Goal: Information Seeking & Learning: Learn about a topic

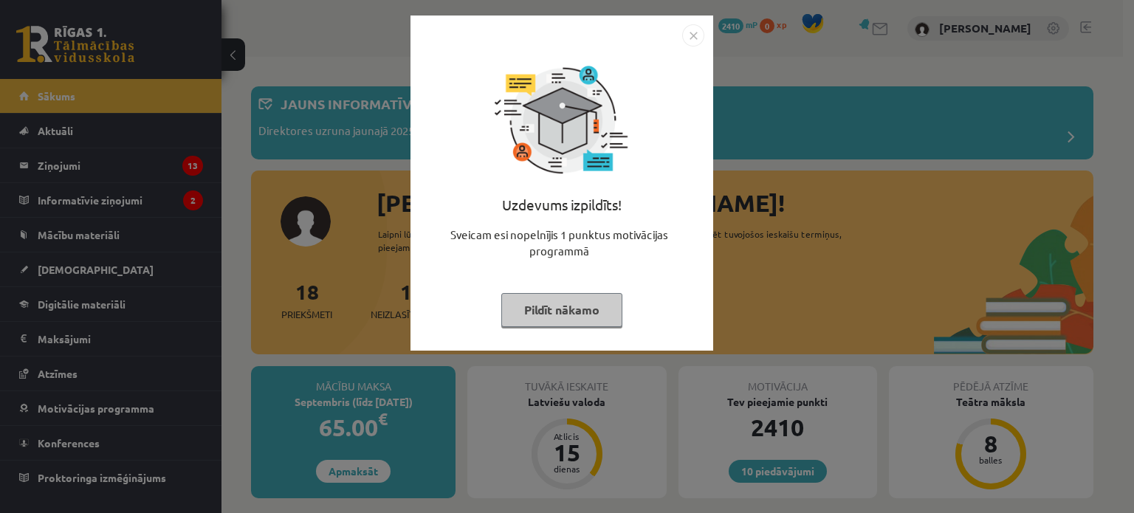
click at [691, 28] on img "Close" at bounding box center [693, 35] width 22 height 22
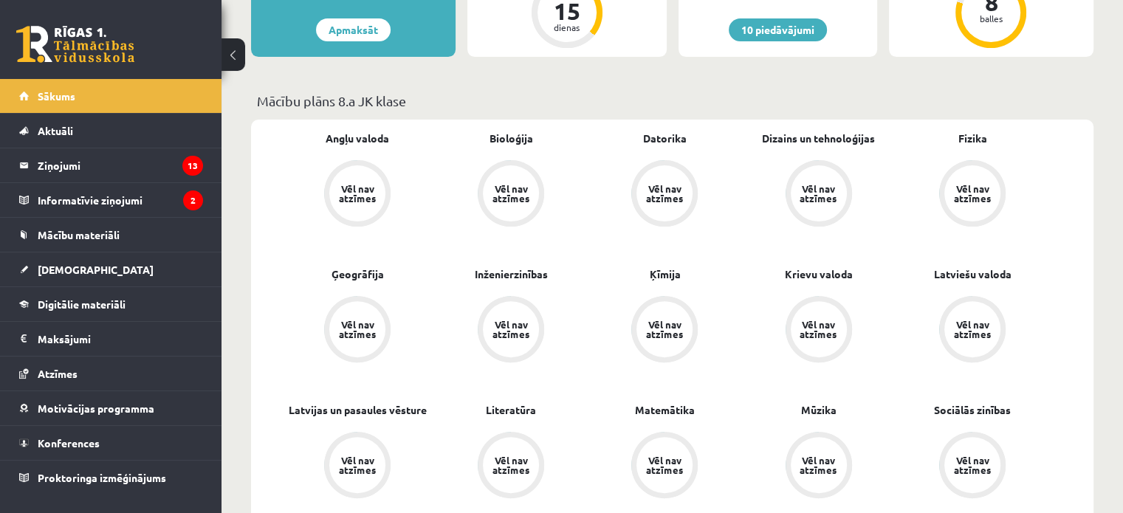
scroll to position [452, 0]
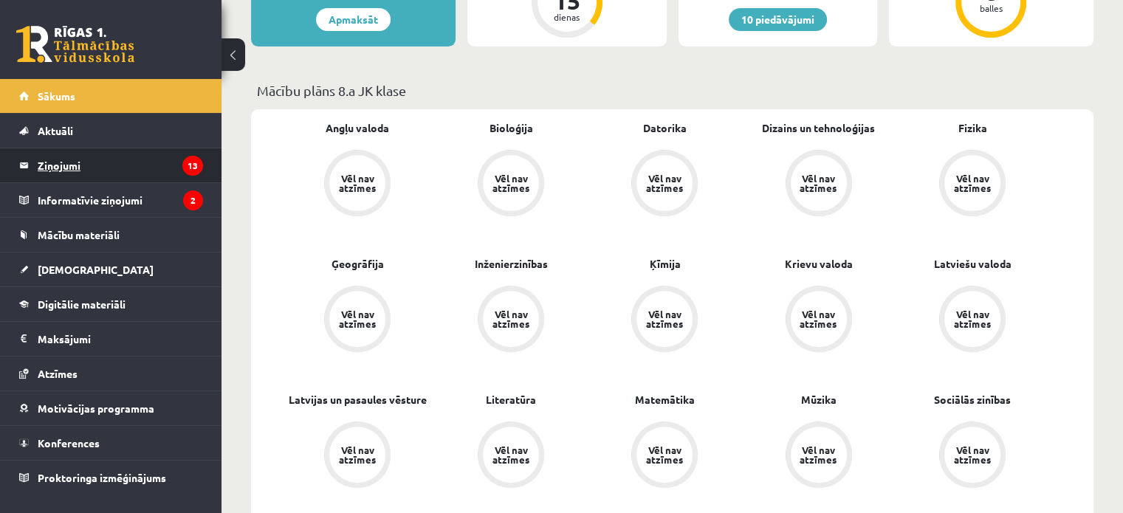
click at [64, 167] on legend "Ziņojumi 13" at bounding box center [120, 165] width 165 height 34
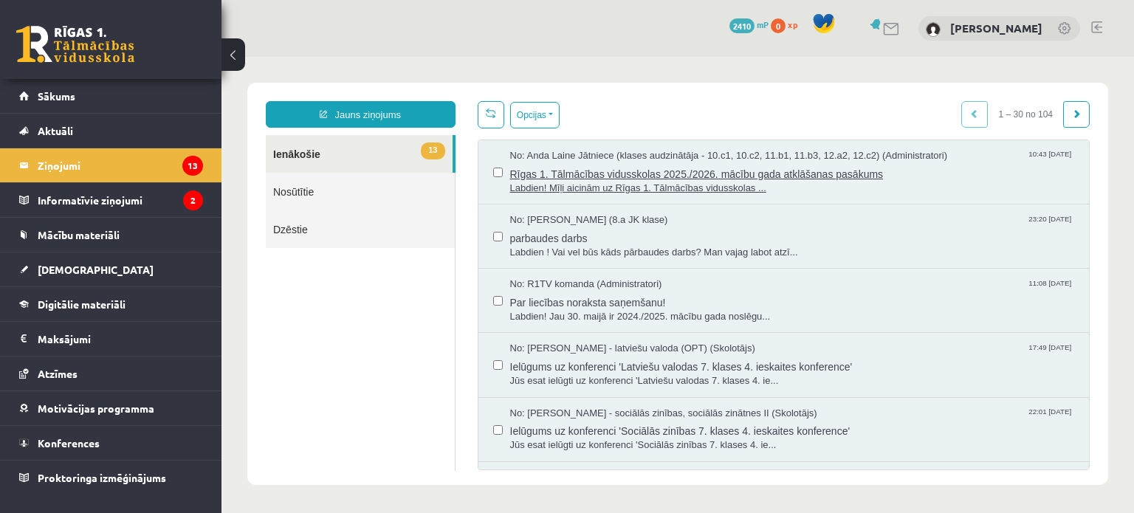
click at [556, 185] on span "Labdien! Mīļi aicinām uz Rīgas 1. Tālmācības vidusskolas ..." at bounding box center [792, 189] width 565 height 14
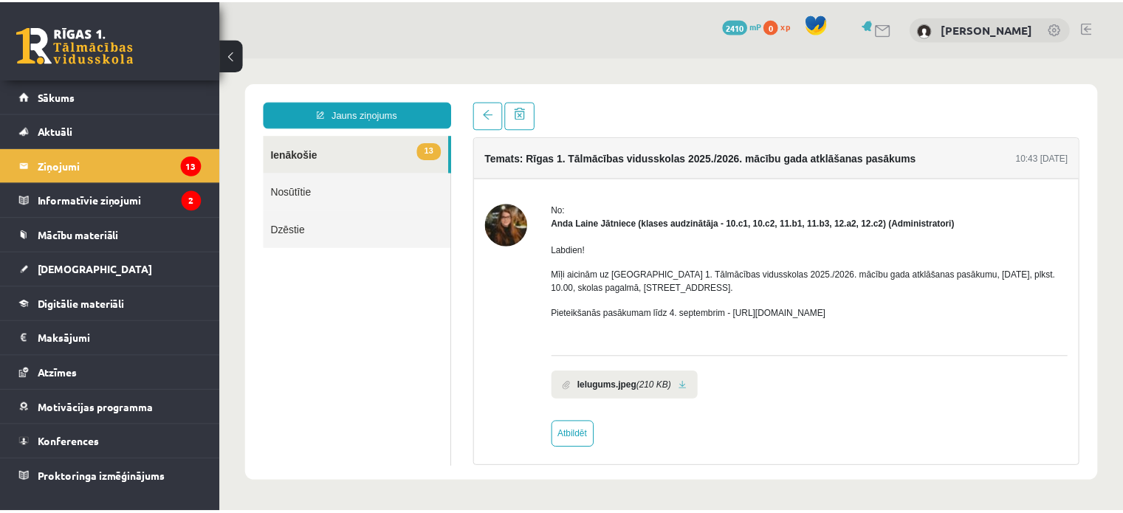
scroll to position [6, 0]
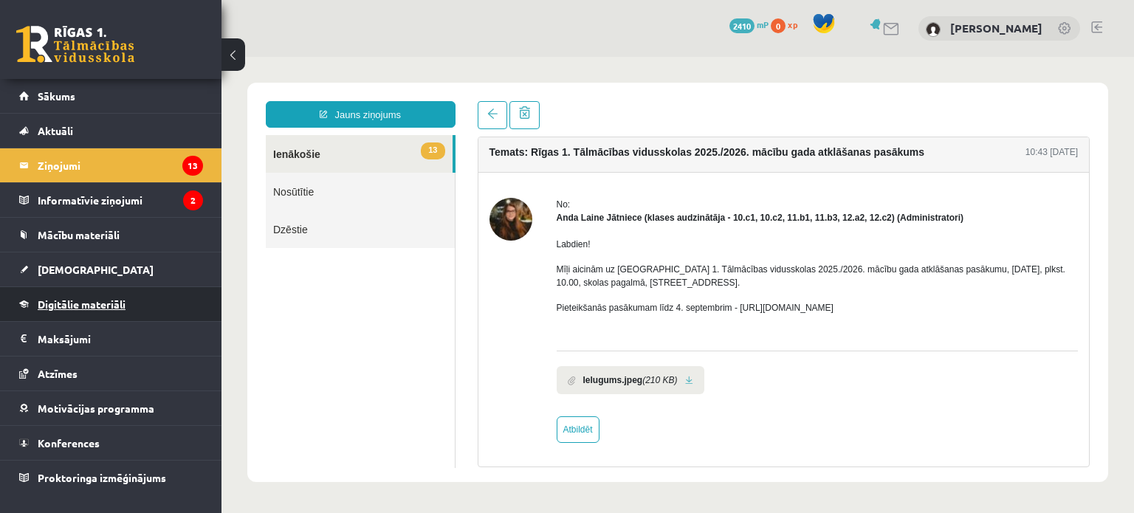
click at [77, 289] on link "Digitālie materiāli" at bounding box center [111, 304] width 184 height 34
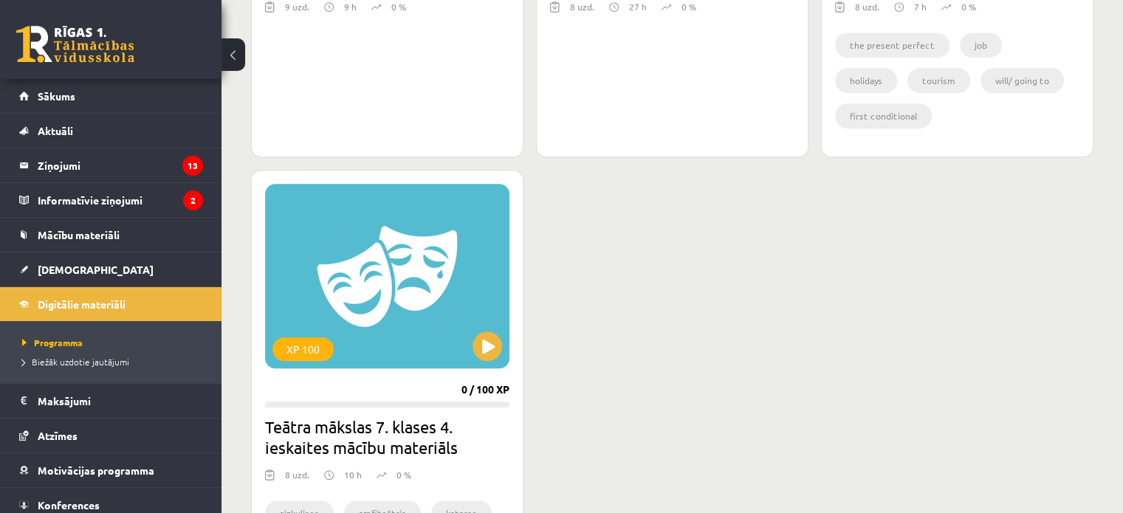
scroll to position [1412, 0]
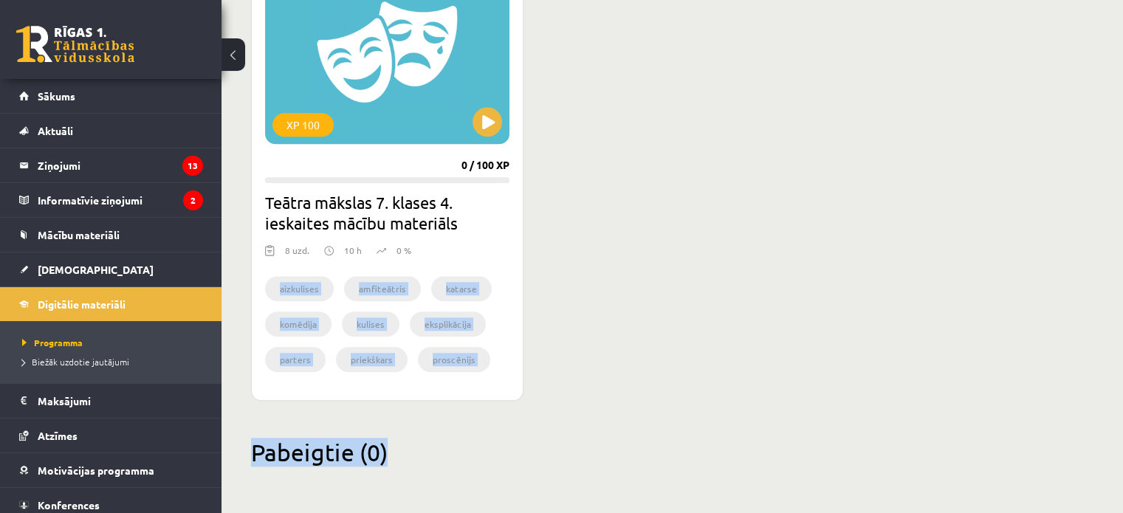
drag, startPoint x: 264, startPoint y: 305, endPoint x: 495, endPoint y: 413, distance: 255.7
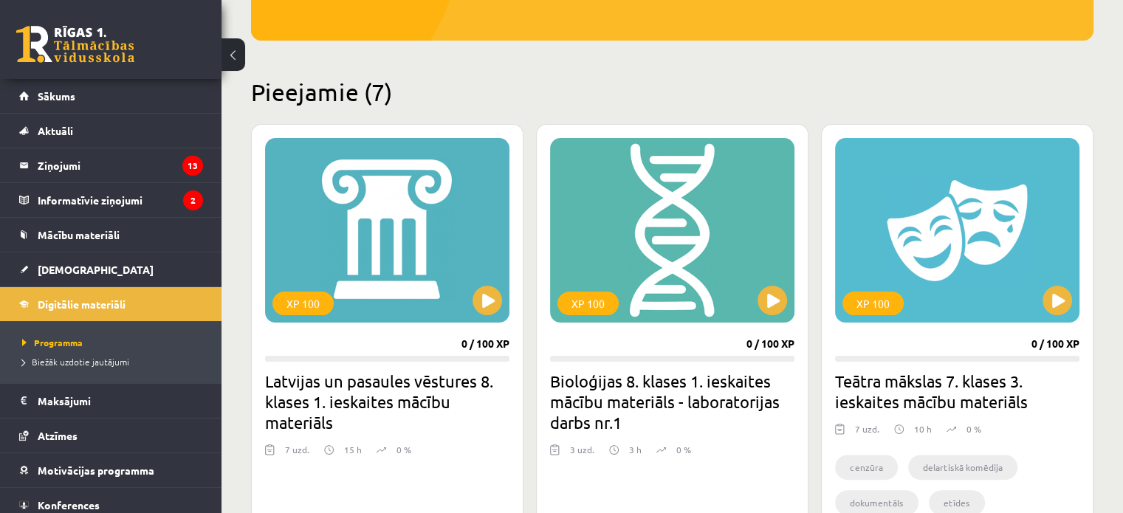
scroll to position [294, 0]
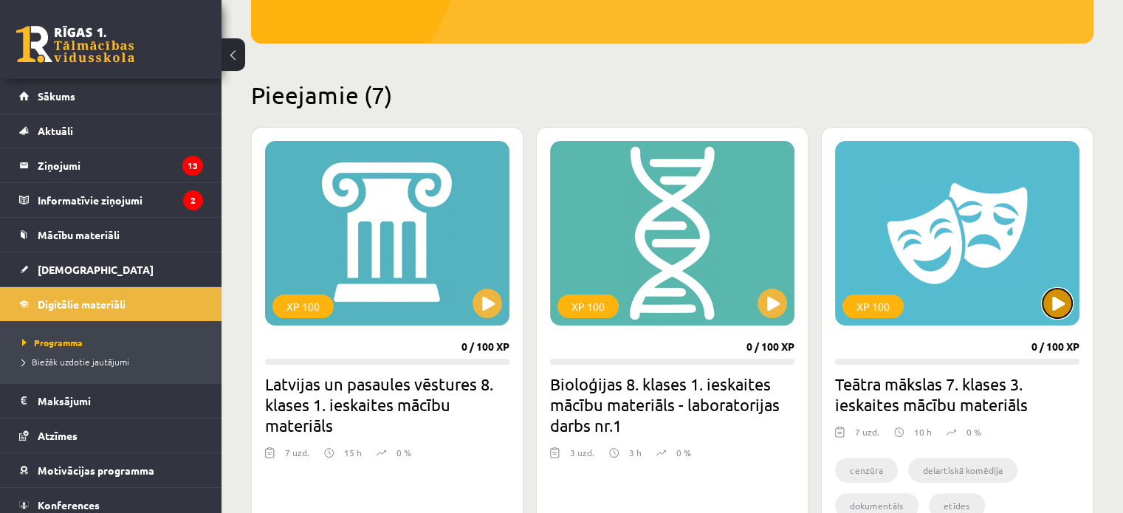
click at [1051, 306] on button at bounding box center [1057, 304] width 30 height 30
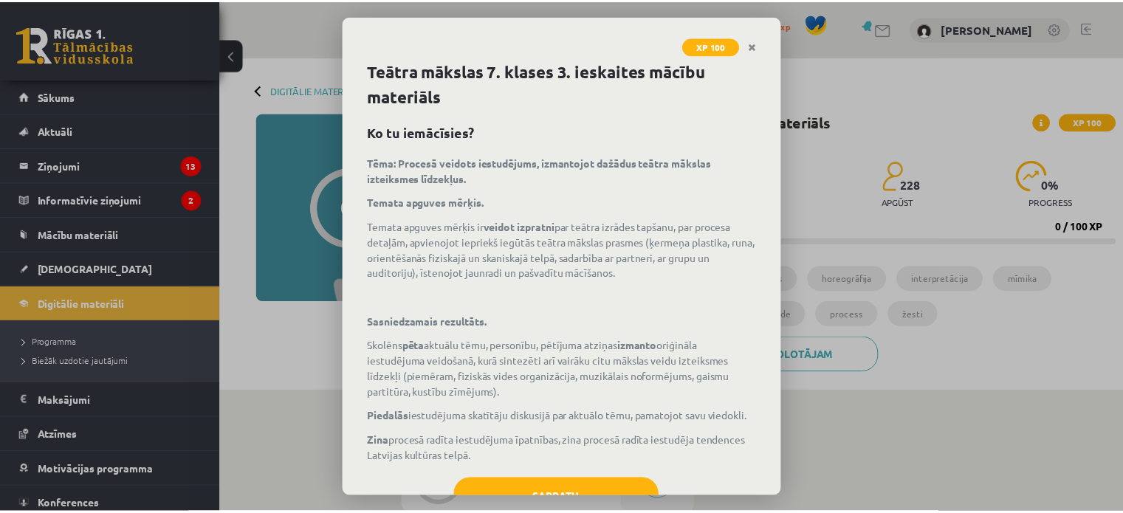
scroll to position [69, 0]
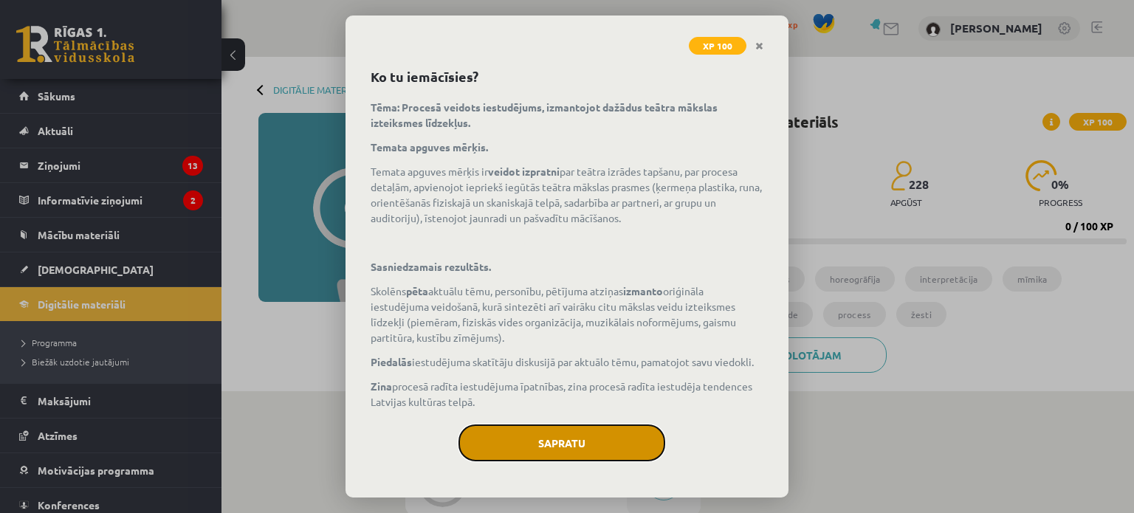
click at [658, 444] on button "Sapratu" at bounding box center [561, 443] width 207 height 37
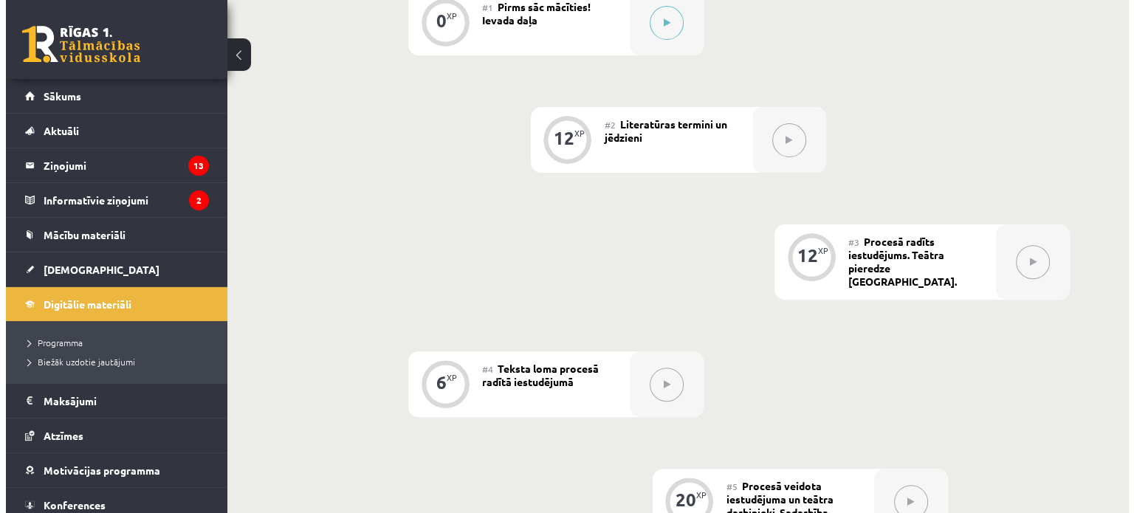
scroll to position [362, 0]
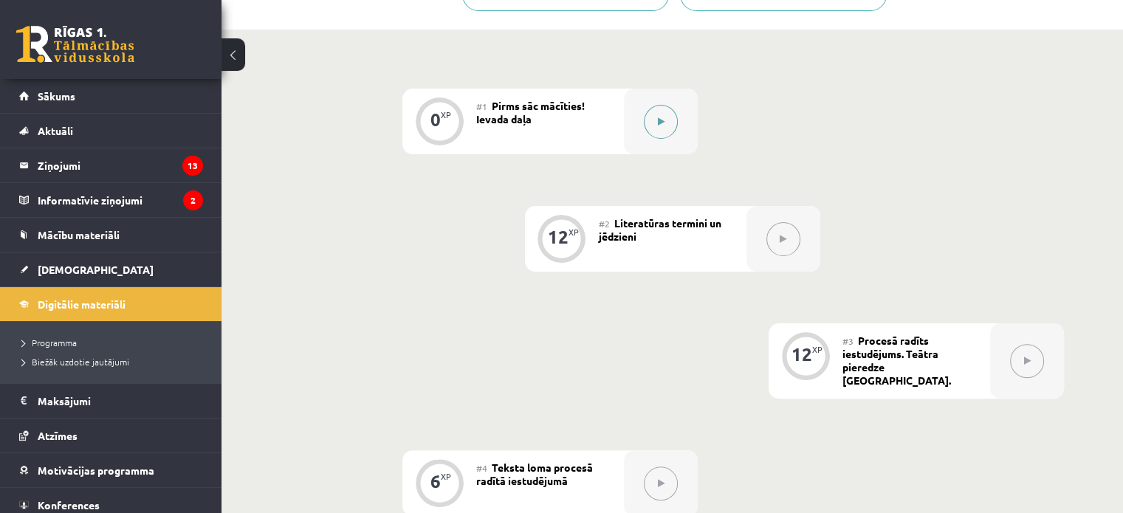
click at [664, 122] on button at bounding box center [661, 122] width 34 height 34
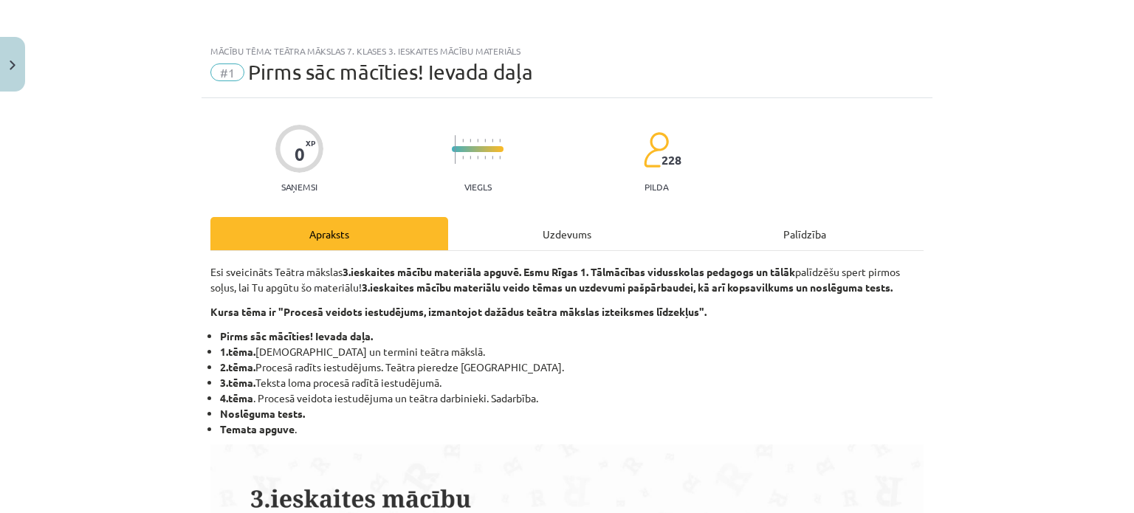
click at [549, 224] on div "Uzdevums" at bounding box center [567, 233] width 238 height 33
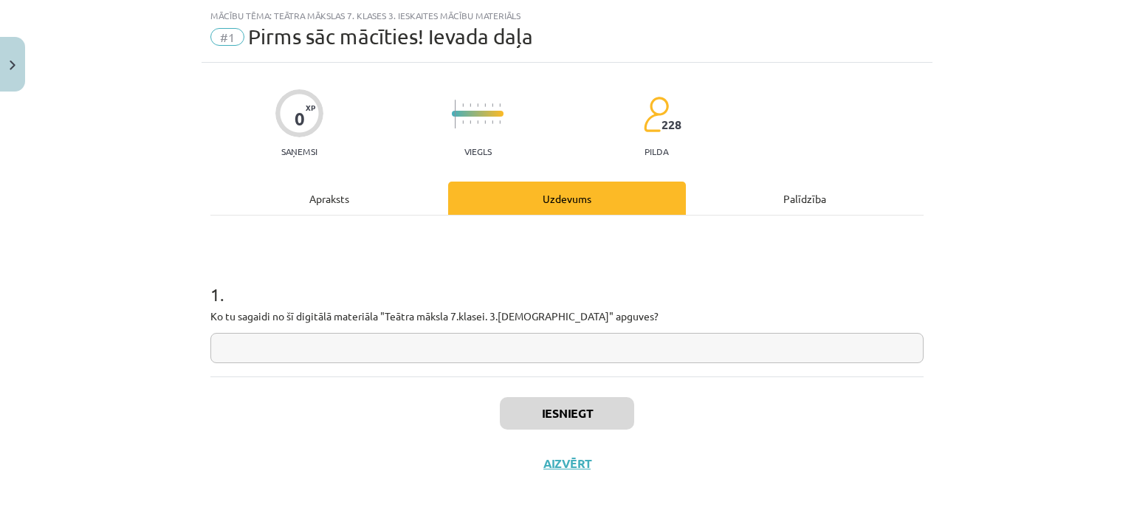
scroll to position [37, 0]
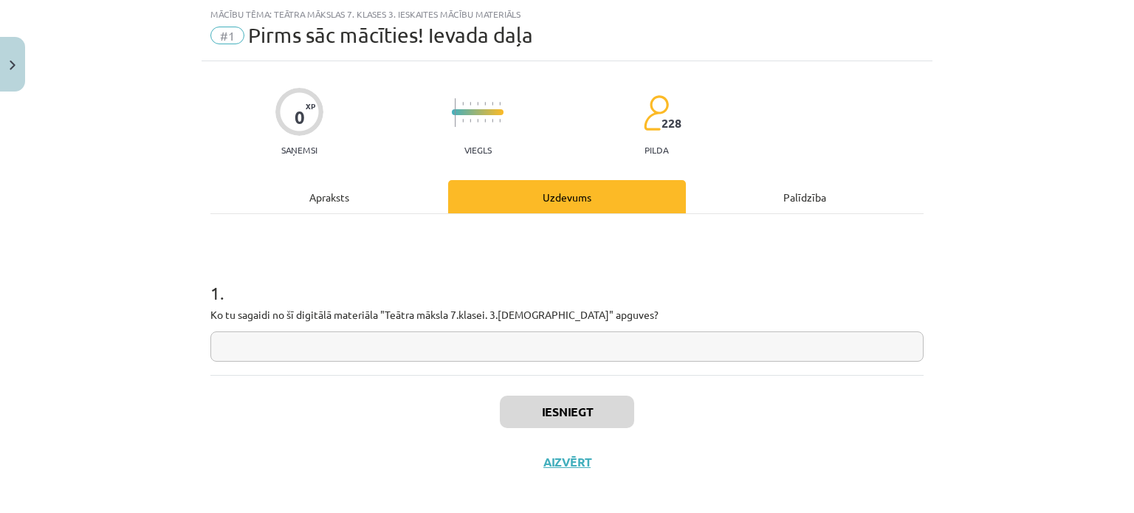
click at [369, 189] on div "Apraksts" at bounding box center [329, 196] width 238 height 33
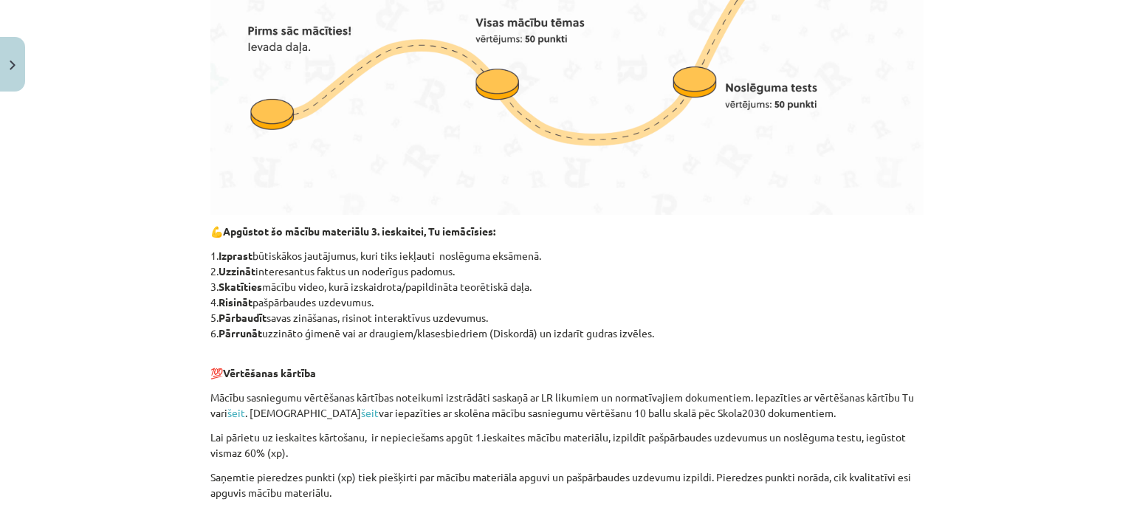
scroll to position [631, 0]
click at [219, 271] on b "Uzzināt" at bounding box center [237, 270] width 37 height 13
drag, startPoint x: 216, startPoint y: 268, endPoint x: 454, endPoint y: 275, distance: 238.6
click at [454, 275] on p "1. Izprast būtiskākos jautājumus, kuri tiks iekļauti noslēguma eksāmenā. 2. Uzz…" at bounding box center [566, 293] width 713 height 93
copy p "Uzzināt interesantus faktus un noderīgus padomus"
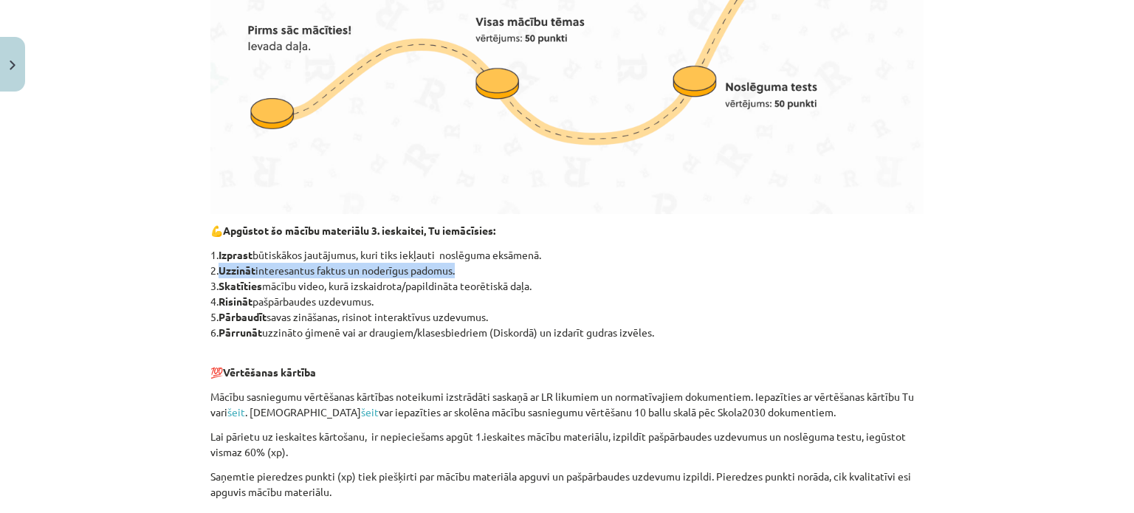
scroll to position [0, 0]
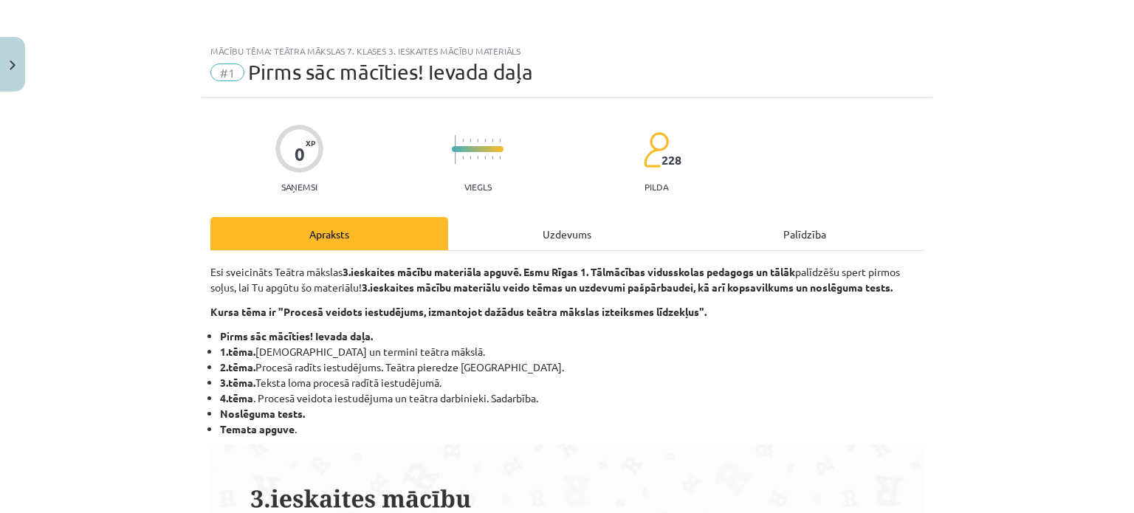
click at [499, 220] on div "Uzdevums" at bounding box center [567, 233] width 238 height 33
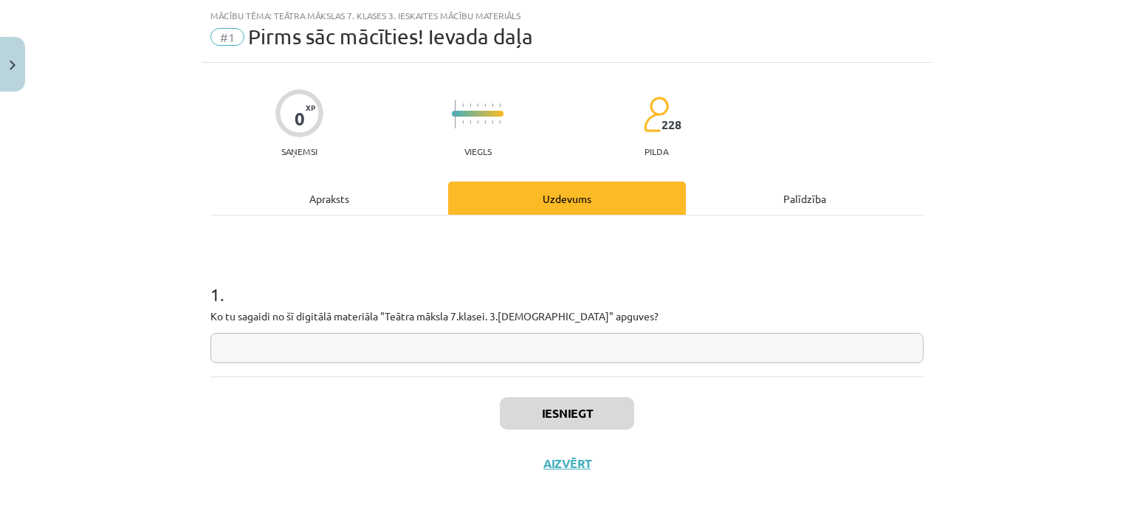
scroll to position [37, 0]
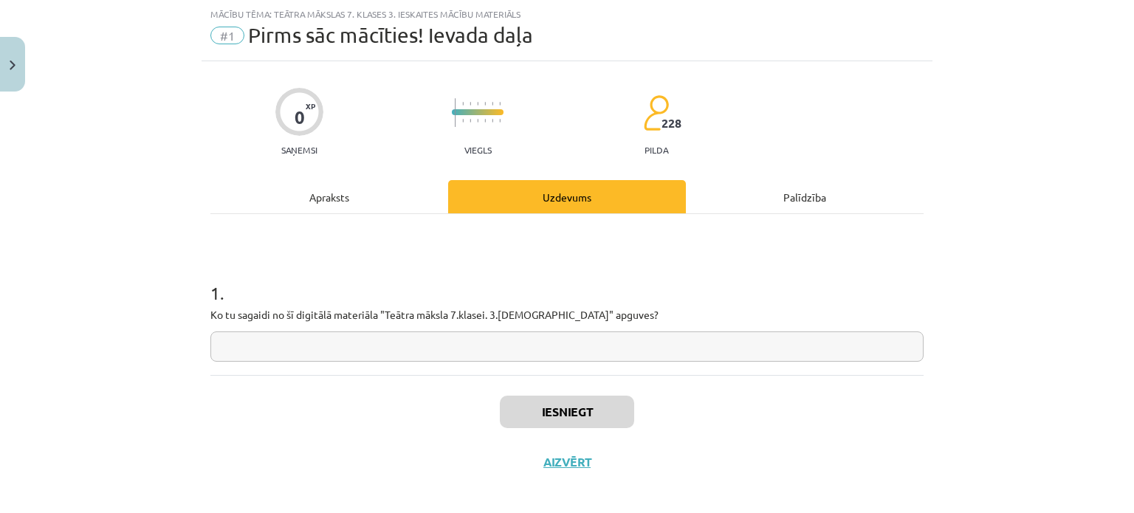
click at [449, 354] on input "text" at bounding box center [566, 346] width 713 height 30
paste input "**********"
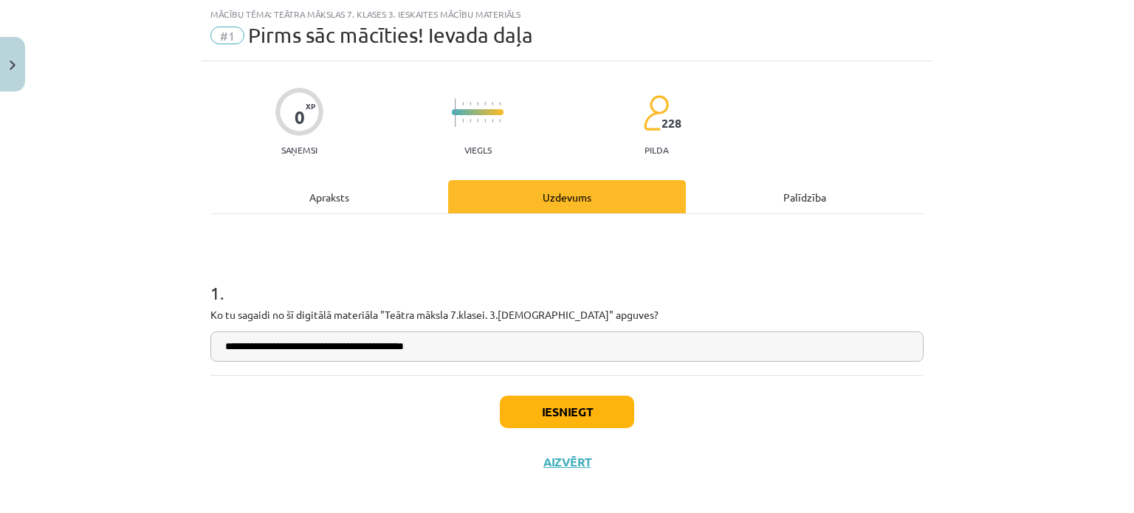
type input "**********"
click at [540, 425] on button "Iesniegt" at bounding box center [567, 412] width 134 height 32
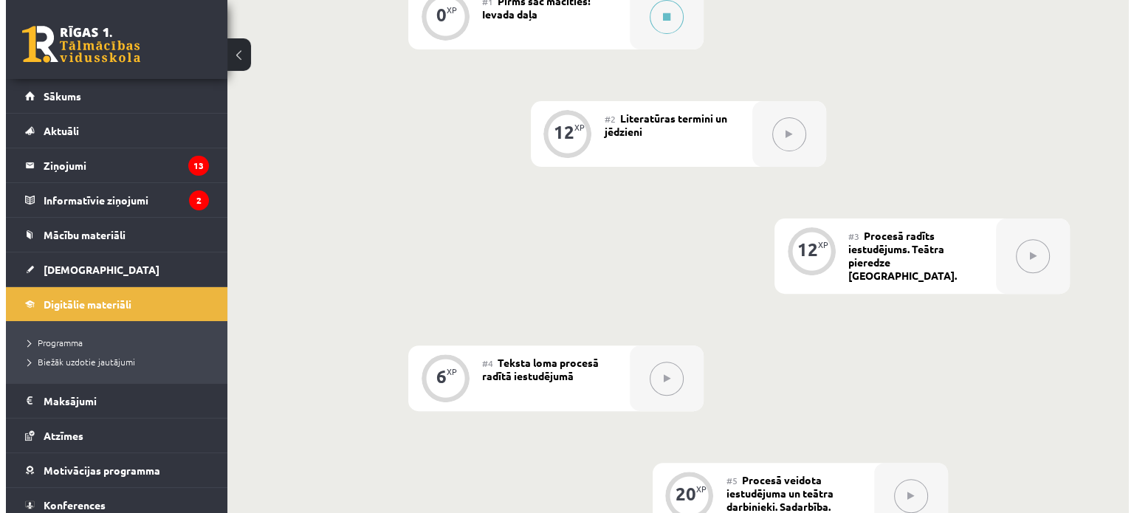
scroll to position [455, 0]
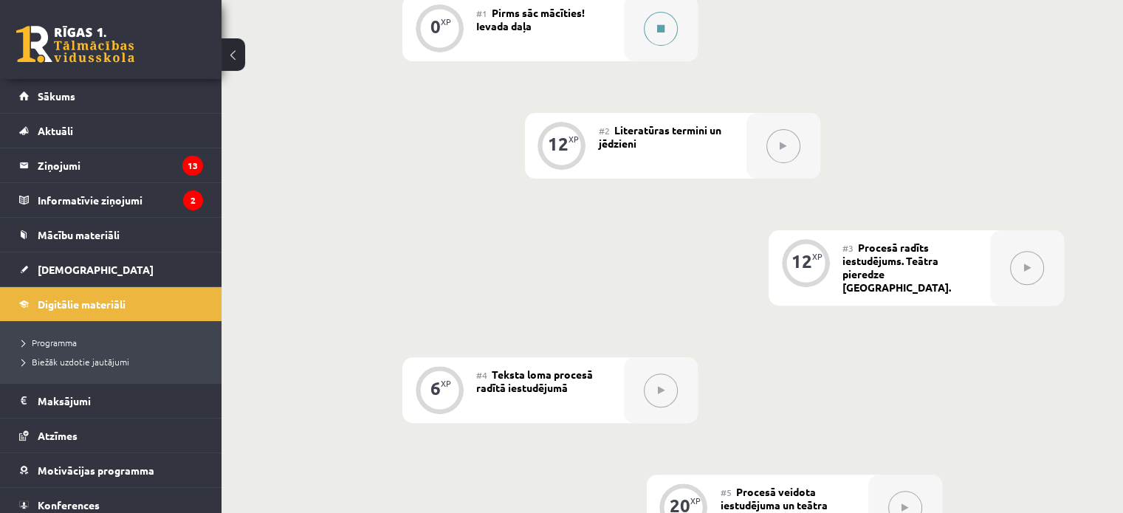
click at [653, 29] on button at bounding box center [661, 29] width 34 height 34
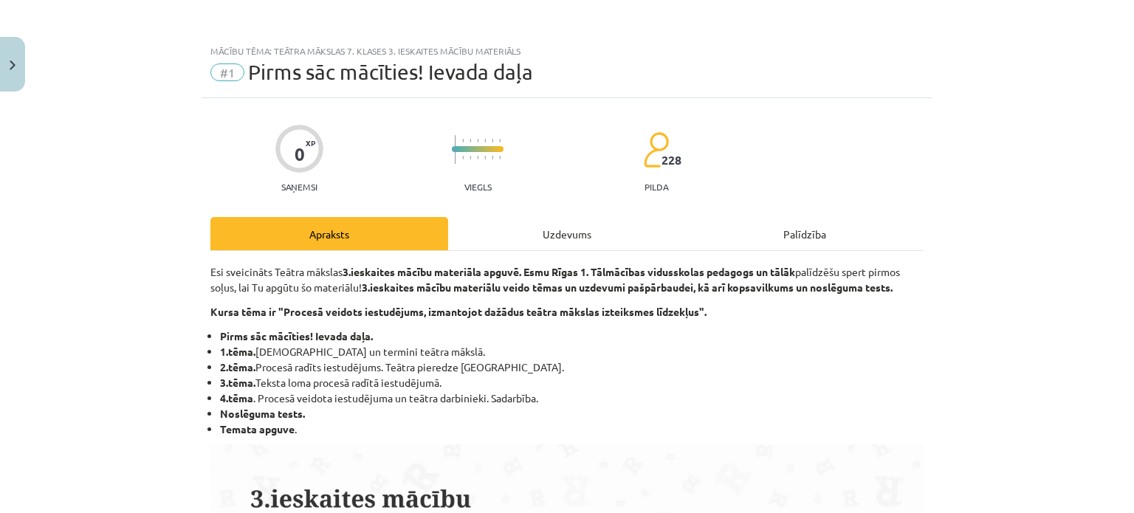
click at [565, 233] on div "Uzdevums" at bounding box center [567, 233] width 238 height 33
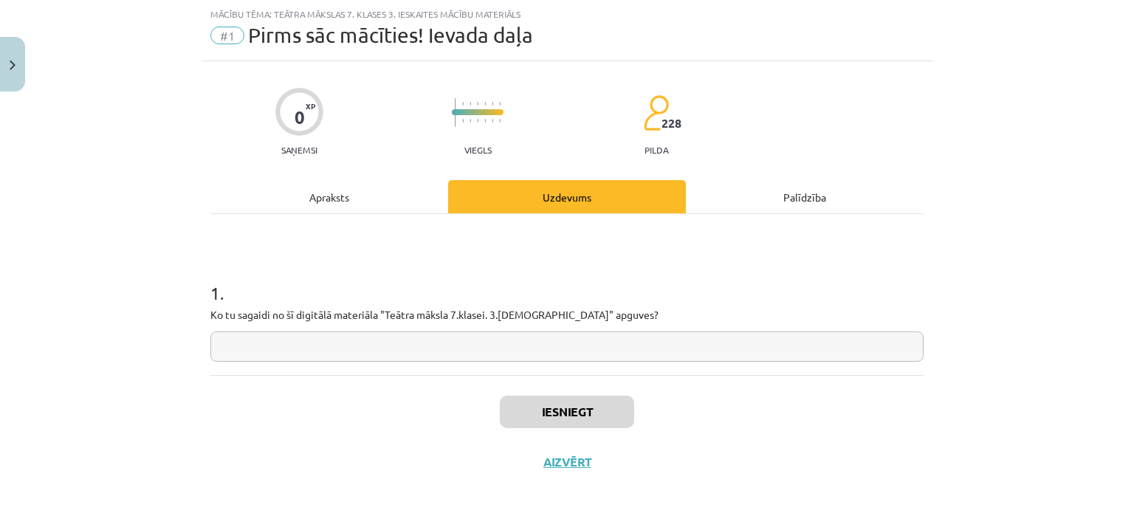
scroll to position [47, 0]
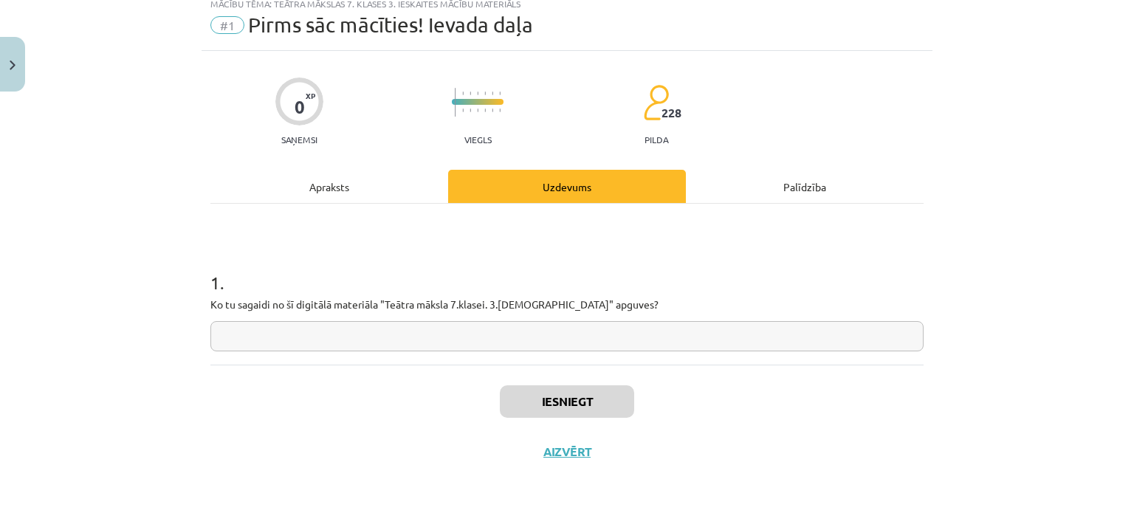
drag, startPoint x: 351, startPoint y: 191, endPoint x: 337, endPoint y: 203, distance: 18.3
click at [337, 204] on div "1 . Ko tu sagaidi no šī digitālā materiāla "Teātra māksla 7.klasei. 3.[DEMOGRAP…" at bounding box center [566, 284] width 713 height 161
click at [331, 183] on div "Apraksts" at bounding box center [329, 186] width 238 height 33
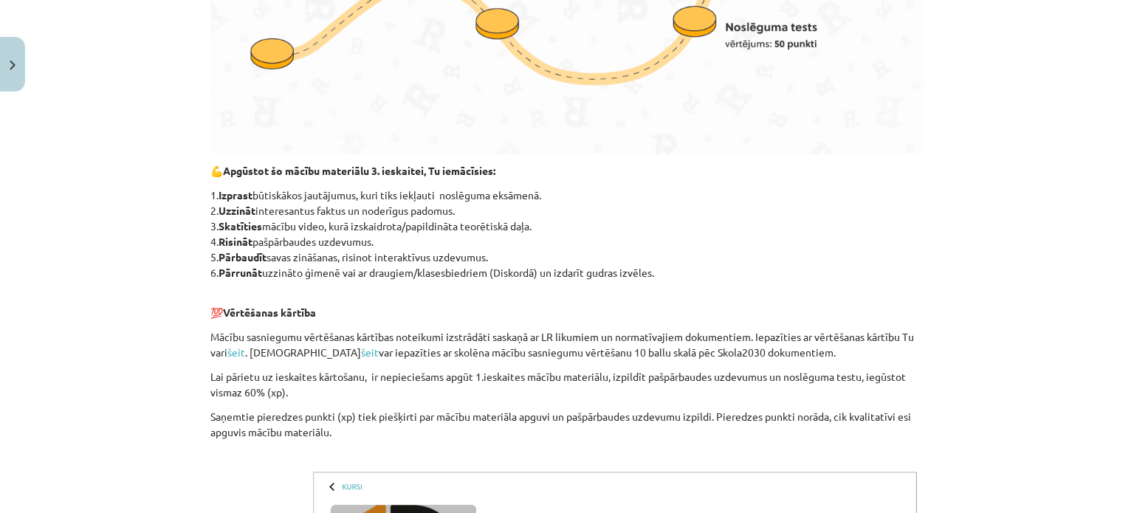
scroll to position [692, 0]
drag, startPoint x: 215, startPoint y: 206, endPoint x: 478, endPoint y: 210, distance: 263.6
click at [478, 210] on p "1. Izprast būtiskākos jautājumus, kuri tiks iekļauti noslēguma eksāmenā. 2. Uzz…" at bounding box center [566, 233] width 713 height 93
copy p "Uzzināt interesantus faktus un noderīgus padomus."
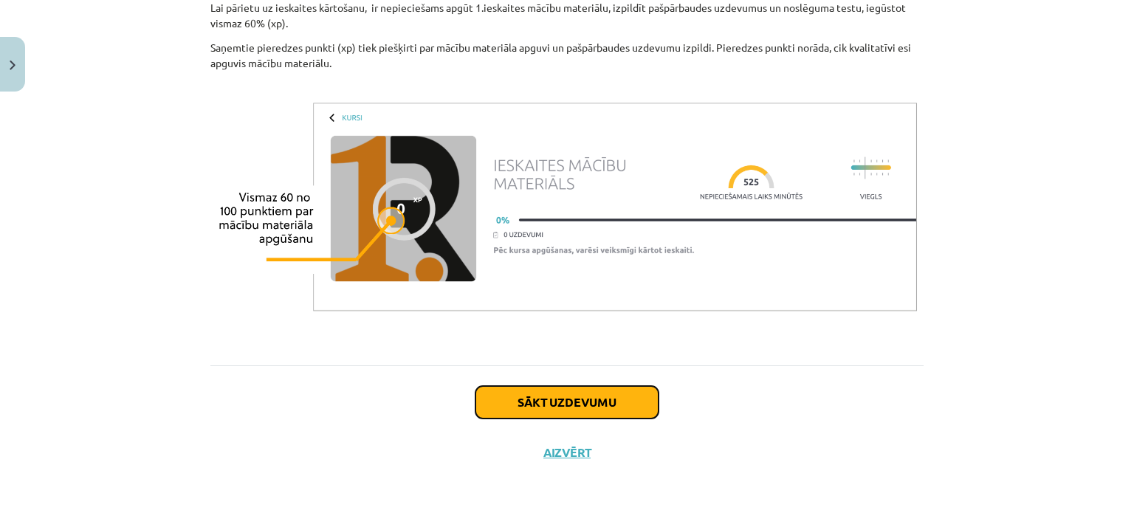
click at [540, 404] on button "Sākt uzdevumu" at bounding box center [566, 402] width 183 height 32
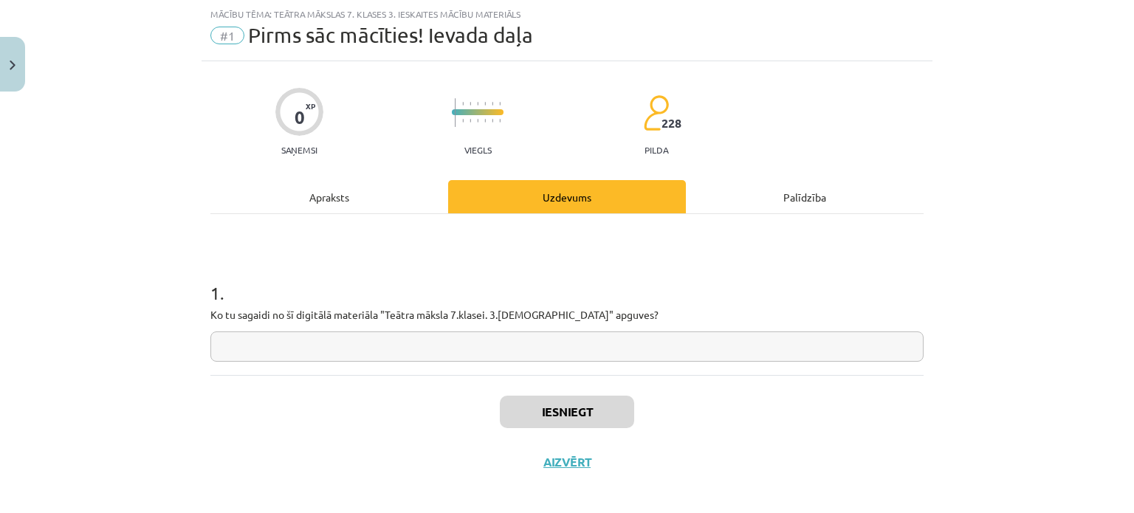
click at [518, 354] on input "text" at bounding box center [566, 346] width 713 height 30
paste input "**********"
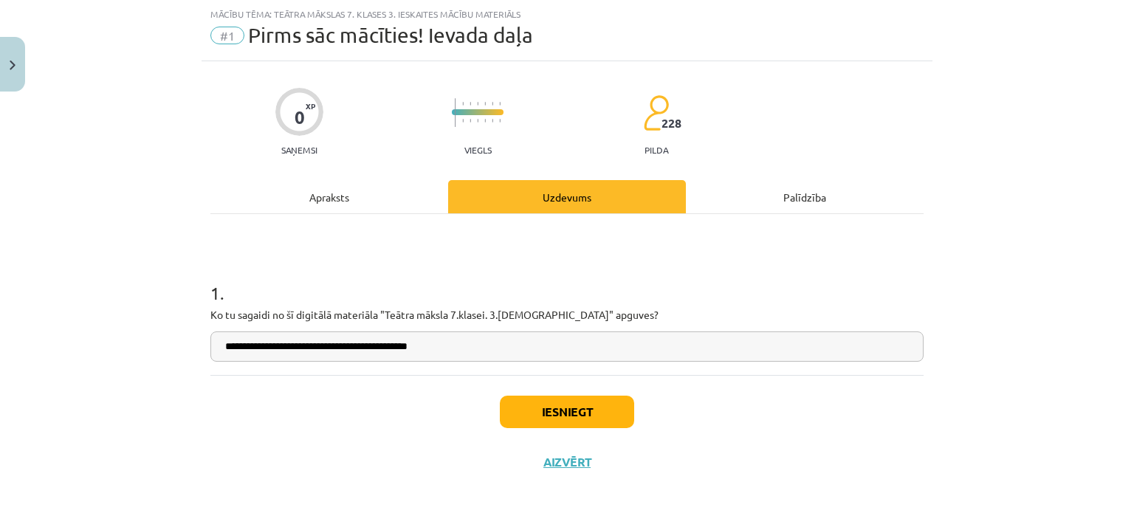
type input "**********"
click at [590, 312] on p "Ko tu sagaidi no šī digitālā materiāla "Teātra māksla 7.klasei. 3.ieskaite" apg…" at bounding box center [566, 315] width 713 height 16
drag, startPoint x: 599, startPoint y: 423, endPoint x: 588, endPoint y: 417, distance: 13.2
click at [588, 417] on button "Iesniegt" at bounding box center [567, 412] width 134 height 32
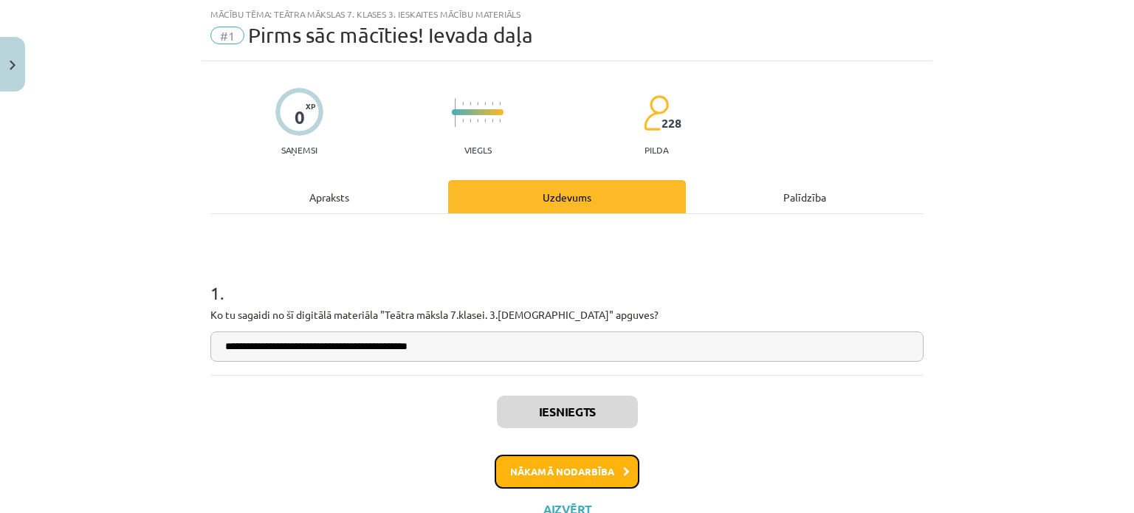
click at [591, 472] on button "Nākamā nodarbība" at bounding box center [567, 472] width 145 height 34
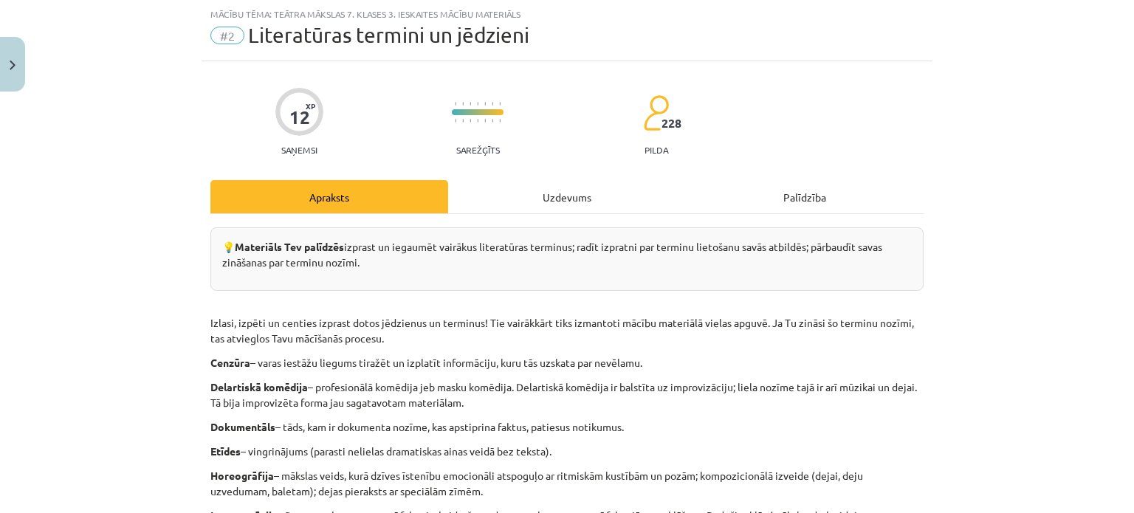
click at [518, 185] on div "Uzdevums" at bounding box center [567, 196] width 238 height 33
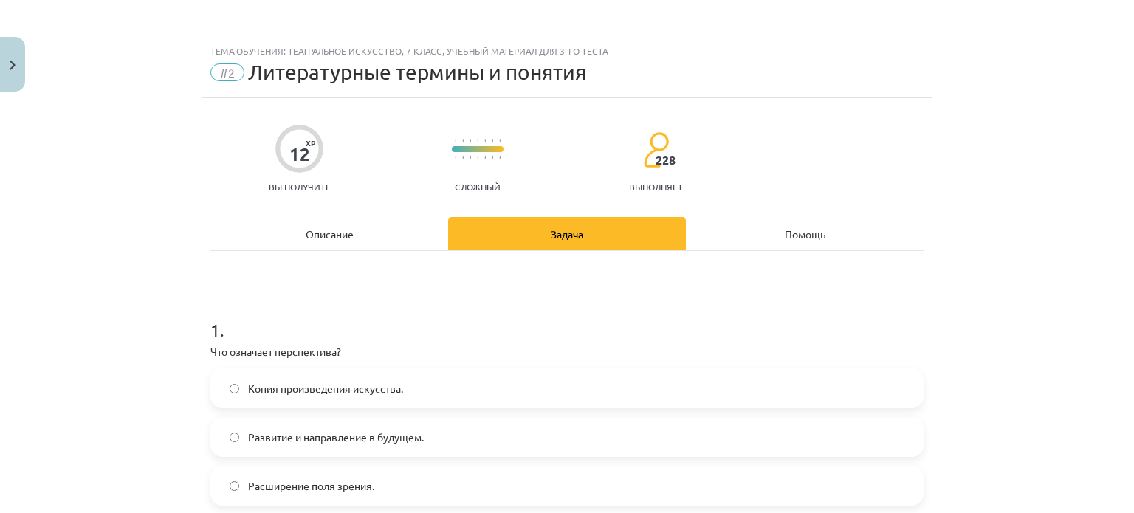
scroll to position [492, 0]
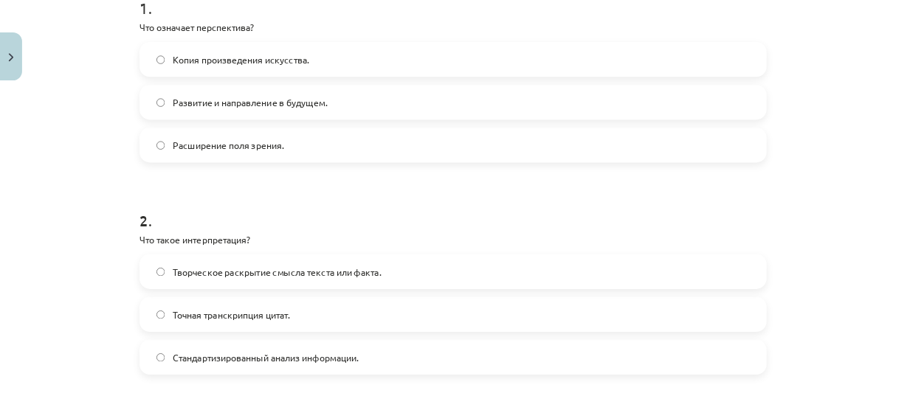
scroll to position [320, 0]
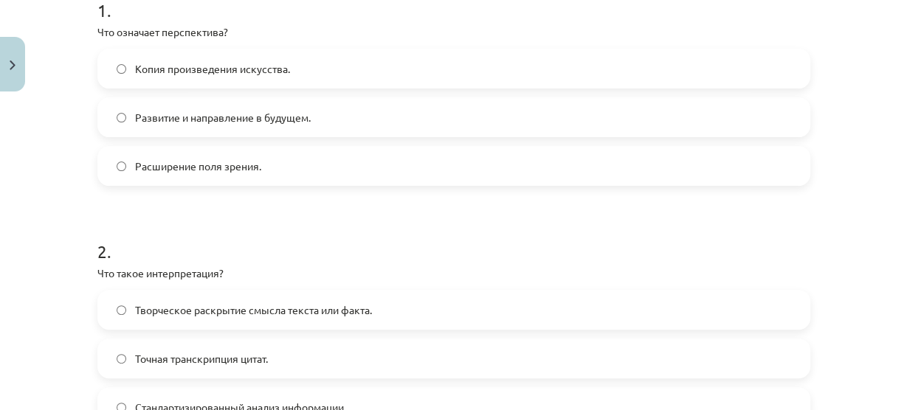
drag, startPoint x: 1063, startPoint y: 0, endPoint x: 455, endPoint y: 92, distance: 615.3
click at [455, 92] on div "Копия произведения искусства.  Развитие и направление в будущем. Расширение пол…" at bounding box center [453, 117] width 713 height 137
click at [450, 120] on label "Развитие и направление в будущем." at bounding box center [454, 117] width 710 height 37
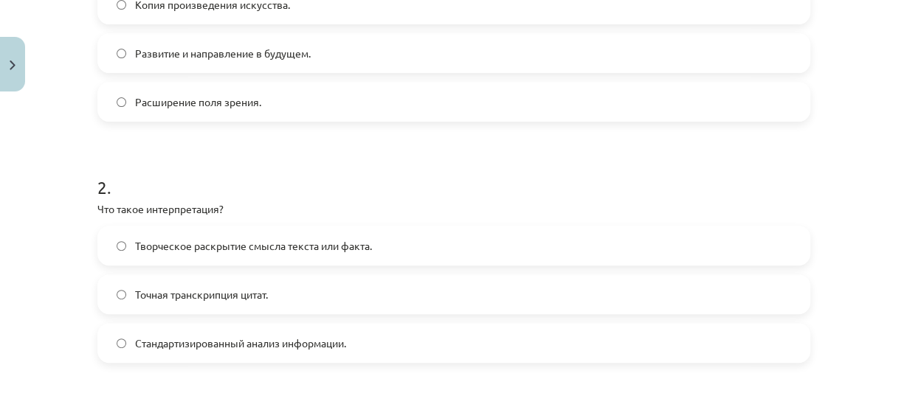
scroll to position [487, 0]
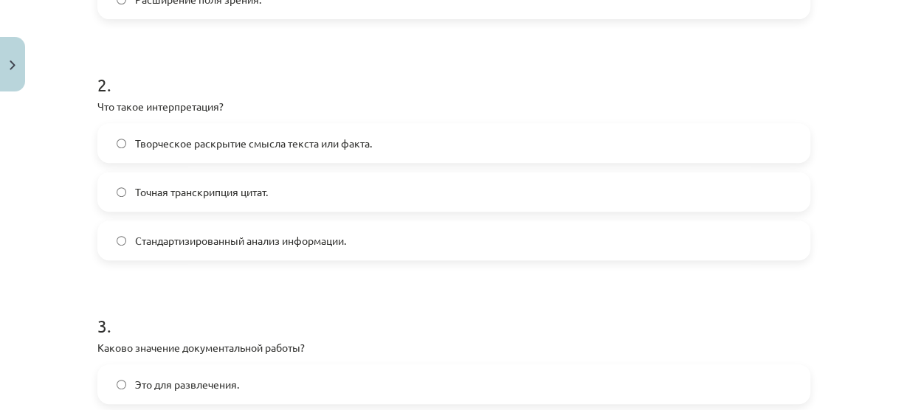
click at [308, 149] on span "Творческое раскрытие смысла текста или факта." at bounding box center [253, 144] width 237 height 16
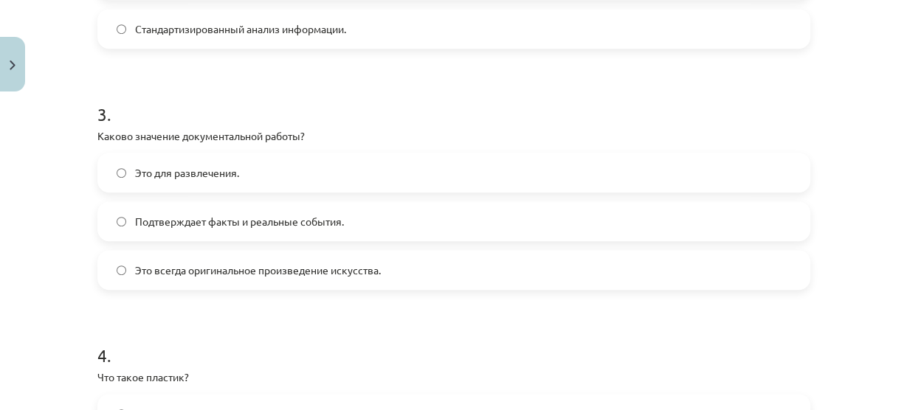
scroll to position [699, 0]
click at [0, 142] on div "Тема обучения: Театральное искусство, 7 класс, учебный материал для 3-го теста …" at bounding box center [453, 205] width 907 height 410
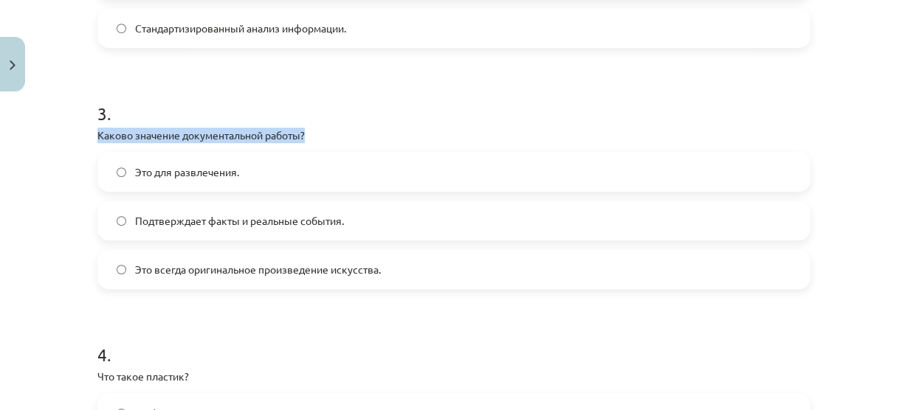
drag, startPoint x: 0, startPoint y: 142, endPoint x: 71, endPoint y: 128, distance: 72.4
click at [71, 128] on div "Тема обучения: Театральное искусство, 7 класс, учебный материал для 3-го теста …" at bounding box center [453, 205] width 907 height 410
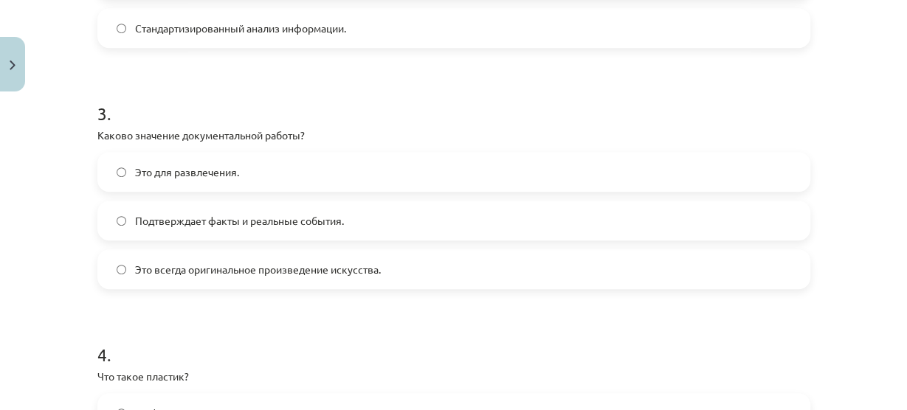
click at [190, 224] on font "Подтверждает факты и реальные события." at bounding box center [239, 220] width 209 height 13
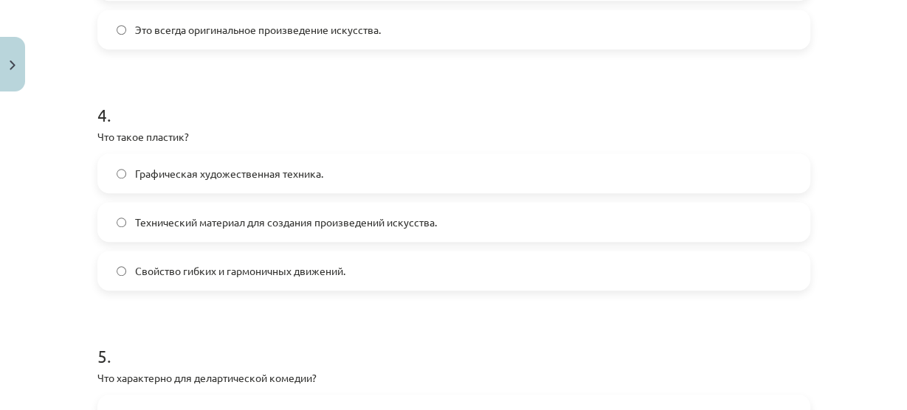
scroll to position [939, 0]
click at [156, 267] on font "Свойство гибких и гармоничных движений." at bounding box center [240, 270] width 210 height 13
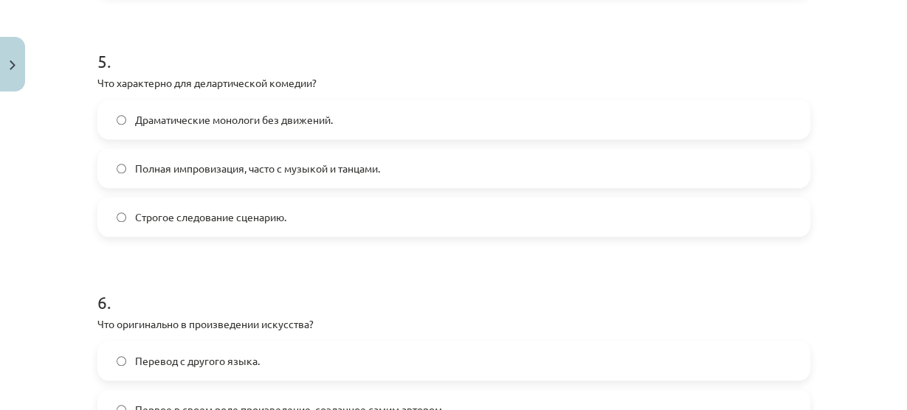
scroll to position [1225, 0]
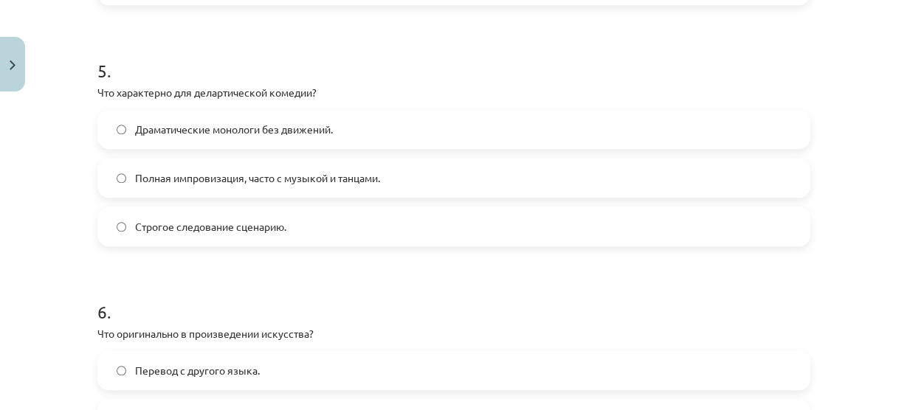
click at [235, 166] on label "Полная импровизация, часто с музыкой и танцами." at bounding box center [454, 177] width 710 height 37
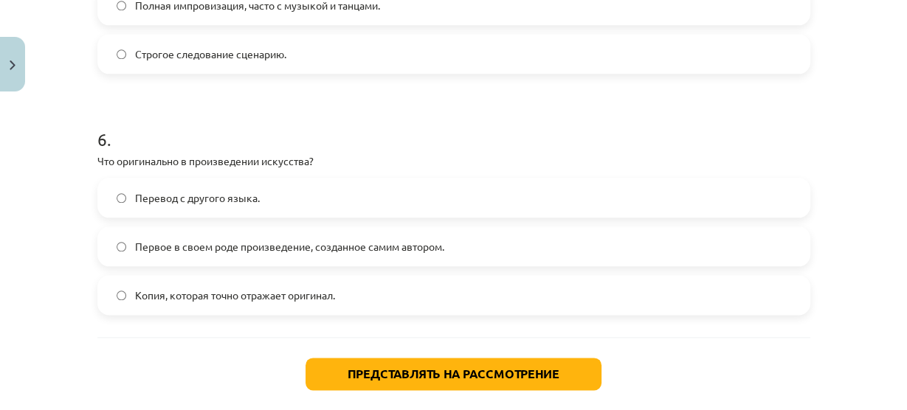
scroll to position [1399, 0]
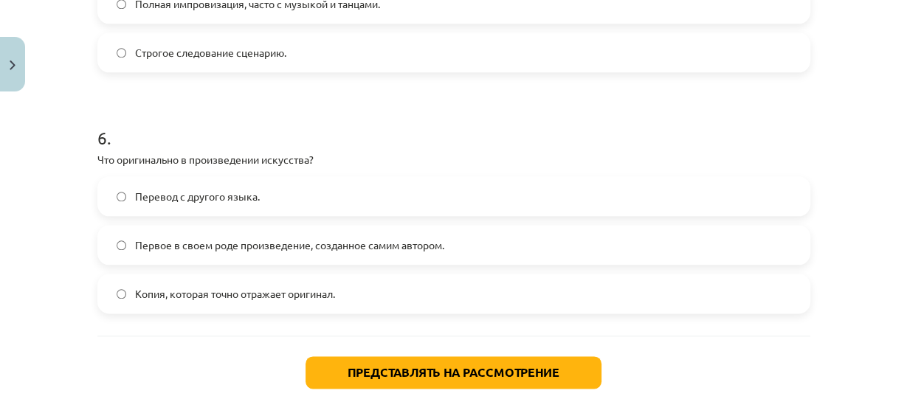
click at [147, 242] on font "Первое в своем роде произведение, созданное самим автором." at bounding box center [289, 244] width 309 height 13
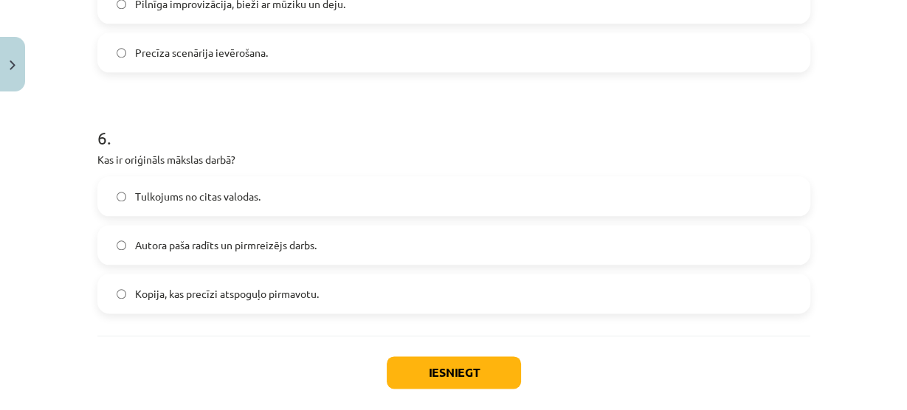
scroll to position [456, 0]
click at [468, 368] on button "Iesniegt" at bounding box center [454, 373] width 134 height 32
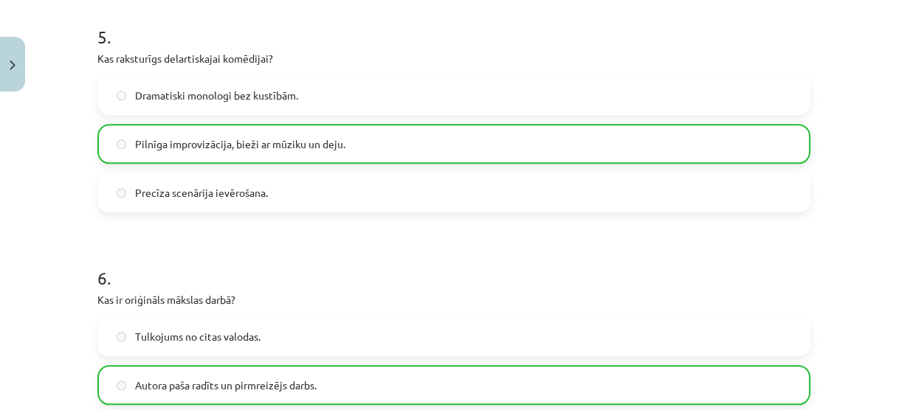
scroll to position [1519, 0]
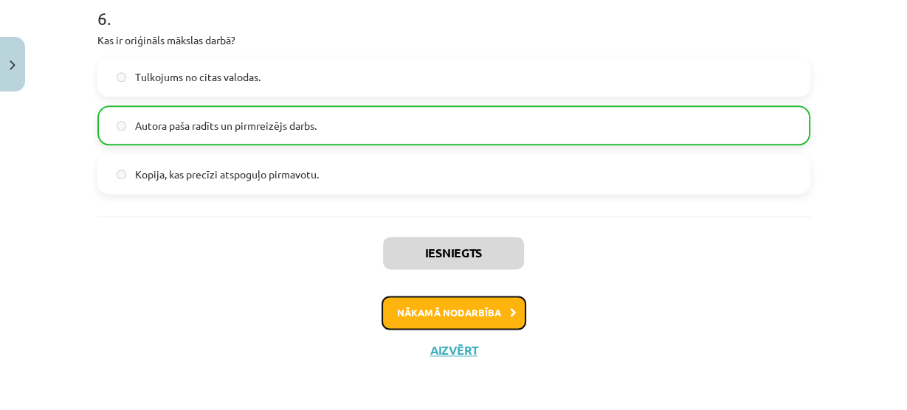
click at [479, 307] on button "Nākamā nodarbība" at bounding box center [454, 313] width 145 height 34
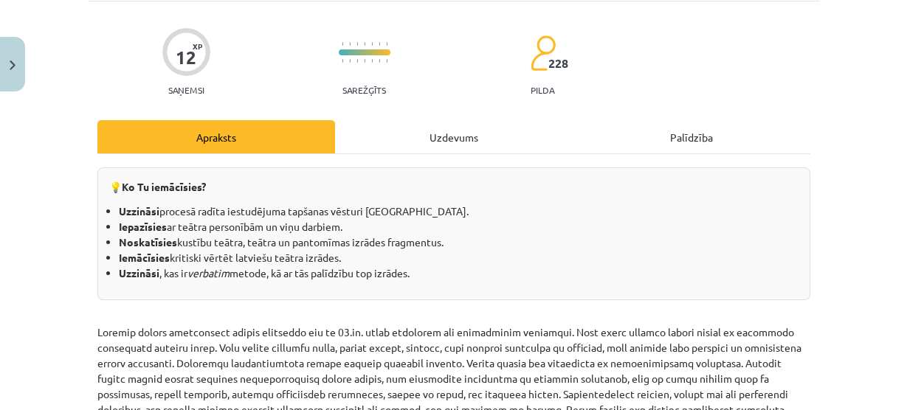
scroll to position [36, 0]
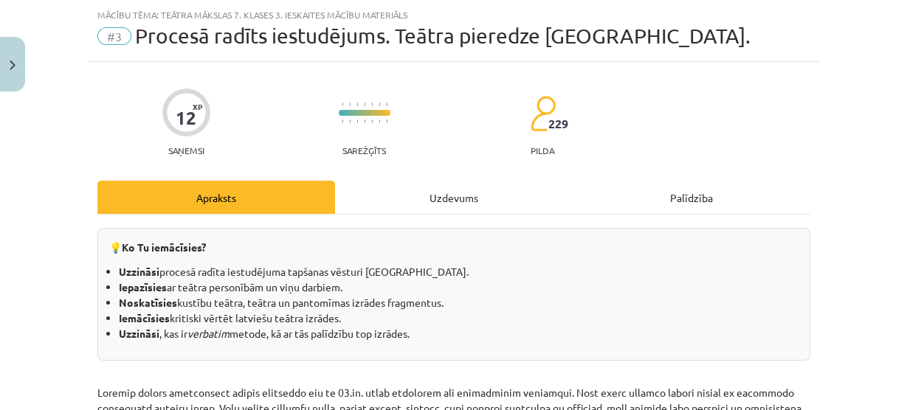
click at [454, 195] on div "Uzdevums" at bounding box center [454, 197] width 238 height 33
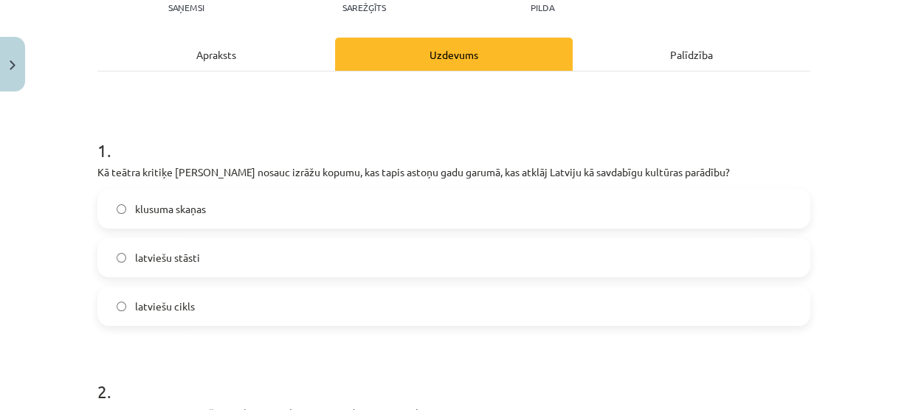
scroll to position [492, 0]
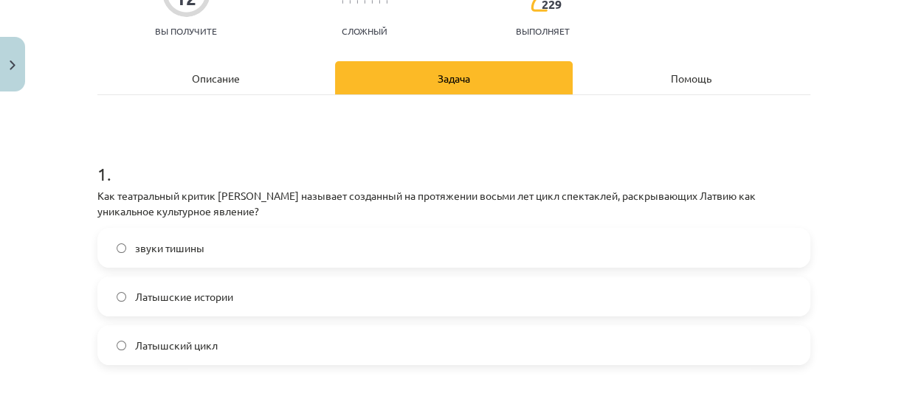
click at [118, 327] on label "Латышский цикл" at bounding box center [454, 345] width 710 height 37
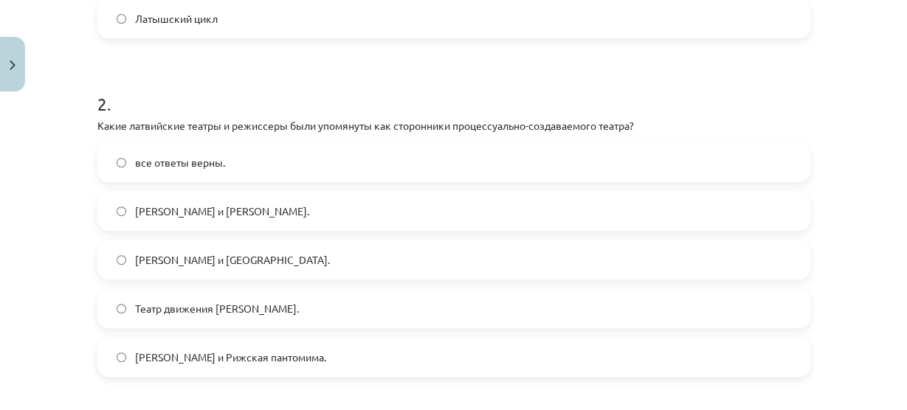
scroll to position [514, 0]
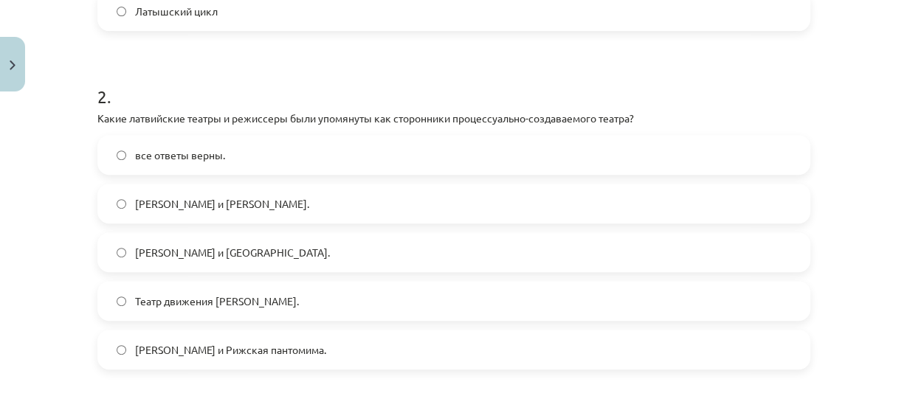
click at [249, 343] on font "Робертс Лигерс и Рижская пантомима." at bounding box center [230, 349] width 191 height 13
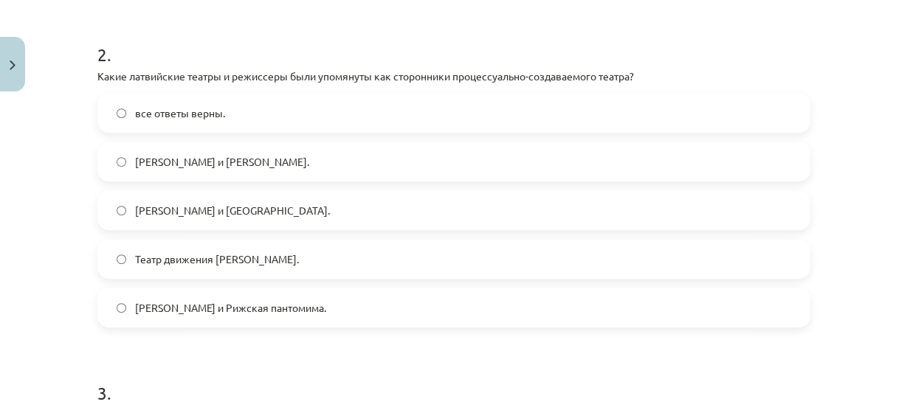
scroll to position [555, 0]
click at [165, 107] on font "все ответы верны." at bounding box center [180, 113] width 90 height 13
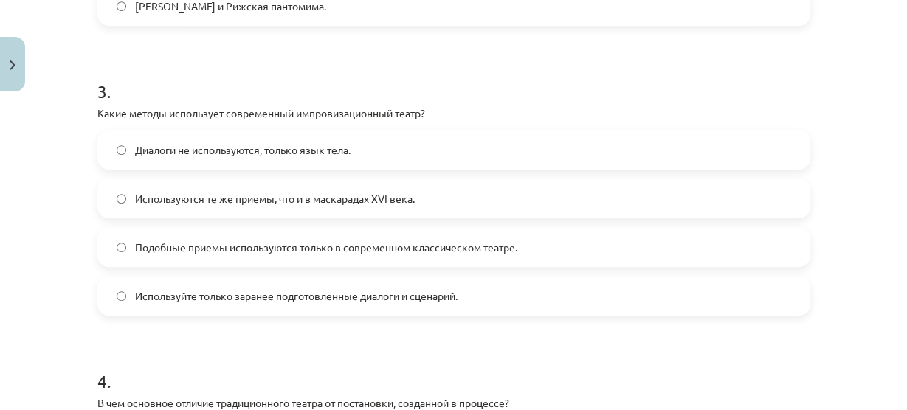
scroll to position [859, 0]
click at [196, 191] on font "Используются те же приемы, что и в маскарадах XVI века." at bounding box center [275, 197] width 280 height 13
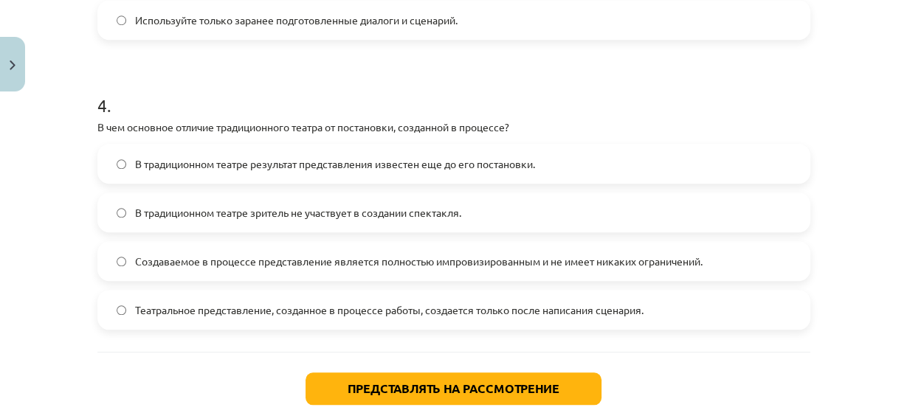
scroll to position [1139, 0]
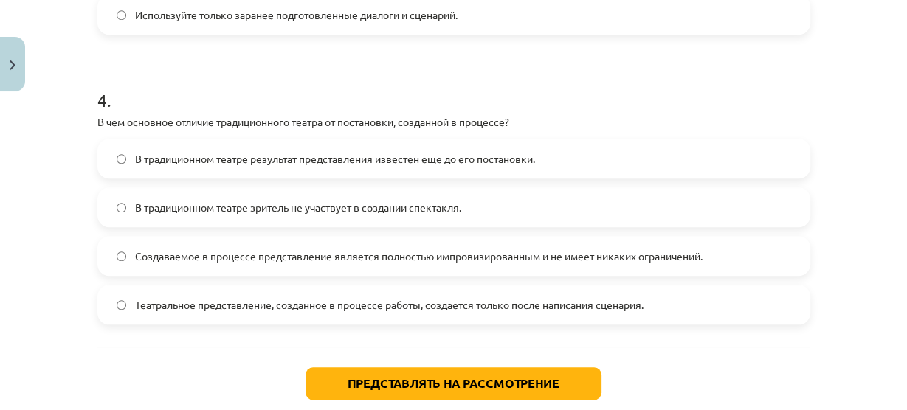
click at [135, 201] on font "В традиционном театре зритель не участвует в создании спектакля." at bounding box center [298, 207] width 326 height 13
click at [135, 142] on label "В традиционном театре результат представления известен еще до его постановки." at bounding box center [454, 158] width 710 height 37
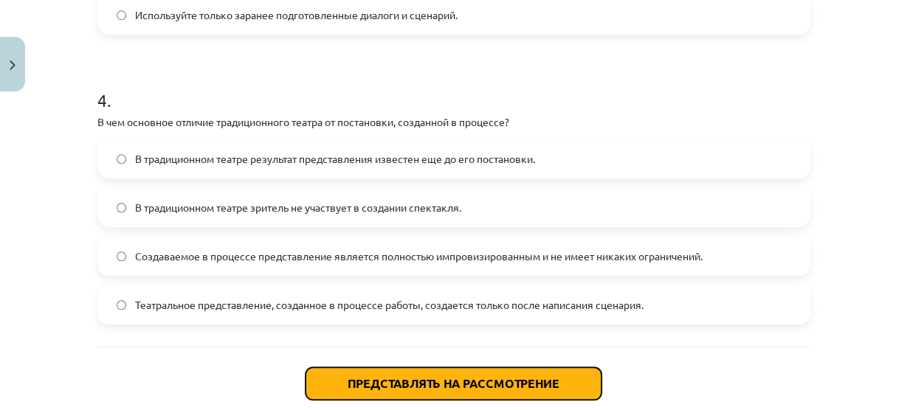
click at [363, 376] on font "Представлять на рассмотрение" at bounding box center [454, 384] width 212 height 16
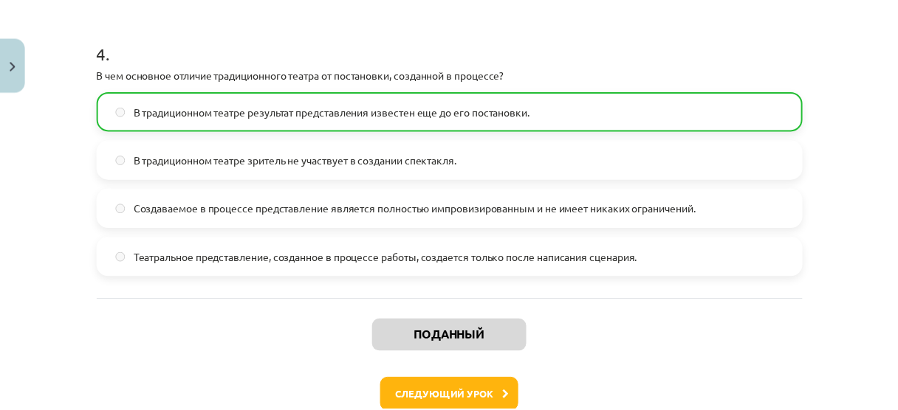
scroll to position [1246, 0]
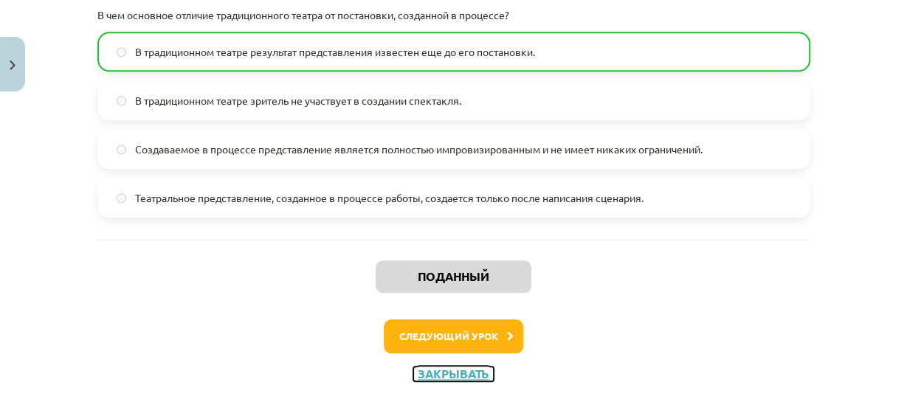
click at [472, 366] on font "Закрывать" at bounding box center [454, 374] width 72 height 16
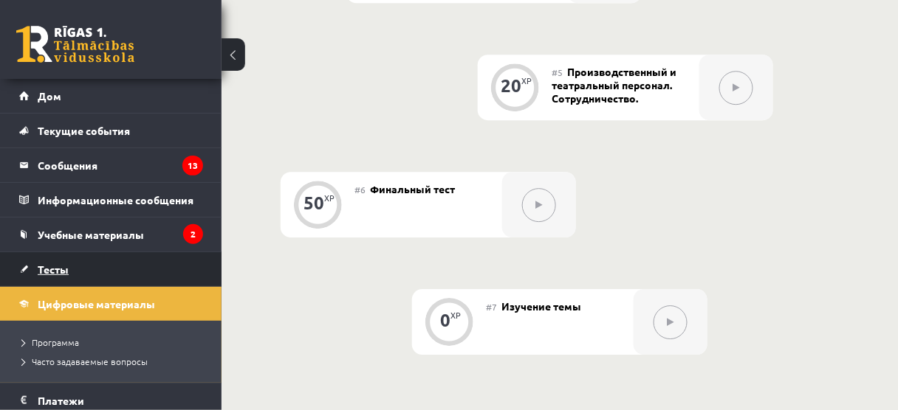
scroll to position [71, 0]
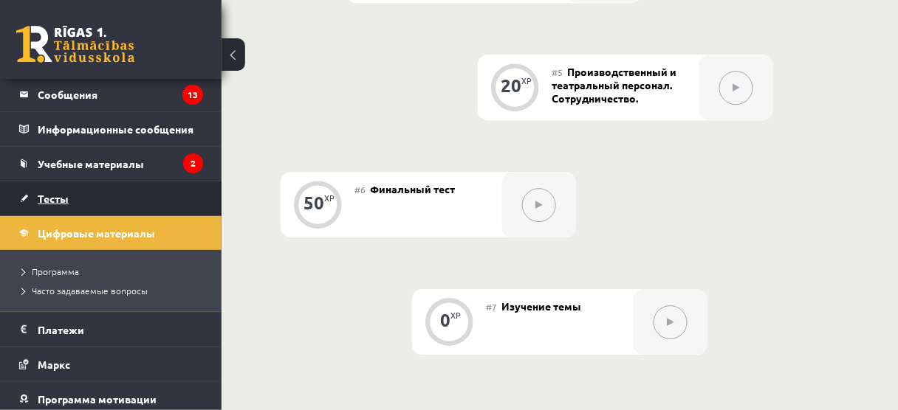
click at [52, 207] on link "Тесты" at bounding box center [111, 199] width 184 height 34
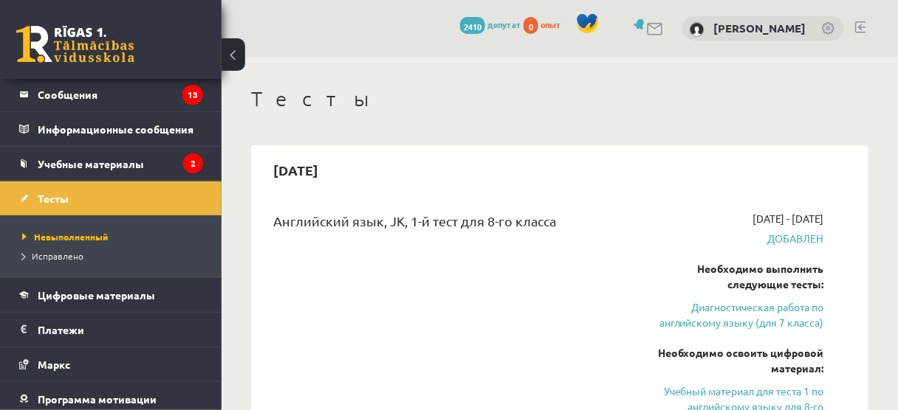
click at [260, 223] on div "Английский язык, JK, 1-й тест для 8-го класса 2025-09-01 - 2025-09-15 Добавлен …" at bounding box center [559, 330] width 602 height 269
click at [231, 51] on button at bounding box center [233, 54] width 24 height 32
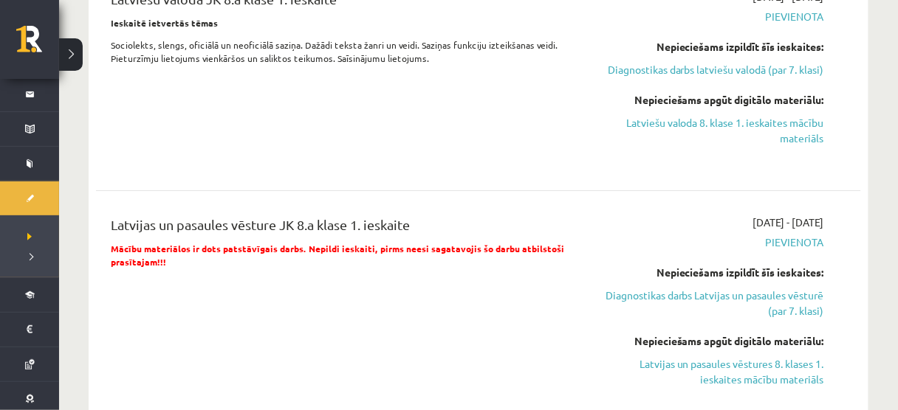
scroll to position [1110, 0]
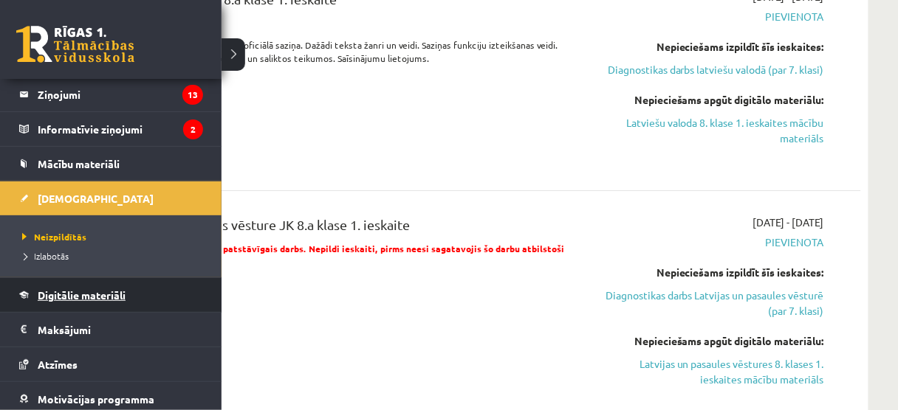
click at [58, 283] on link "Digitālie materiāli" at bounding box center [111, 295] width 184 height 34
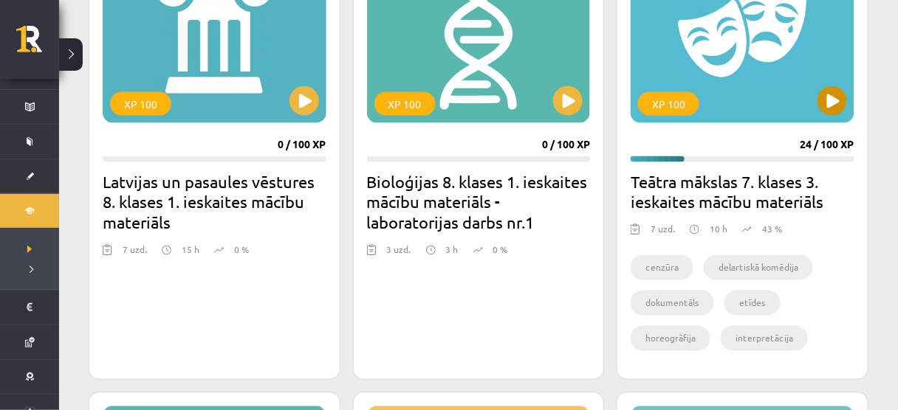
scroll to position [496, 0]
click at [807, 92] on div "XP 100" at bounding box center [742, 31] width 224 height 185
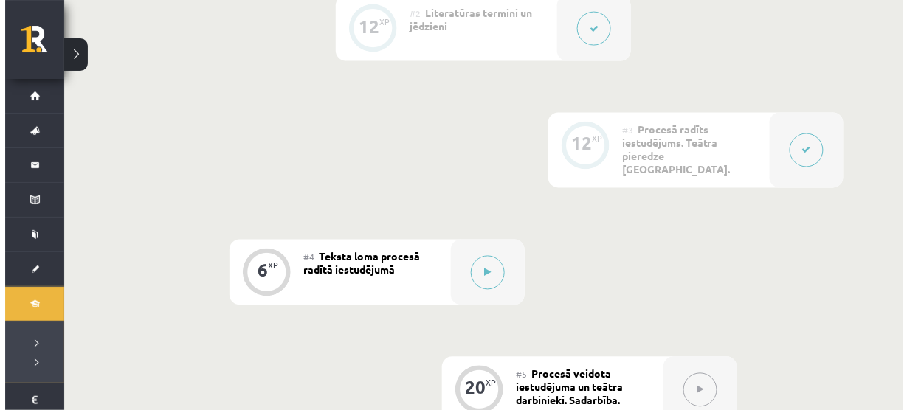
scroll to position [557, 0]
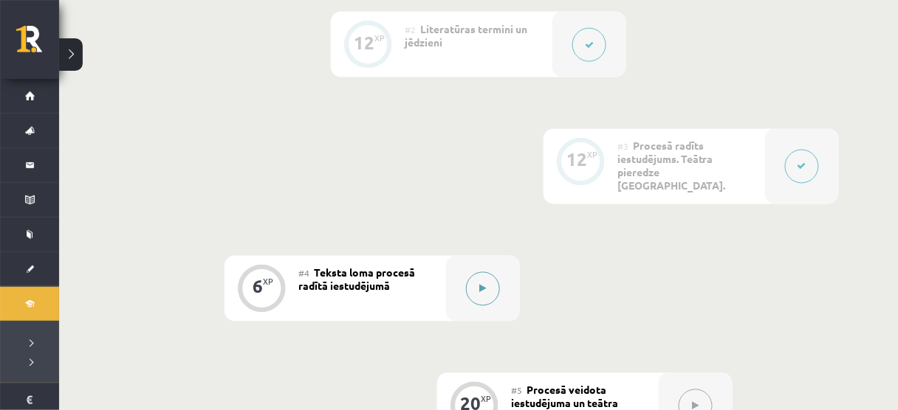
click at [487, 273] on button at bounding box center [483, 289] width 34 height 34
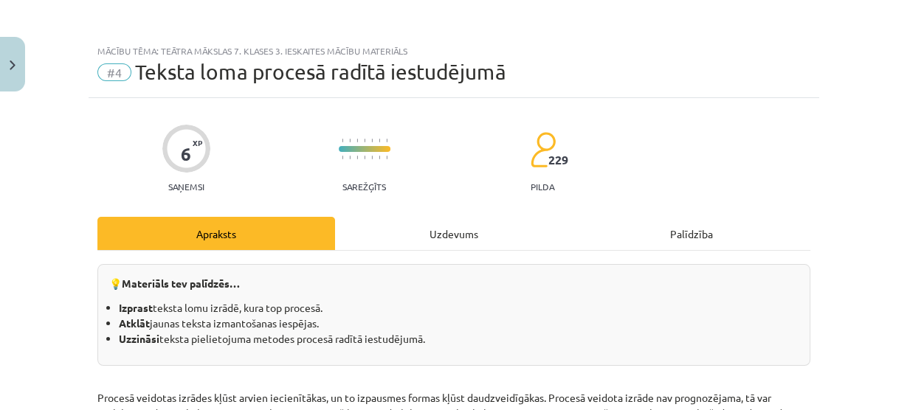
click at [495, 230] on div "Uzdevums" at bounding box center [454, 233] width 238 height 33
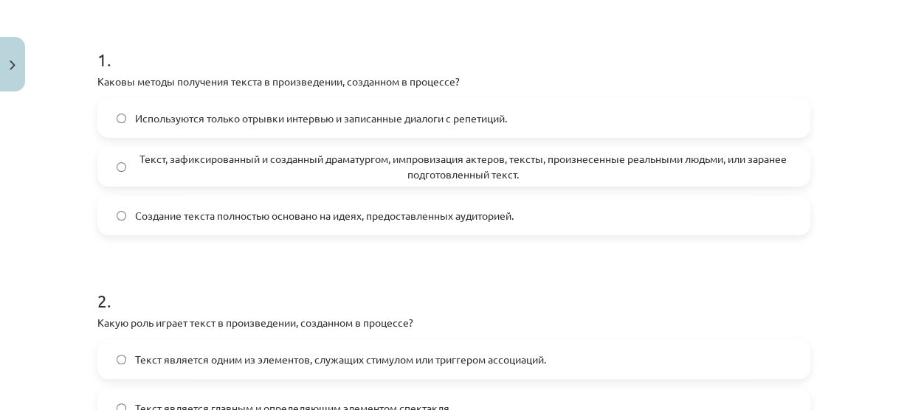
scroll to position [627, 0]
click at [399, 142] on div "Используются только отрывки интервью и записанные диалоги с репетиций.  Текст, …" at bounding box center [453, 166] width 713 height 137
click at [278, 176] on span "Текст, зафиксированный и созданный драматургом, импровизация актеров, тексты, п…" at bounding box center [463, 166] width 656 height 31
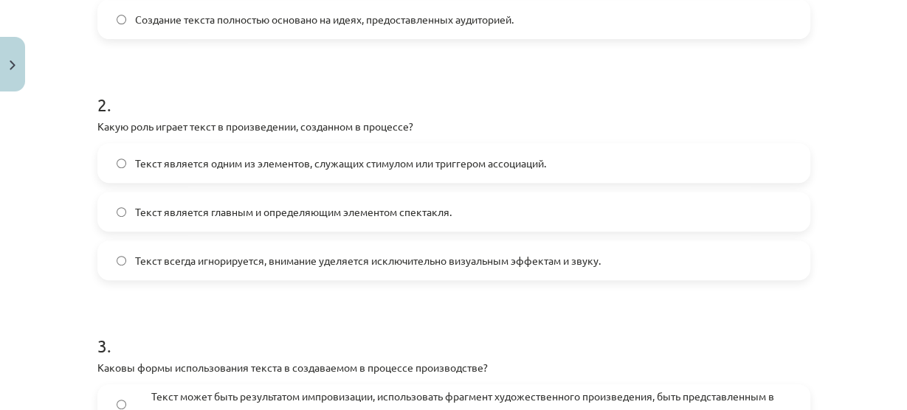
scroll to position [472, 0]
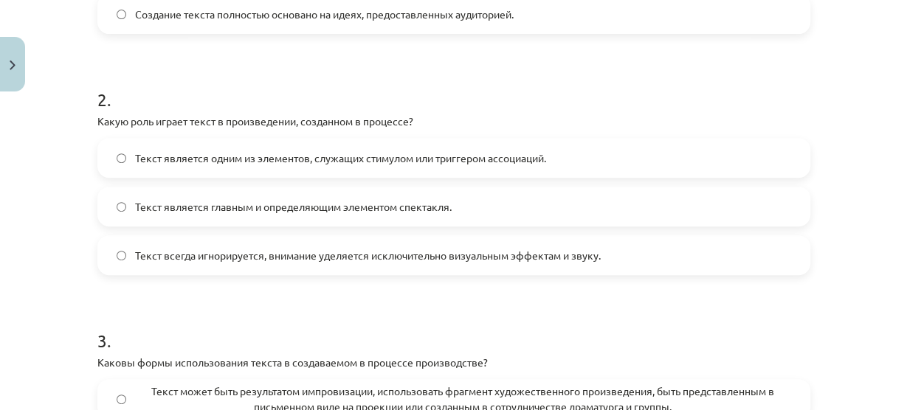
click at [281, 156] on font "Текст является одним из элементов, служащих стимулом или триггером ассоциаций." at bounding box center [340, 157] width 411 height 13
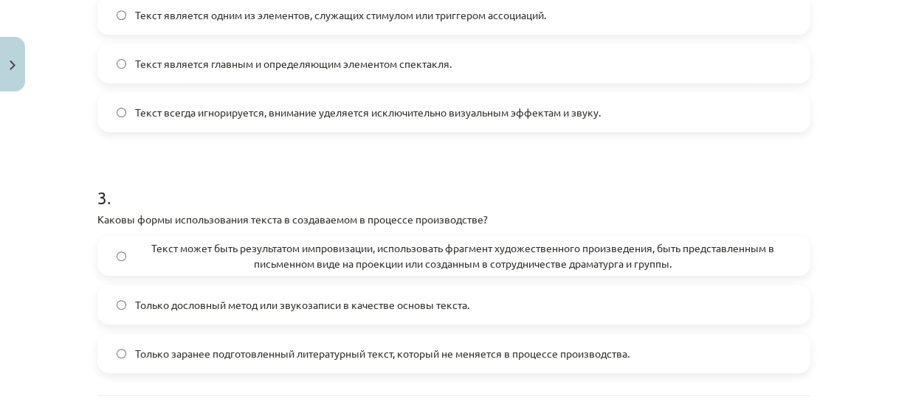
scroll to position [635, 0]
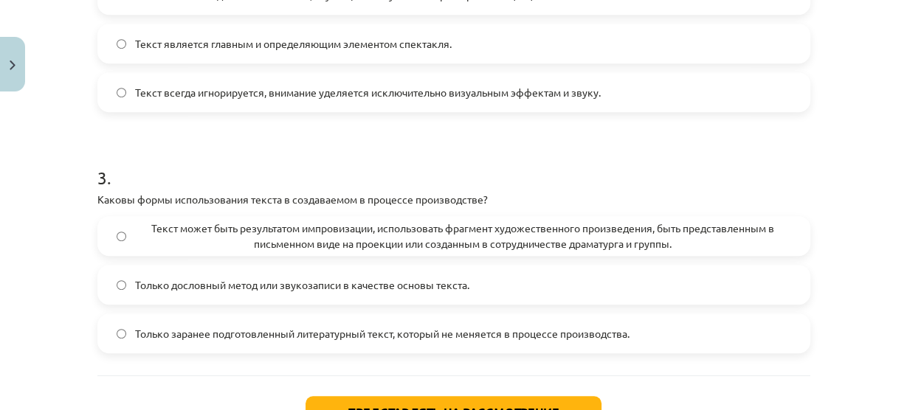
click at [178, 230] on font "Текст может быть результатом импровизации, использовать фрагмент художественног…" at bounding box center [462, 235] width 623 height 29
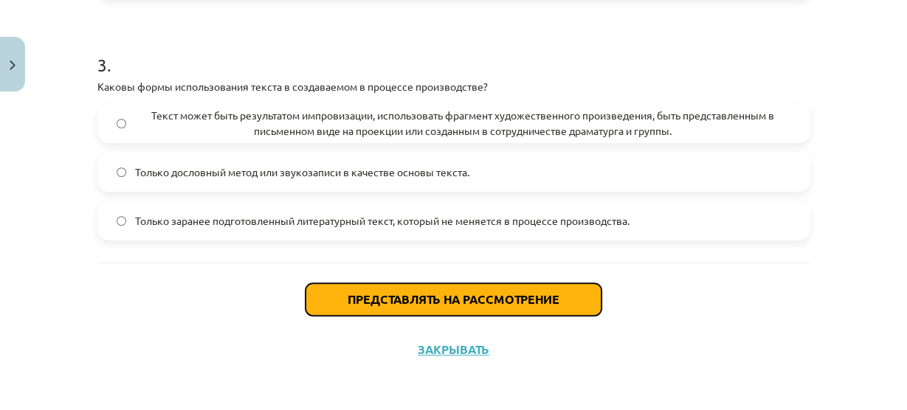
click at [450, 292] on font "Представлять на рассмотрение" at bounding box center [454, 300] width 212 height 16
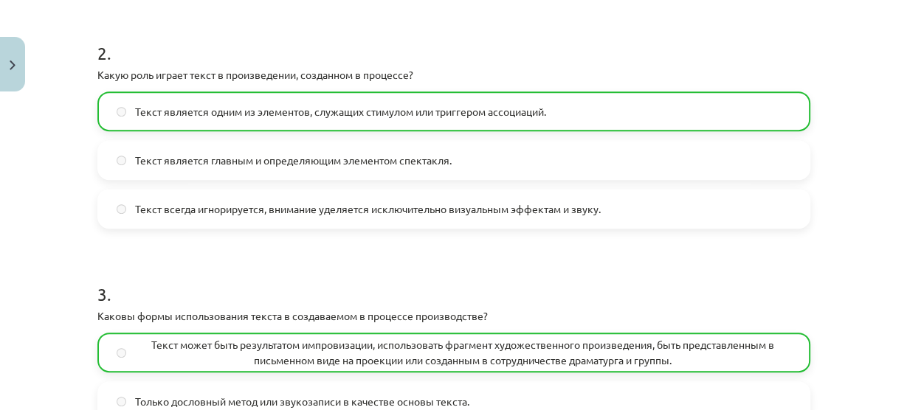
scroll to position [794, 0]
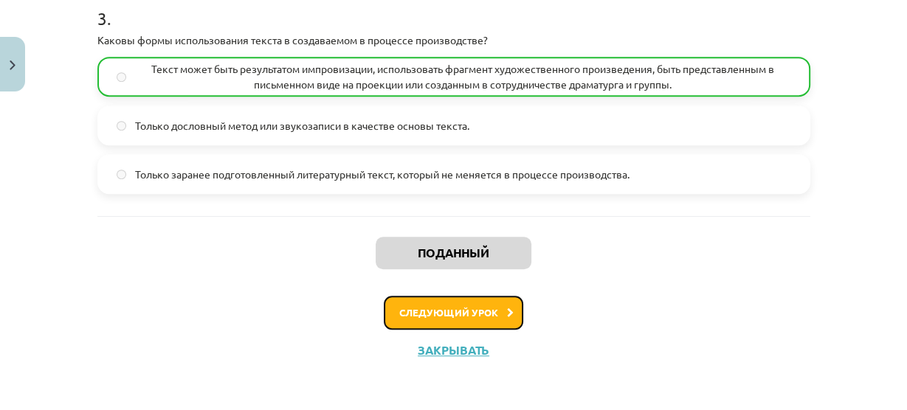
click at [460, 303] on button "Следующий урок" at bounding box center [454, 313] width 140 height 34
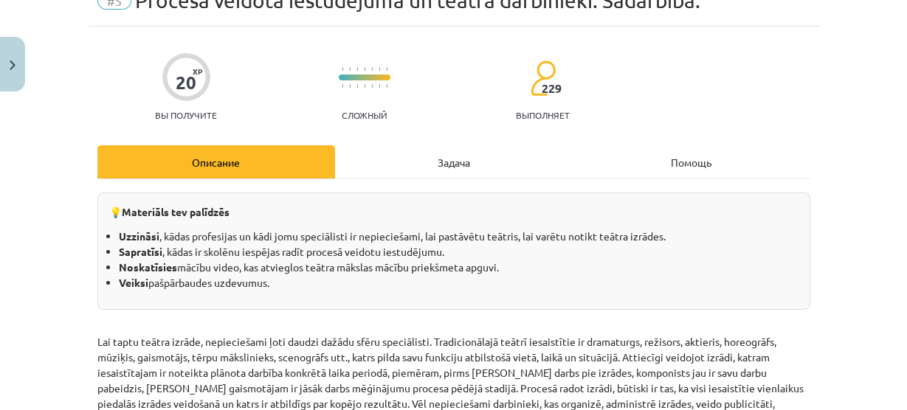
scroll to position [36, 0]
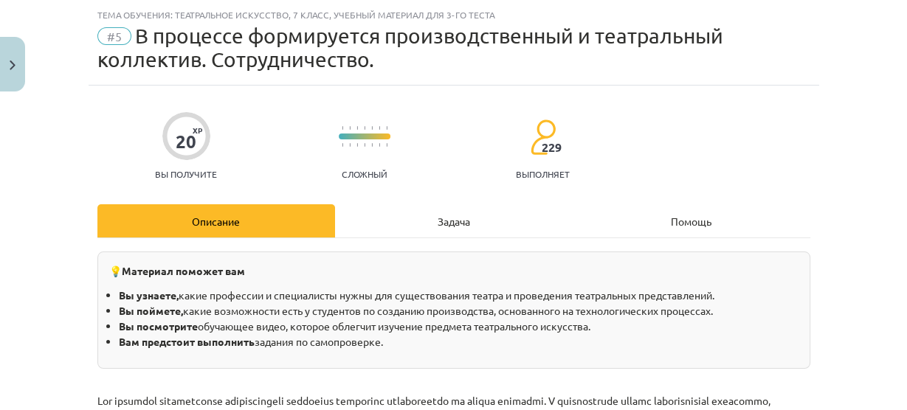
click at [417, 215] on div "Задача" at bounding box center [454, 221] width 238 height 33
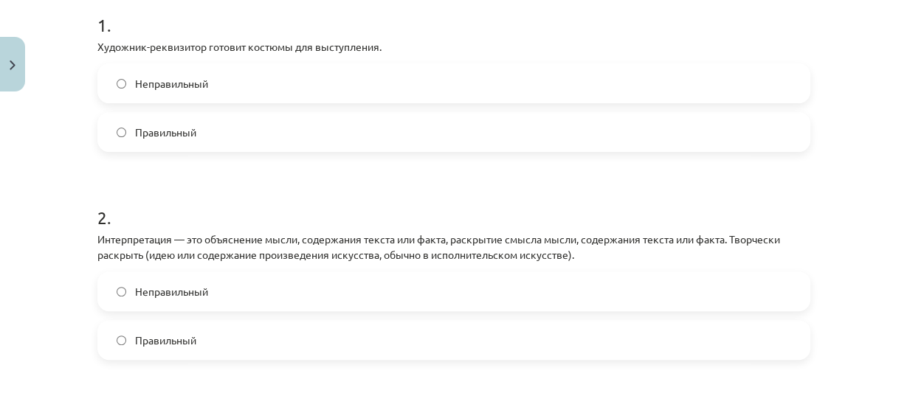
scroll to position [317, 0]
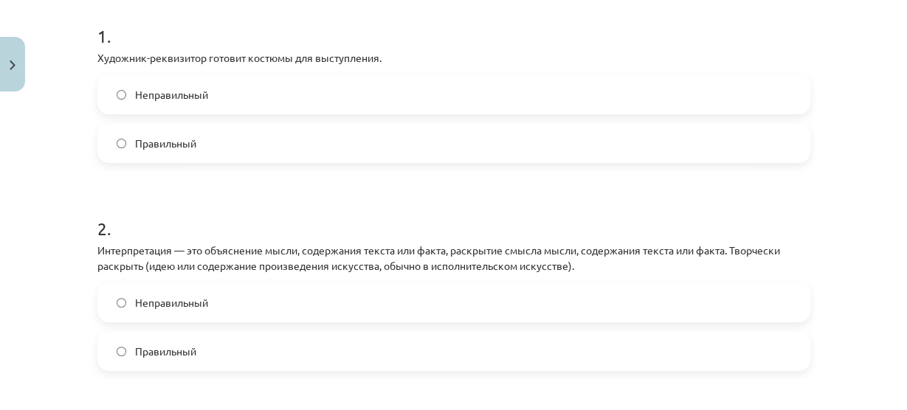
click at [269, 153] on label "Правильный" at bounding box center [454, 143] width 710 height 37
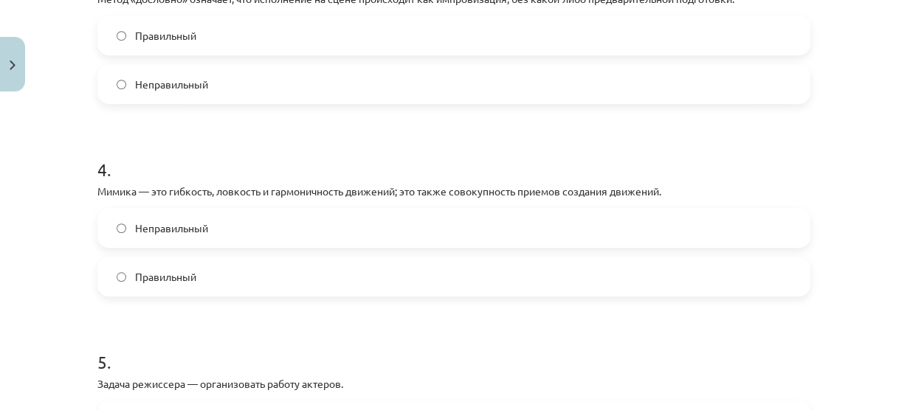
scroll to position [848, 0]
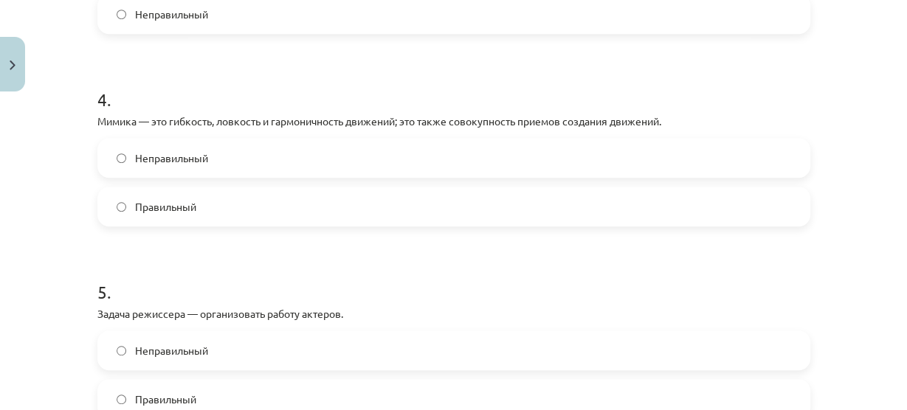
click at [105, 212] on label "Правильный" at bounding box center [454, 206] width 710 height 37
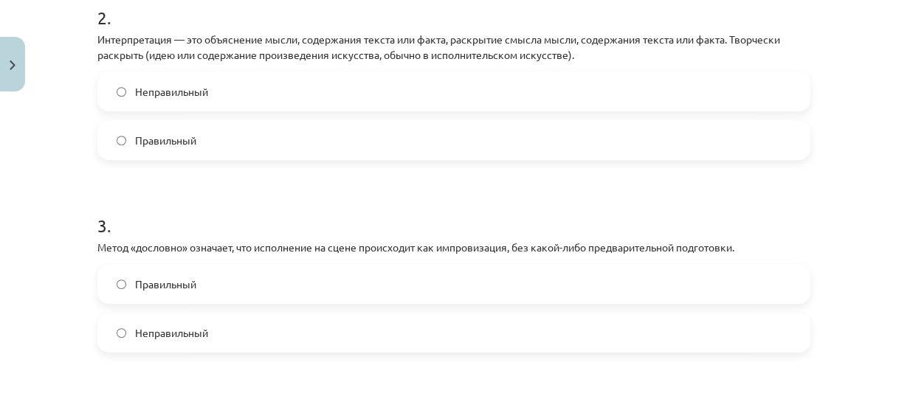
scroll to position [525, 0]
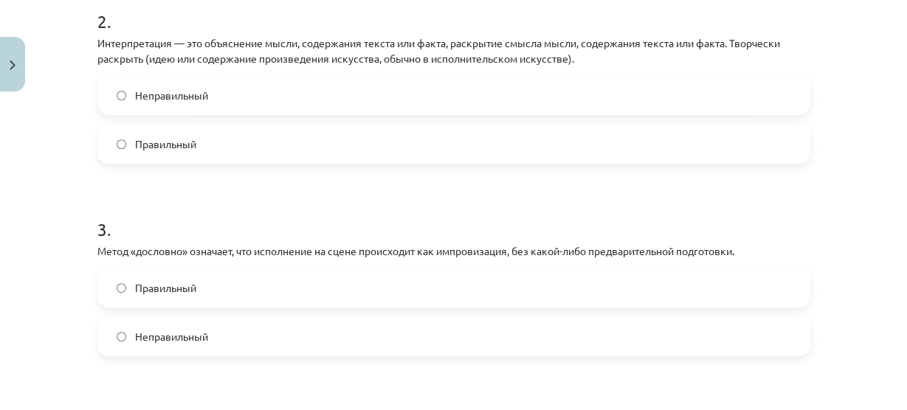
click at [120, 149] on label "Правильный" at bounding box center [454, 144] width 710 height 37
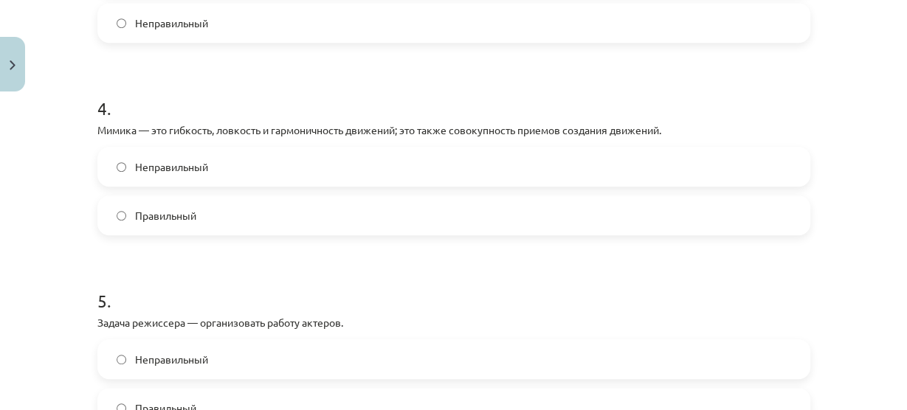
scroll to position [842, 0]
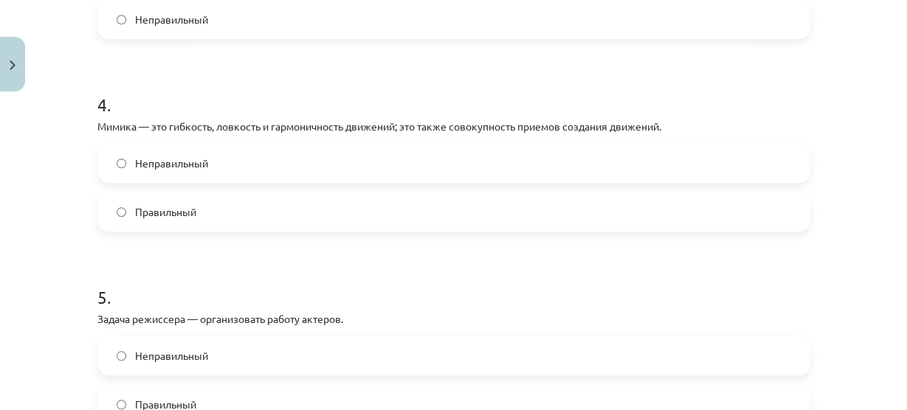
click at [103, 174] on label "Неправильный" at bounding box center [454, 163] width 710 height 37
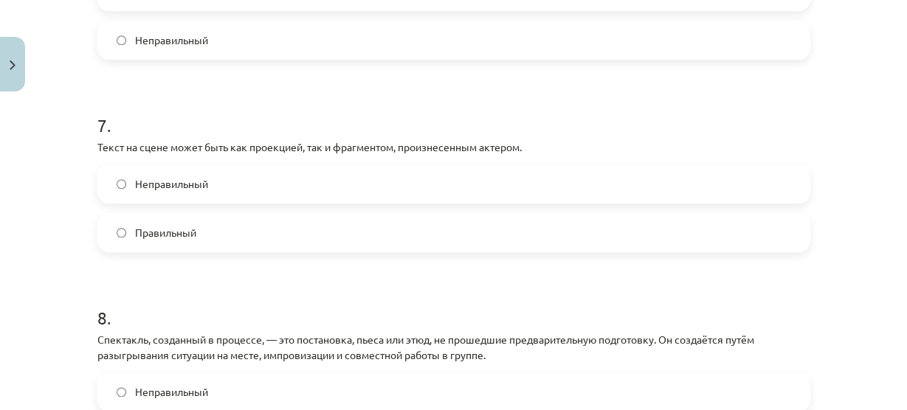
scroll to position [1400, 0]
click at [166, 237] on span "Правильный" at bounding box center [165, 233] width 61 height 16
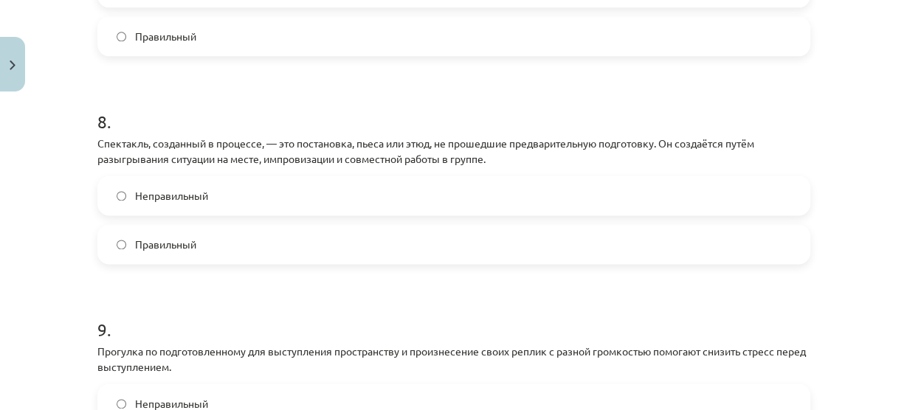
scroll to position [1597, 0]
click at [151, 240] on font "Правильный" at bounding box center [165, 243] width 61 height 13
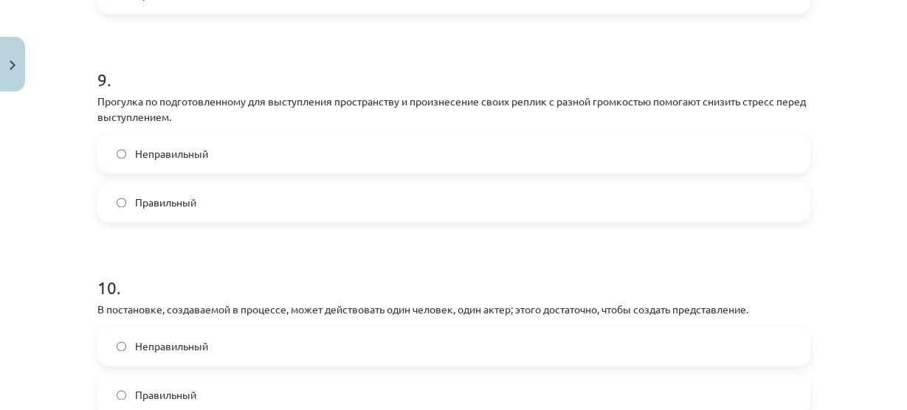
scroll to position [1858, 0]
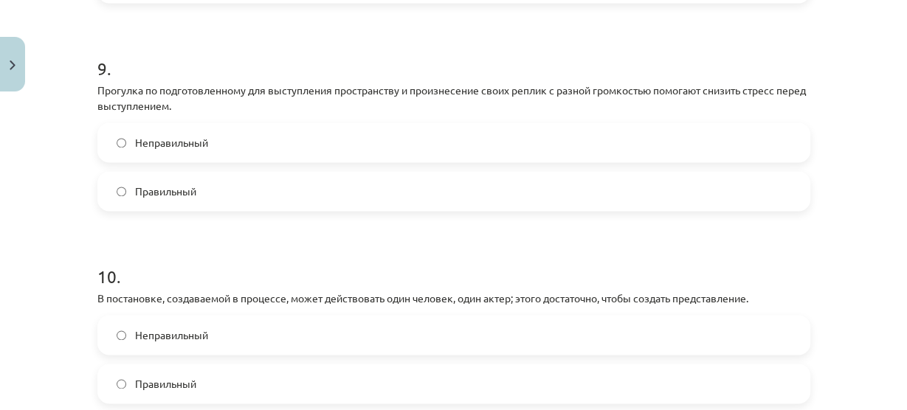
click at [123, 190] on label "Правильный" at bounding box center [454, 191] width 710 height 37
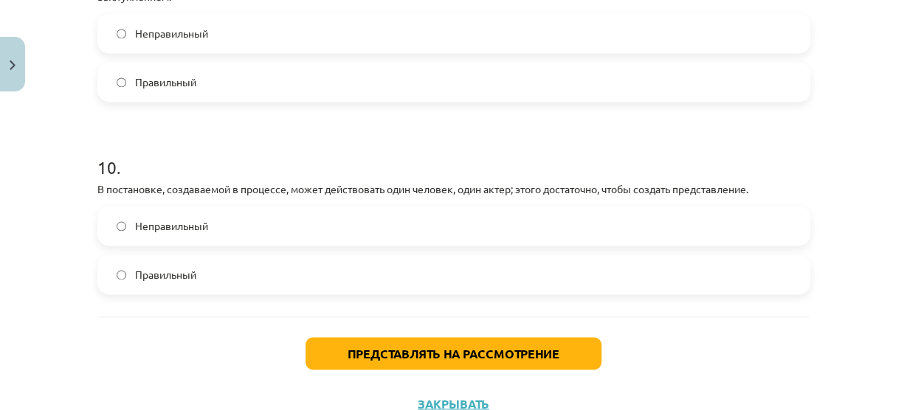
scroll to position [1968, 0]
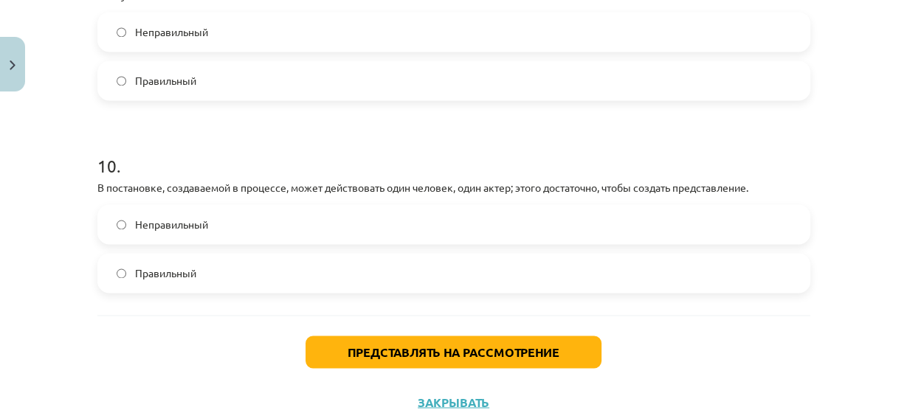
click at [135, 266] on span "Правильный" at bounding box center [165, 274] width 61 height 16
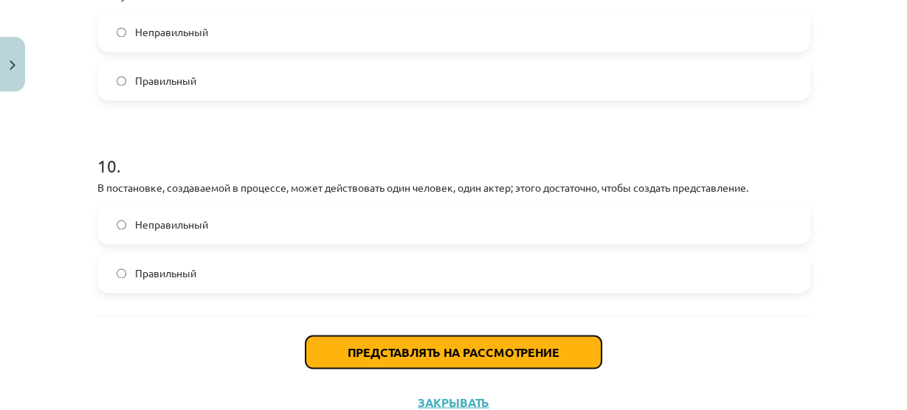
click at [348, 351] on font "Представлять на рассмотрение" at bounding box center [454, 352] width 212 height 16
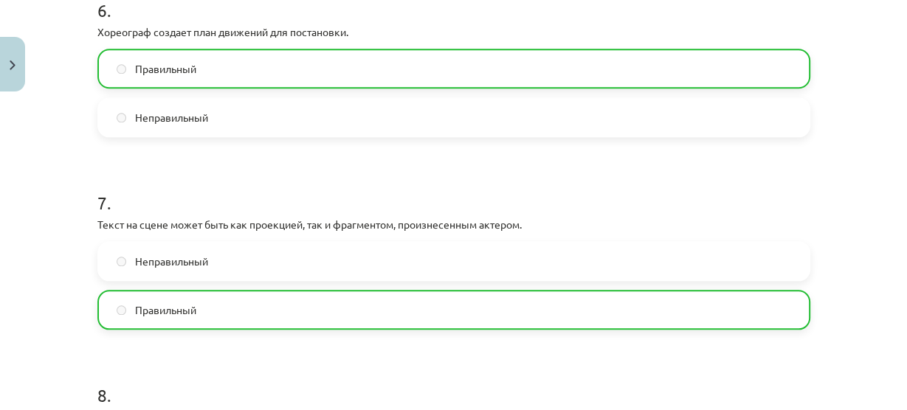
scroll to position [2067, 0]
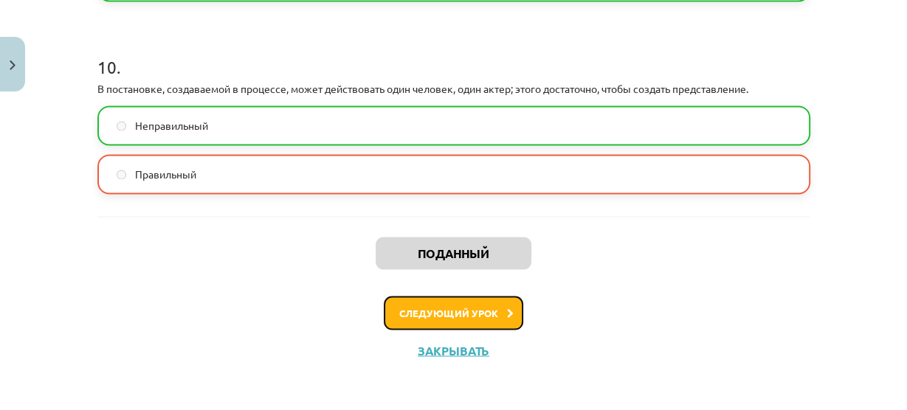
click at [459, 303] on button "Следующий урок" at bounding box center [454, 313] width 140 height 34
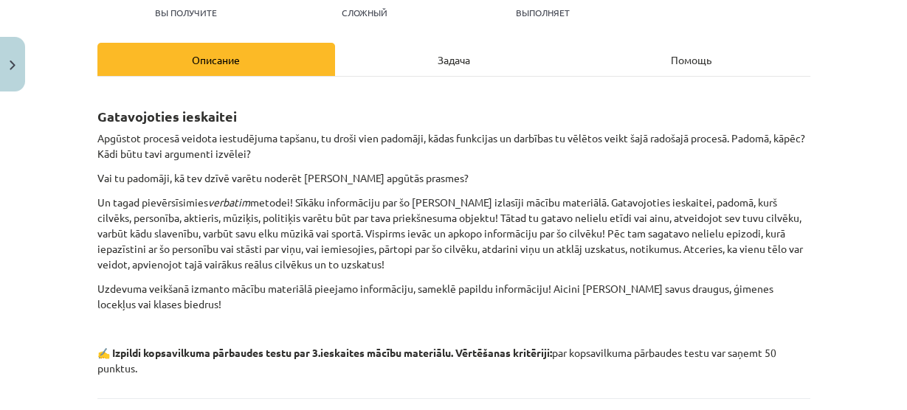
scroll to position [36, 0]
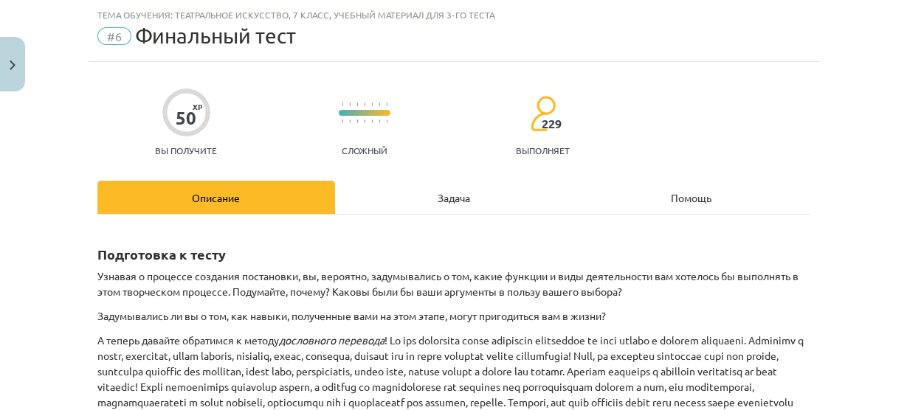
click at [413, 204] on div "Задача" at bounding box center [454, 197] width 238 height 33
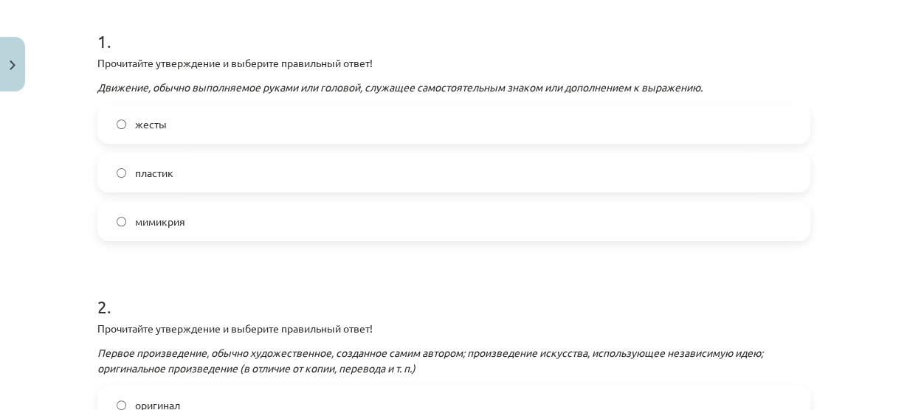
scroll to position [275, 0]
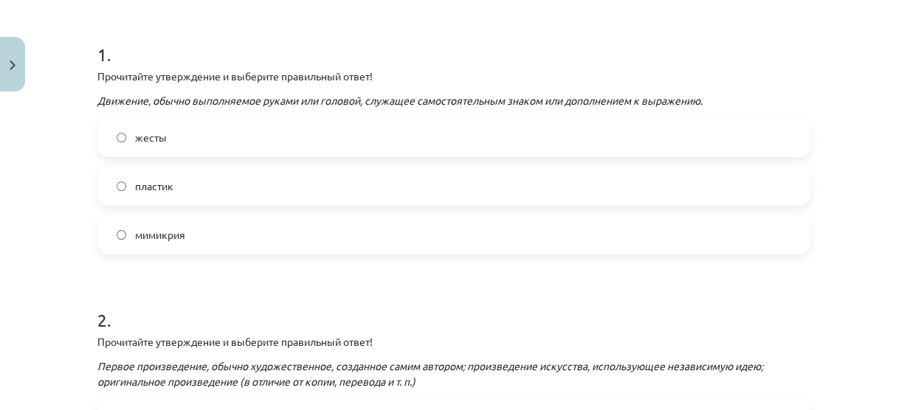
click at [228, 238] on label "мимикрия" at bounding box center [454, 234] width 710 height 37
click at [208, 141] on label "жесты" at bounding box center [454, 137] width 710 height 37
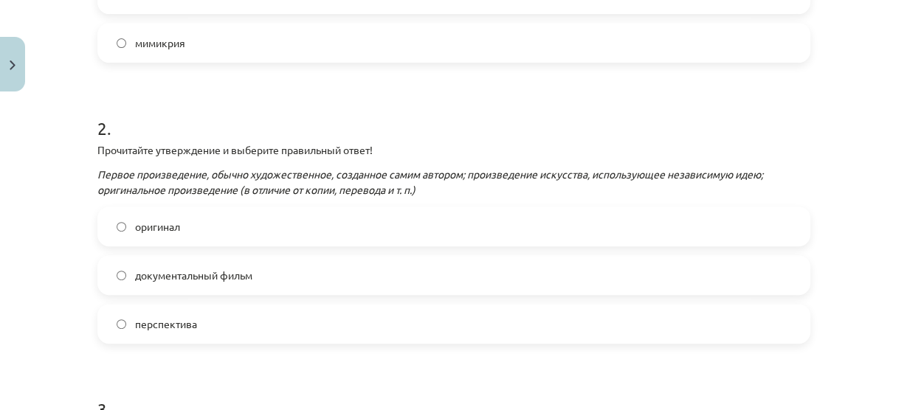
scroll to position [471, 0]
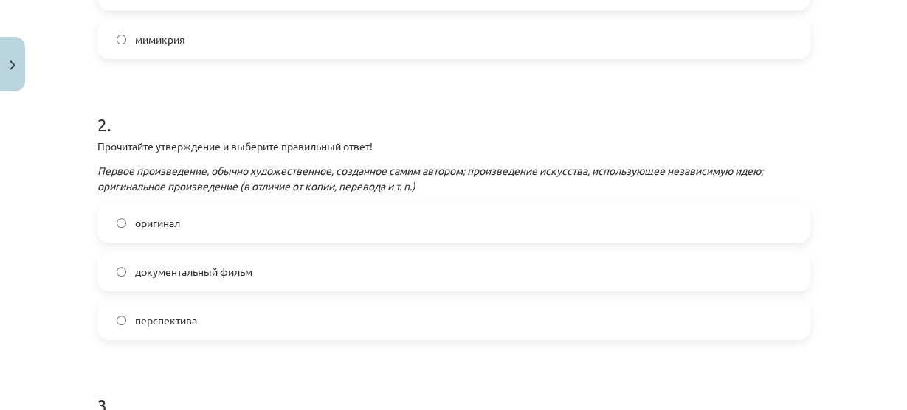
click at [123, 219] on label "оригинал" at bounding box center [454, 223] width 710 height 37
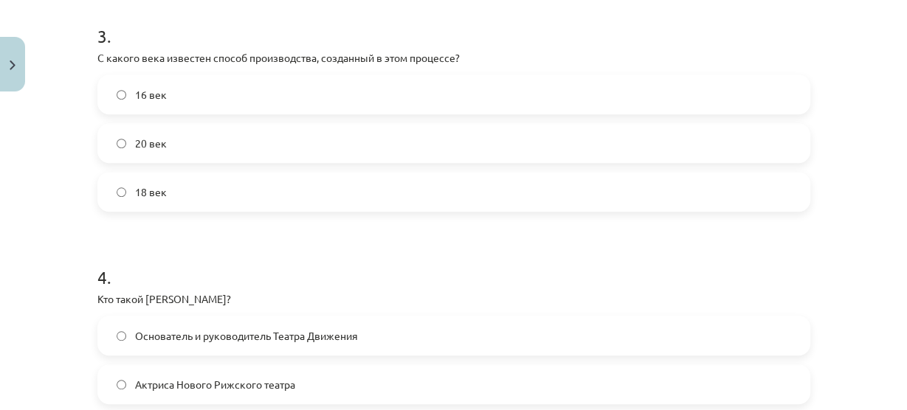
scroll to position [839, 0]
click at [150, 157] on label "20 век" at bounding box center [454, 145] width 710 height 37
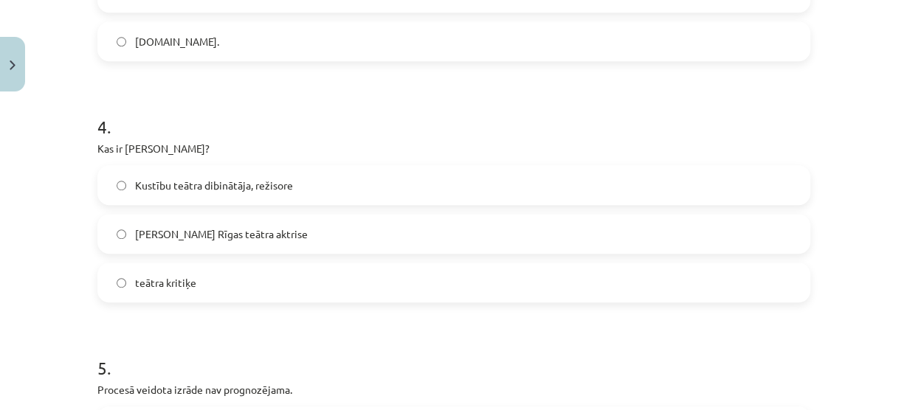
scroll to position [961, 0]
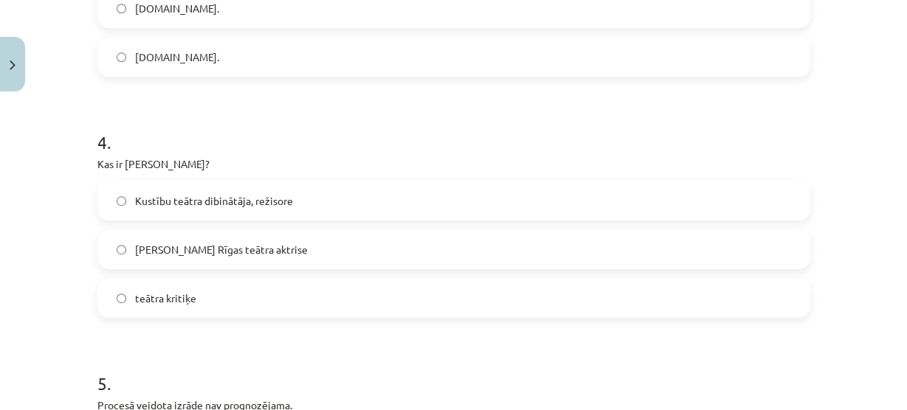
click at [578, 34] on div "16.gs. 20.gs. 18.gs." at bounding box center [453, 7] width 713 height 137
click at [162, 291] on span "teātra kritiķe" at bounding box center [165, 299] width 61 height 16
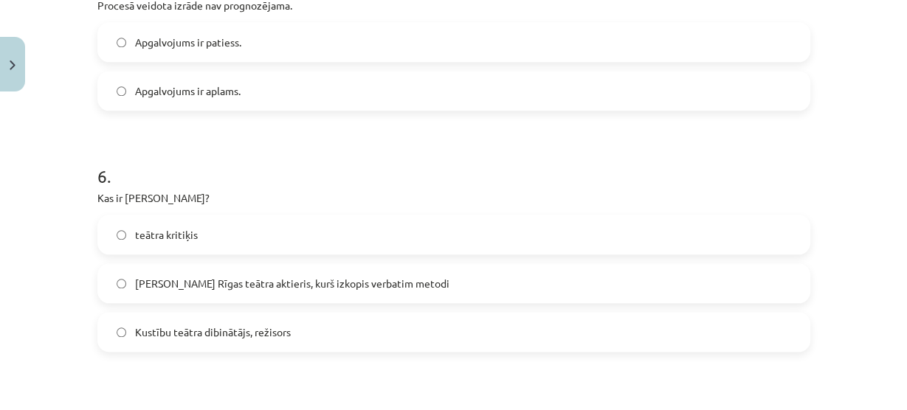
scroll to position [1370, 0]
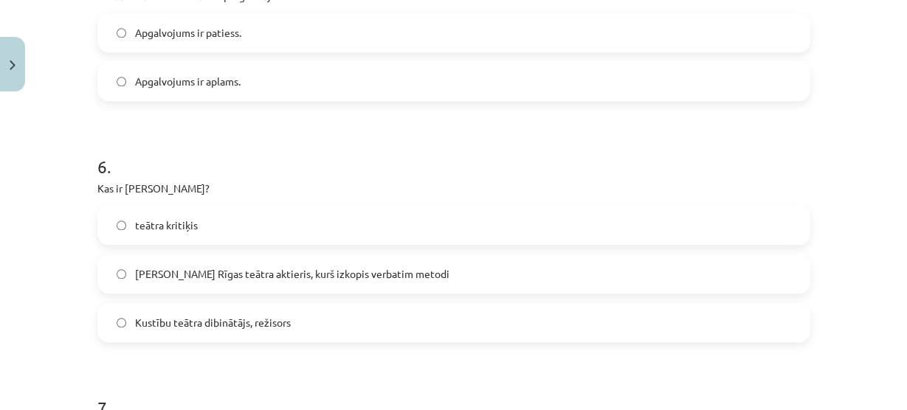
click at [135, 316] on span "Kustību teātra dibinātājs, režisors" at bounding box center [213, 323] width 156 height 16
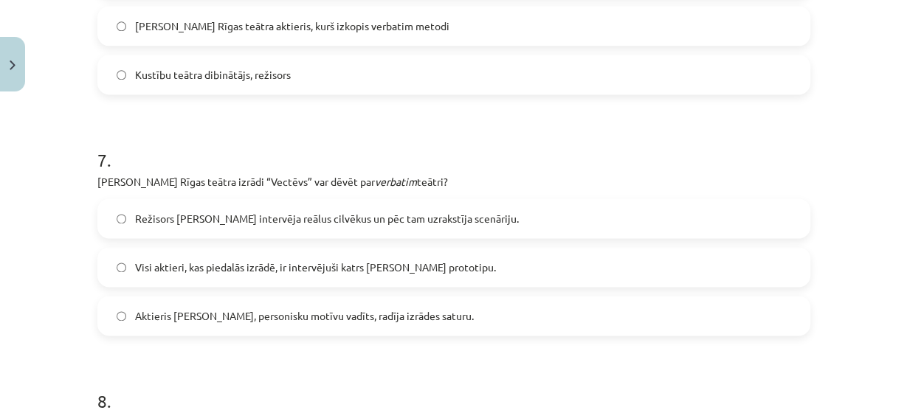
scroll to position [1689, 0]
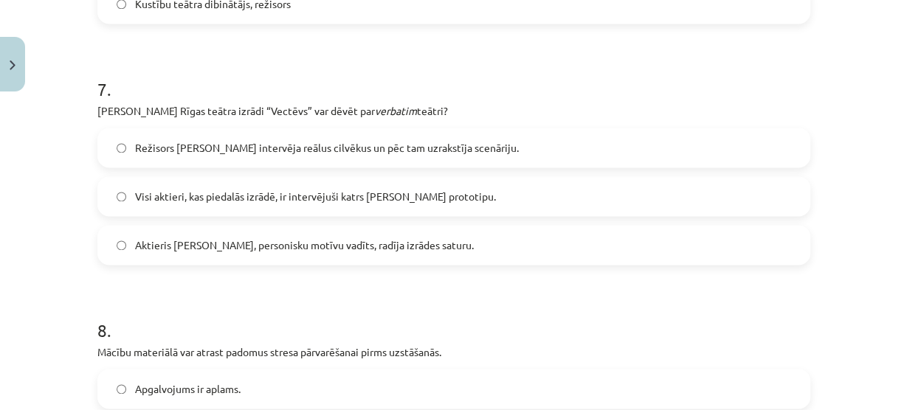
click at [120, 140] on label "Režisors Alvis Hermanis intervēja reālus cilvēkus un pēc tam uzrakstīja scenāri…" at bounding box center [454, 147] width 710 height 37
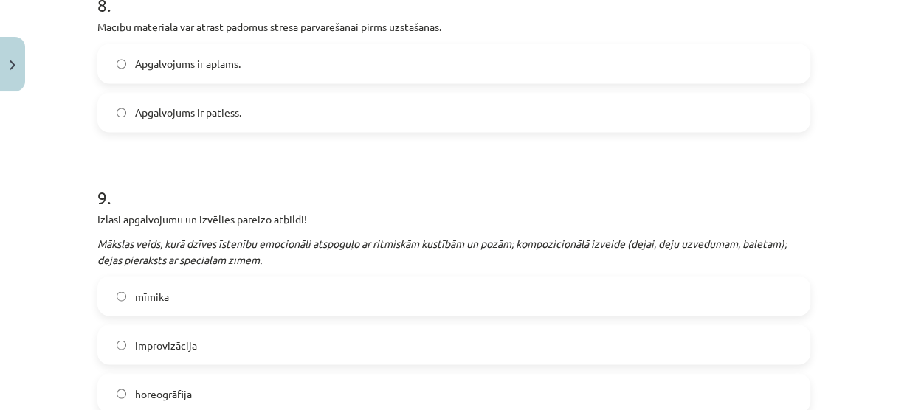
scroll to position [2009, 0]
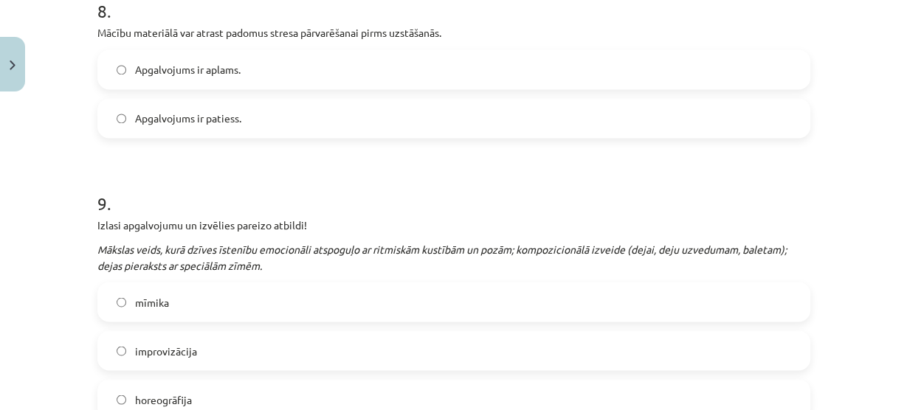
click at [135, 120] on span "Apgalvojums ir patiess." at bounding box center [188, 119] width 106 height 16
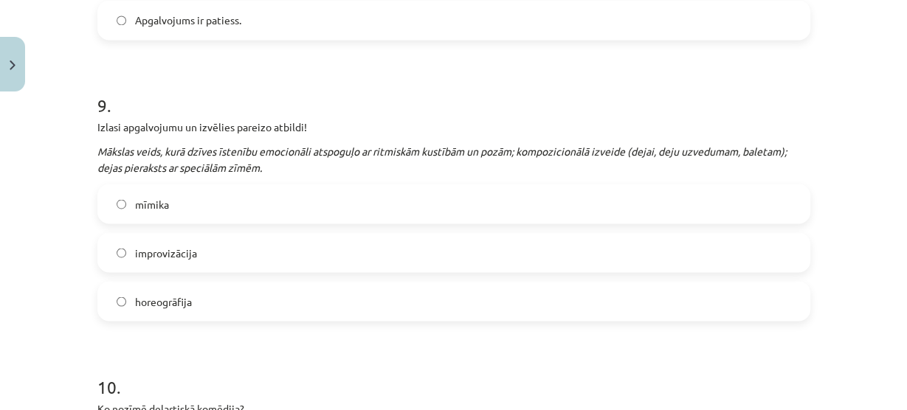
scroll to position [2109, 0]
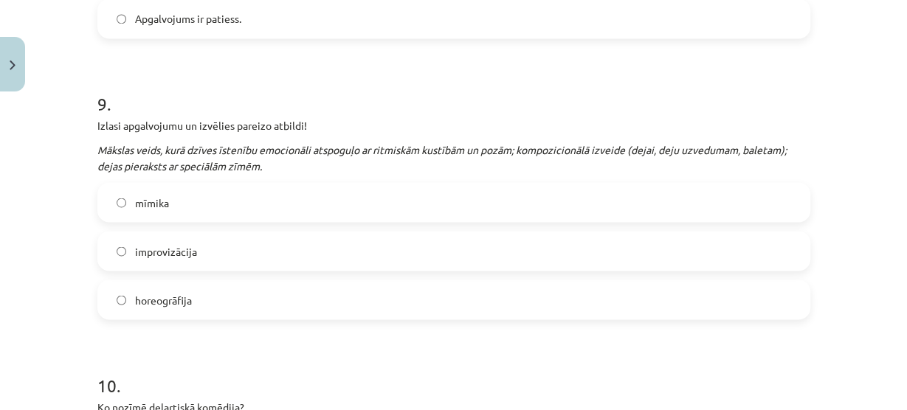
click at [122, 296] on label "horeogrāfija" at bounding box center [454, 299] width 710 height 37
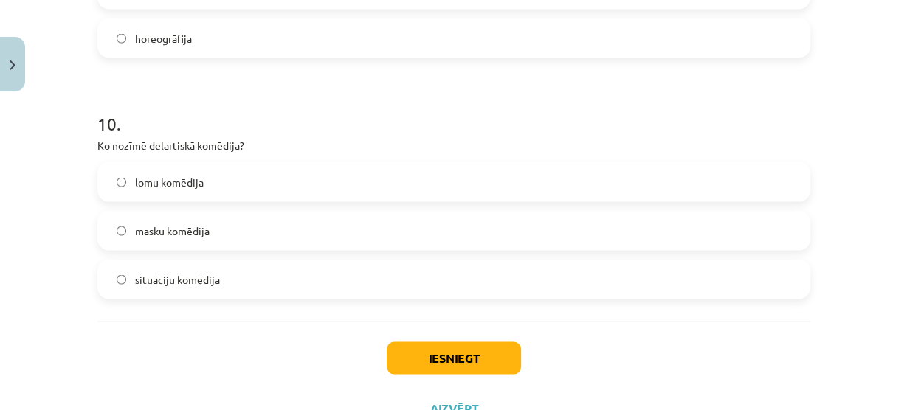
scroll to position [2374, 0]
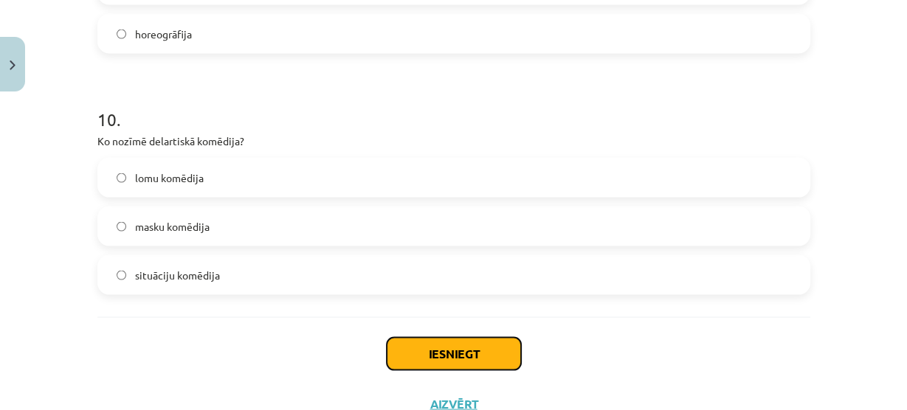
click at [418, 351] on button "Iesniegt" at bounding box center [454, 354] width 134 height 32
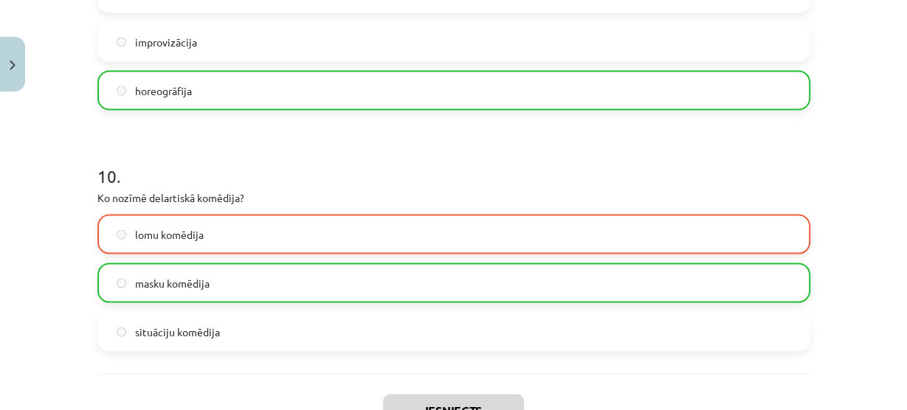
scroll to position [2475, 0]
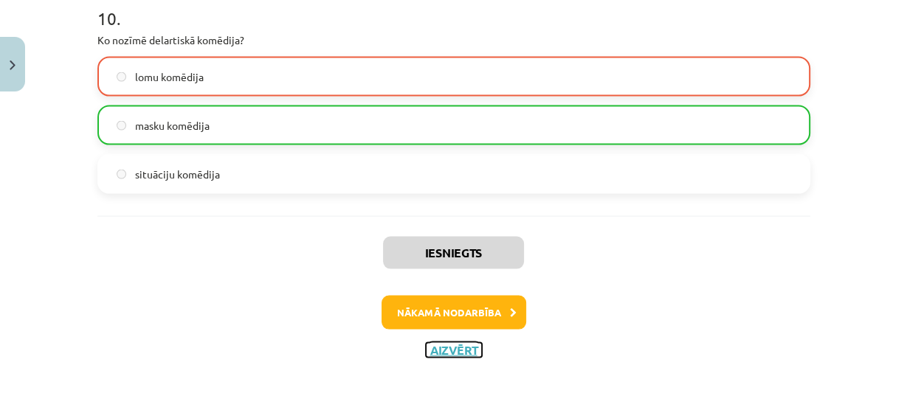
click at [470, 348] on button "Aizvērt" at bounding box center [454, 350] width 56 height 15
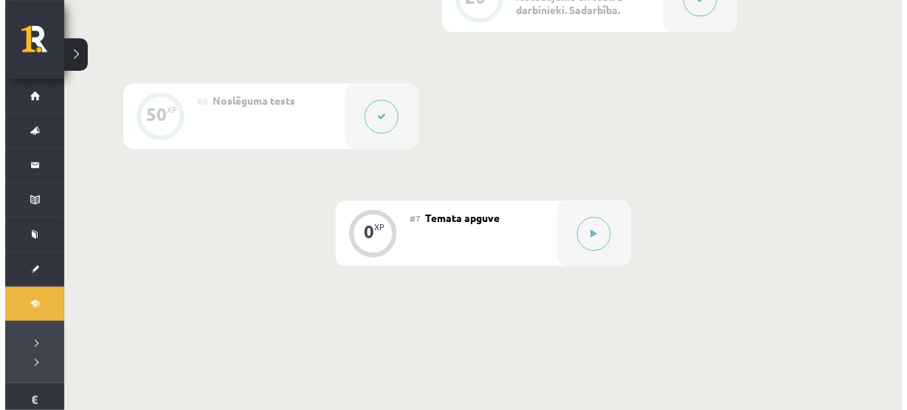
scroll to position [966, 0]
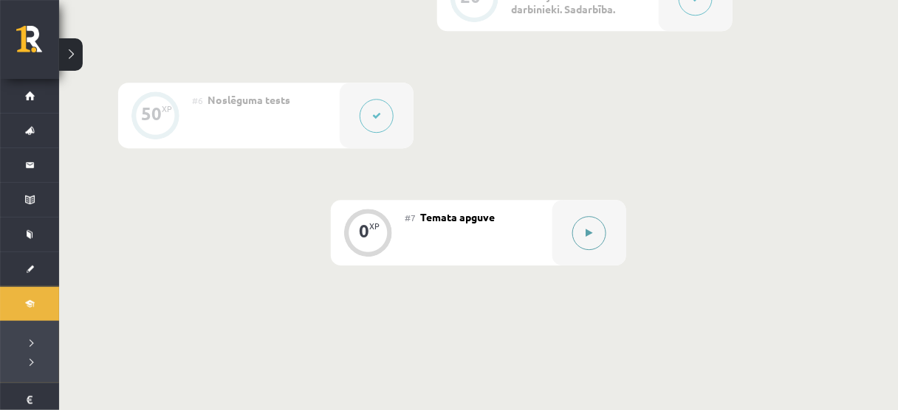
drag, startPoint x: 612, startPoint y: 227, endPoint x: 588, endPoint y: 227, distance: 24.4
click at [588, 227] on div at bounding box center [589, 233] width 74 height 66
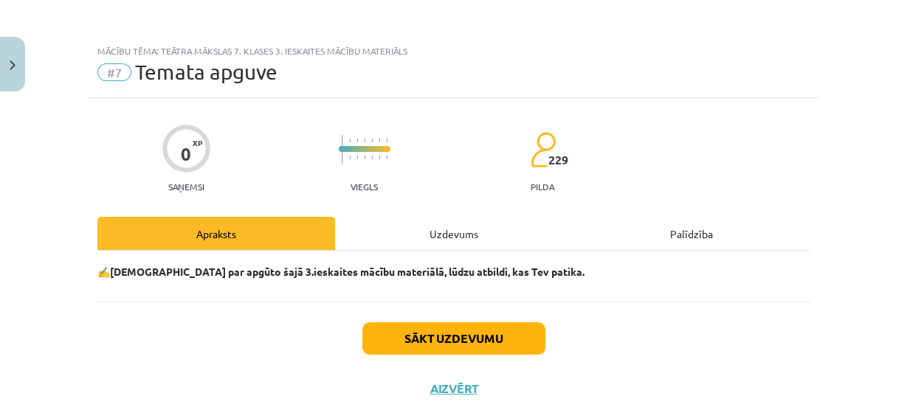
click at [588, 227] on div "Mācību tēma: Teātra mākslas 7. klases 3. ieskaites mācību materiāls #7 Temata a…" at bounding box center [453, 205] width 907 height 410
click at [484, 236] on div "Uzdevums" at bounding box center [454, 233] width 238 height 33
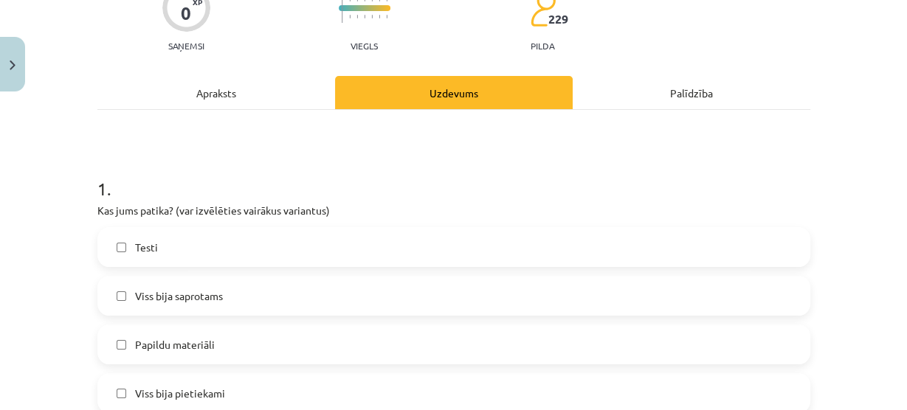
scroll to position [197, 0]
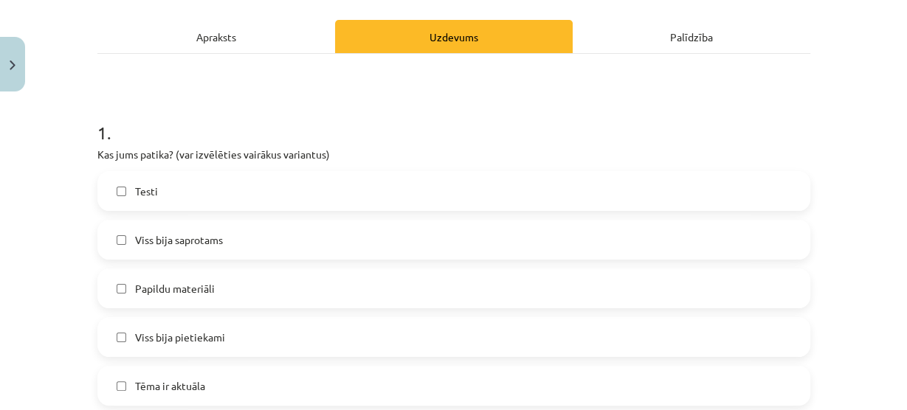
click at [298, 238] on label "Viss bija saprotams" at bounding box center [454, 239] width 710 height 37
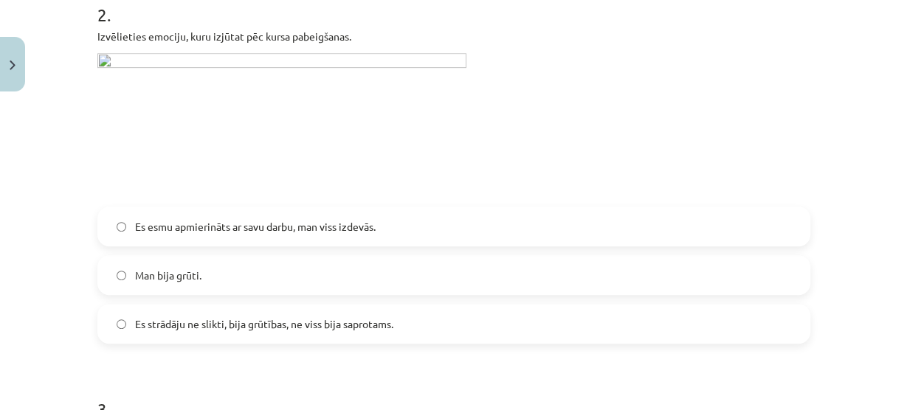
scroll to position [706, 0]
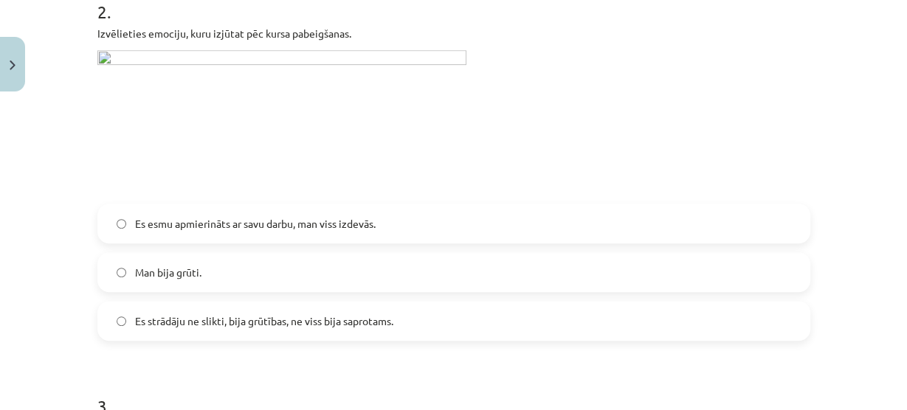
click at [206, 323] on span "Es strādāju ne slikti, bija grūtības, ne viss bija saprotams." at bounding box center [264, 322] width 258 height 16
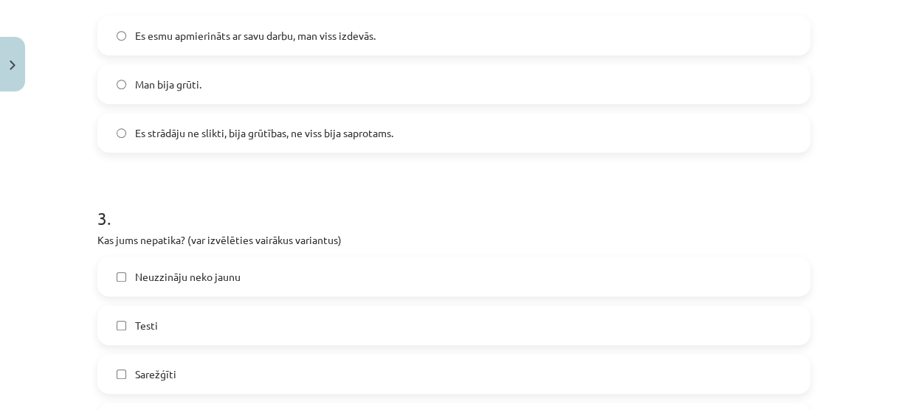
scroll to position [901, 0]
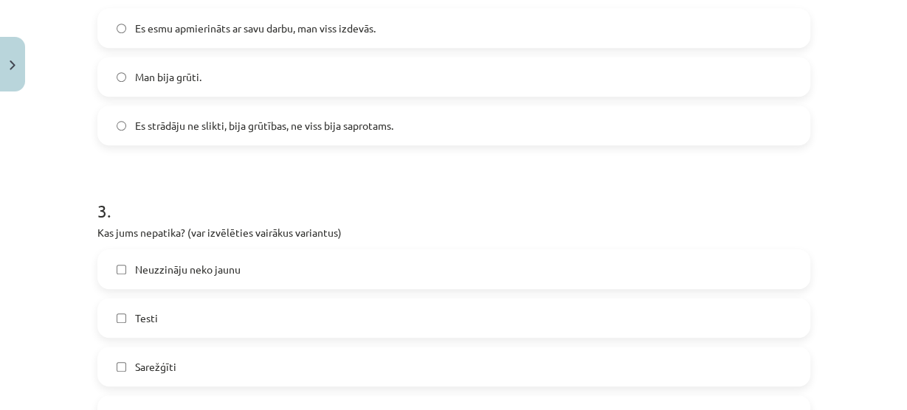
click at [206, 323] on label "Testi" at bounding box center [454, 318] width 710 height 37
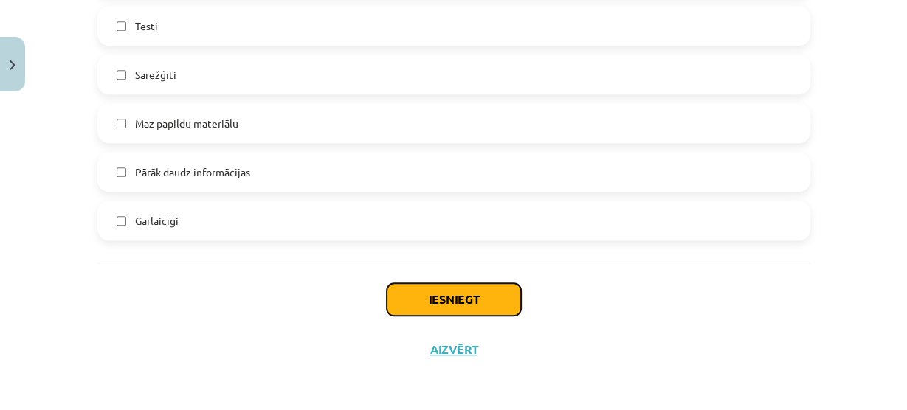
click at [433, 284] on button "Iesniegt" at bounding box center [454, 300] width 134 height 32
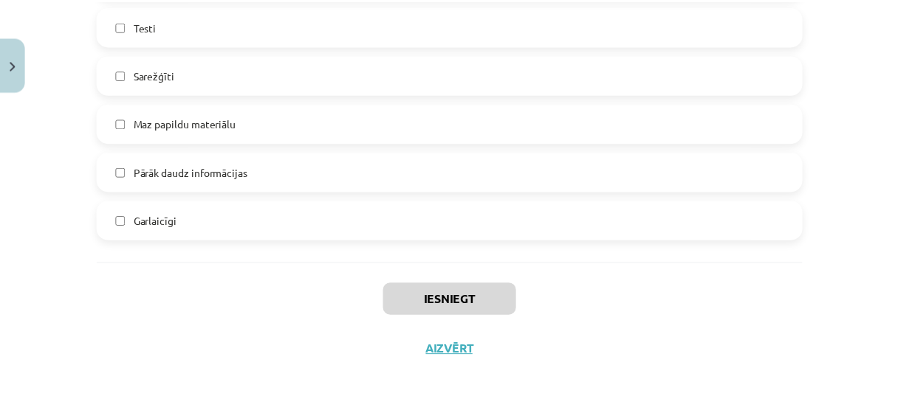
scroll to position [965, 0]
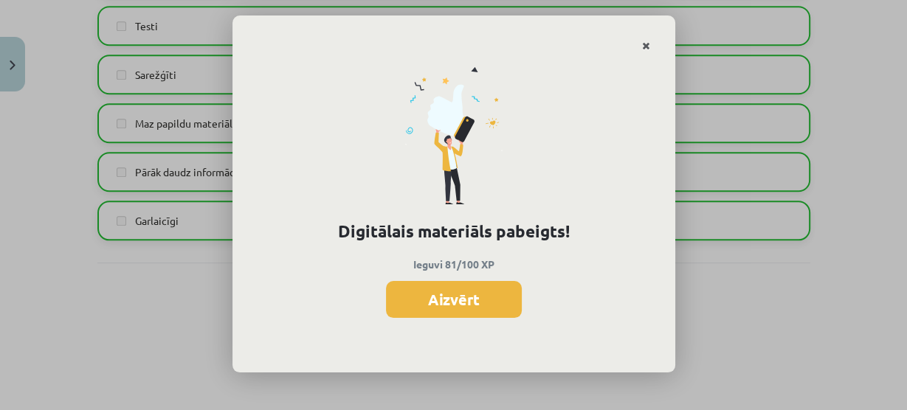
click at [647, 49] on icon "Close" at bounding box center [646, 46] width 8 height 10
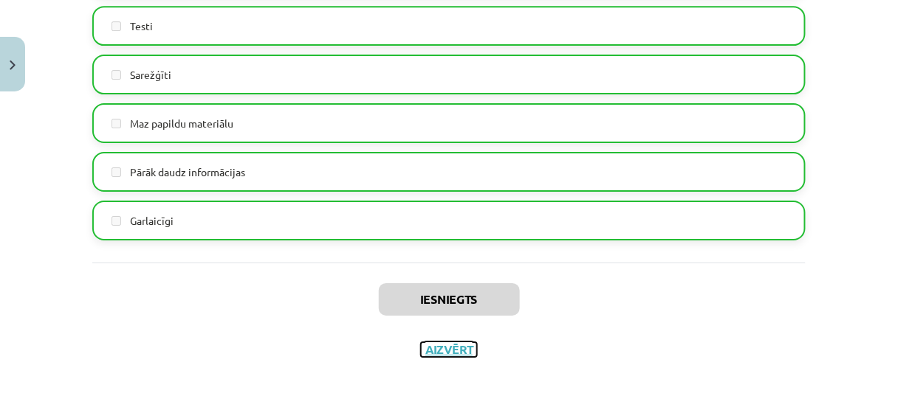
click at [457, 343] on button "Aizvērt" at bounding box center [449, 350] width 56 height 15
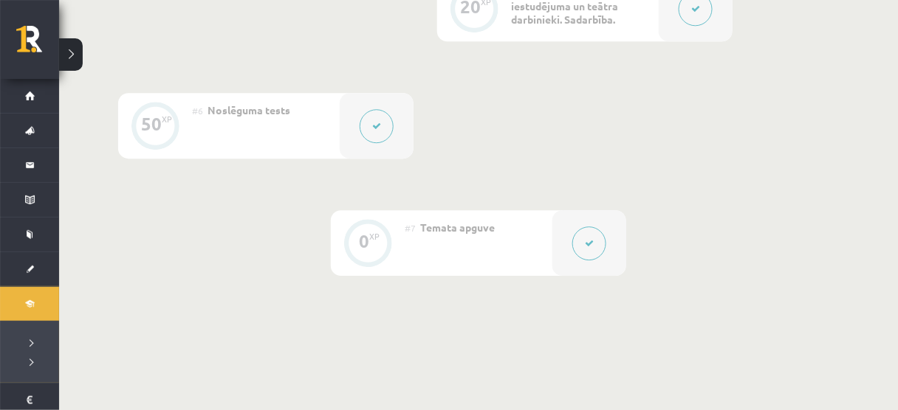
scroll to position [953, 0]
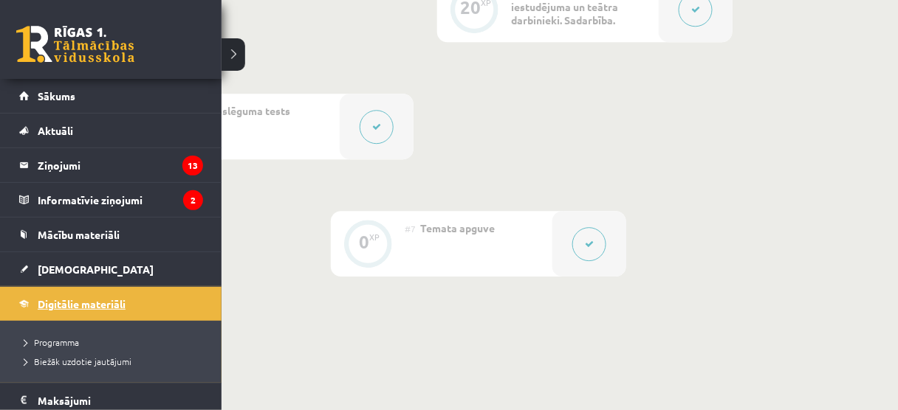
click at [63, 298] on span "Digitālie materiāli" at bounding box center [82, 304] width 88 height 13
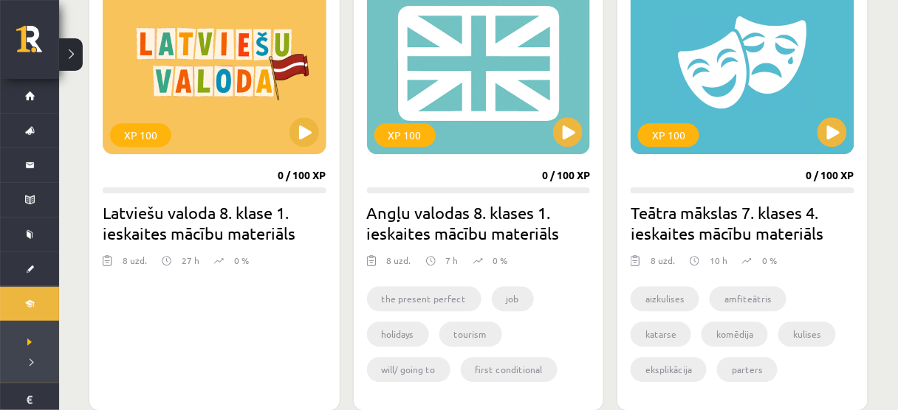
scroll to position [971, 0]
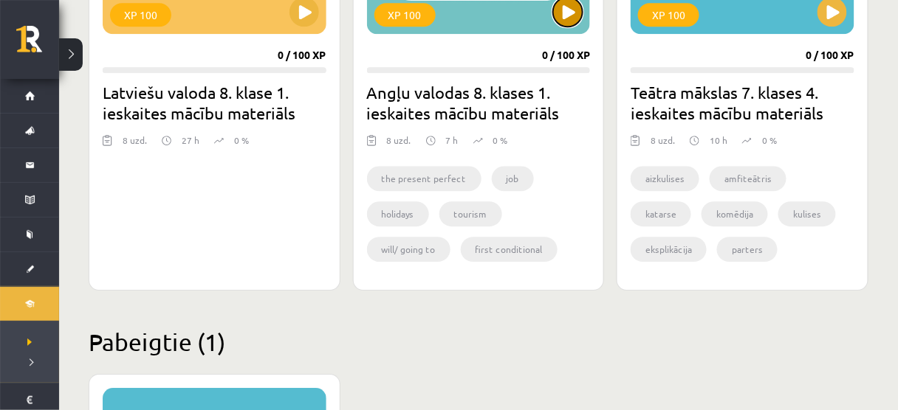
click at [566, 13] on button at bounding box center [568, 12] width 30 height 30
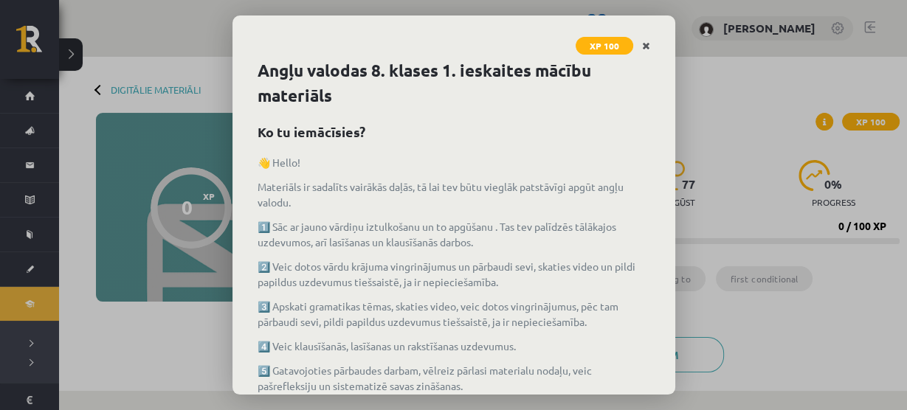
click at [649, 49] on icon "Close" at bounding box center [646, 46] width 8 height 10
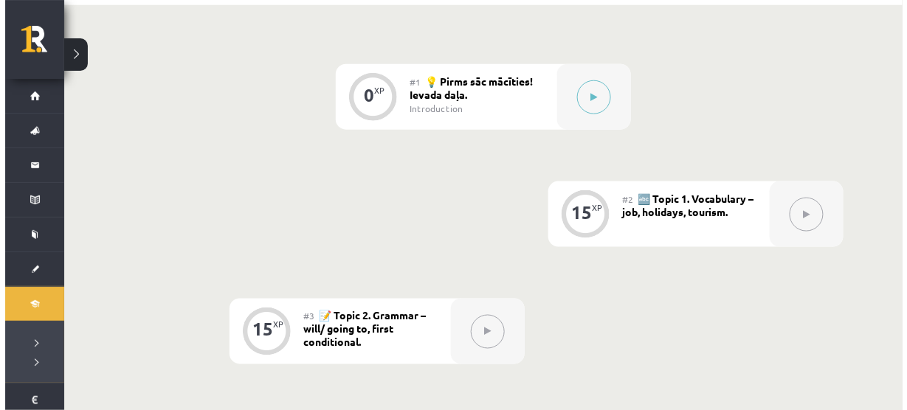
scroll to position [387, 0]
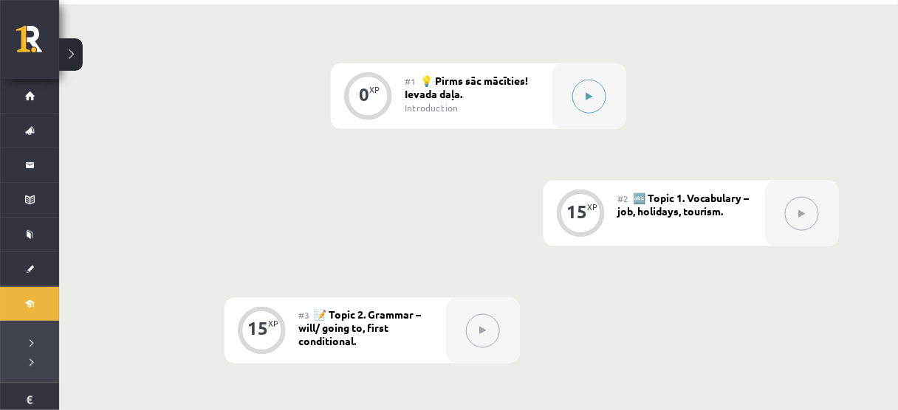
click at [585, 86] on button at bounding box center [589, 97] width 34 height 34
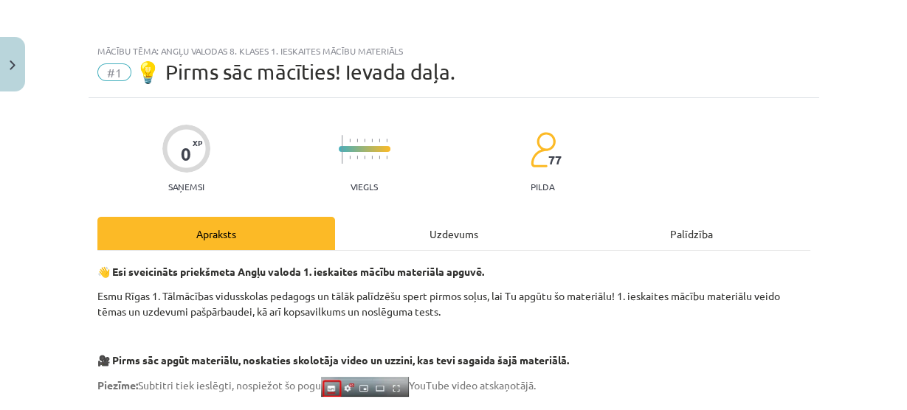
click at [481, 230] on div "Uzdevums" at bounding box center [454, 233] width 238 height 33
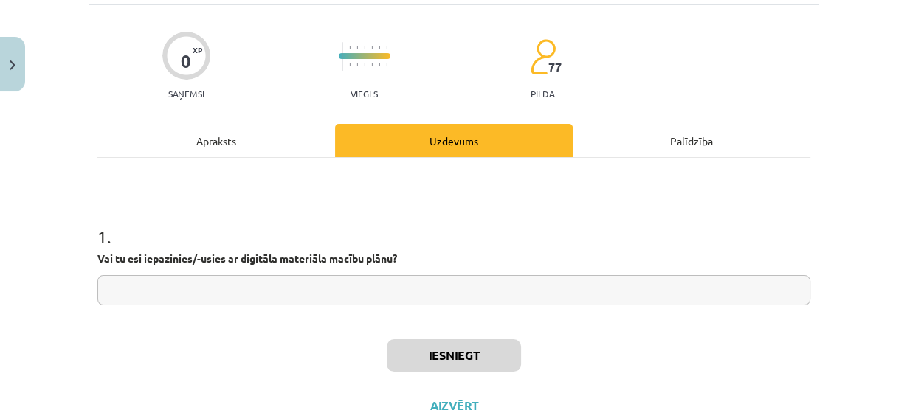
scroll to position [93, 0]
click at [203, 161] on div "1 . Vai tu esi iepazinies/-usies ar digitāla materiāla macību plānu?" at bounding box center [453, 238] width 713 height 161
click at [203, 158] on div "1 . Vai tu esi iepazinies/-usies ar digitāla materiāla macību plānu?" at bounding box center [453, 238] width 713 height 161
click at [203, 151] on div "Apraksts Uzdevums Palīdzība 1 . Vai tu esi iepazinies/-usies ar digitāla materi…" at bounding box center [453, 221] width 713 height 195
click at [203, 151] on div "Apraksts" at bounding box center [216, 140] width 238 height 33
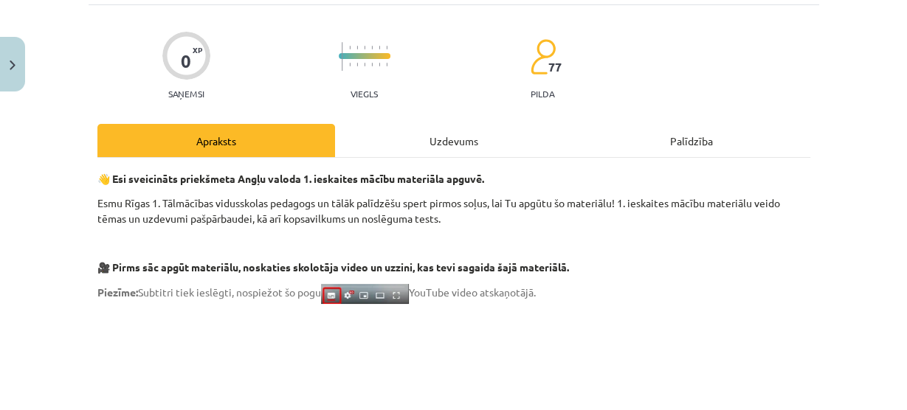
scroll to position [36, 0]
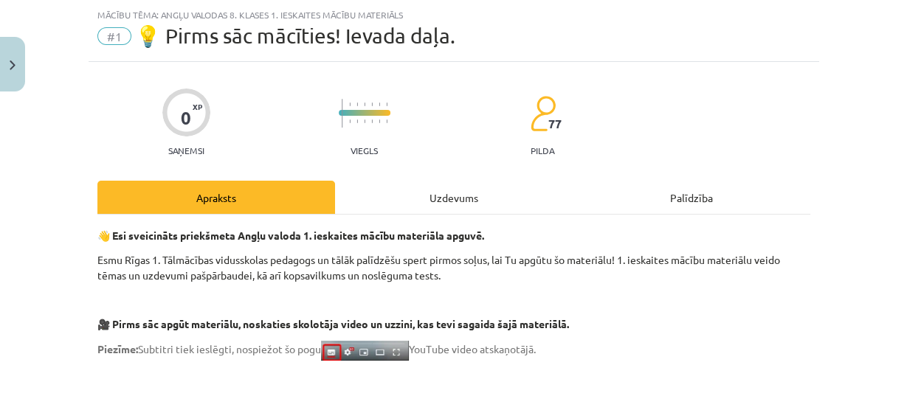
click at [203, 151] on p "Saņemsi" at bounding box center [186, 150] width 48 height 10
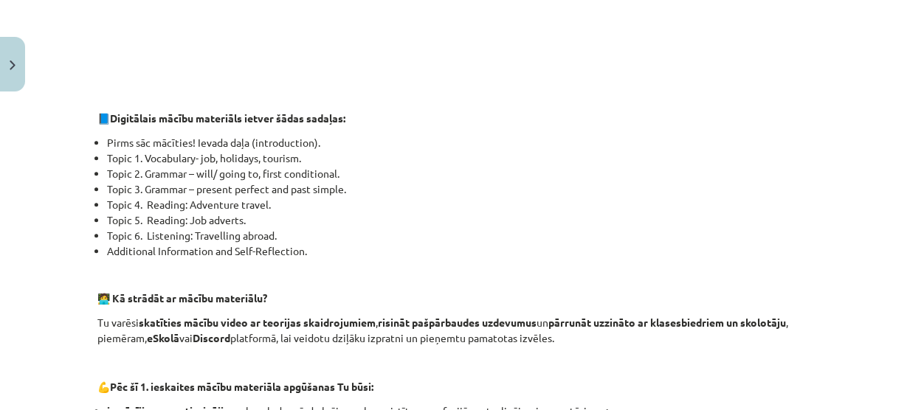
scroll to position [1161, 0]
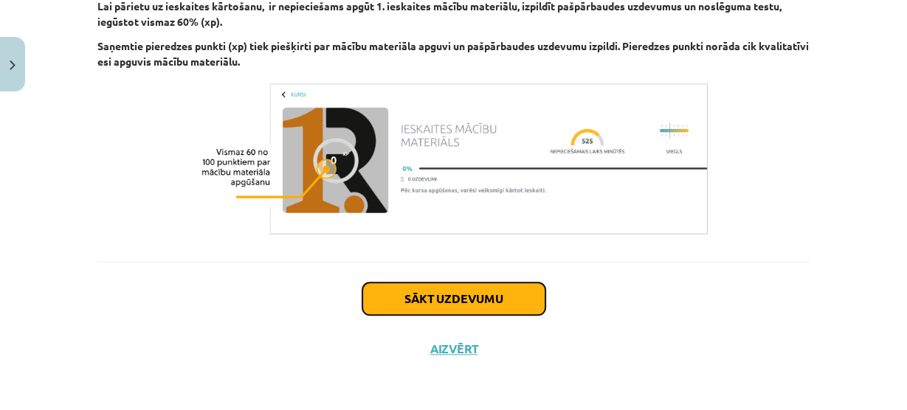
click at [480, 291] on button "Sākt uzdevumu" at bounding box center [454, 299] width 183 height 32
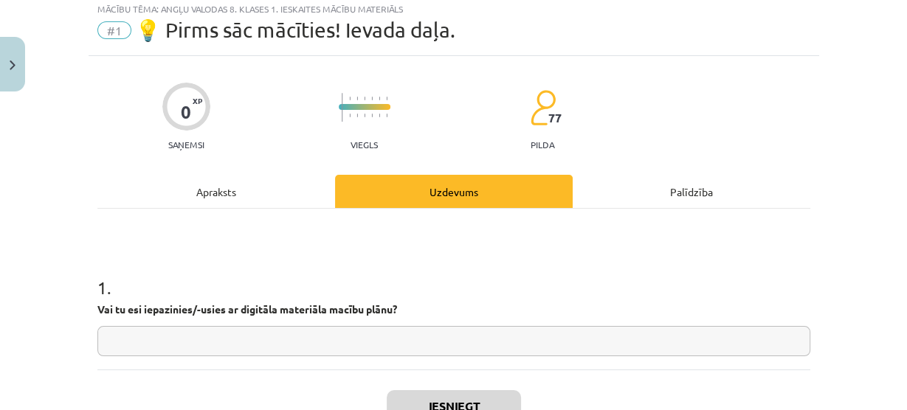
scroll to position [36, 0]
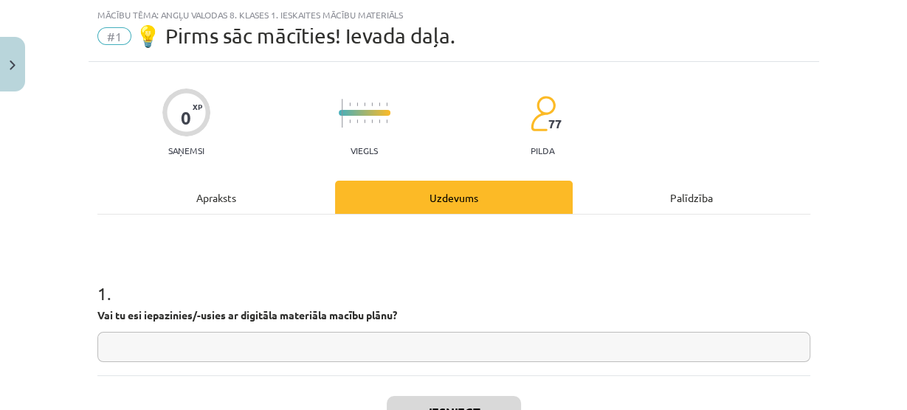
click at [476, 357] on input "text" at bounding box center [453, 347] width 713 height 30
type input "**"
click at [480, 405] on button "Iesniegt" at bounding box center [454, 412] width 134 height 32
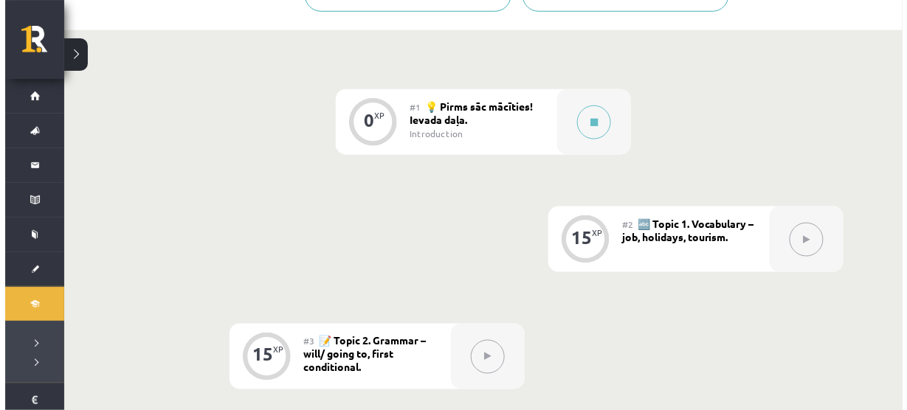
scroll to position [362, 0]
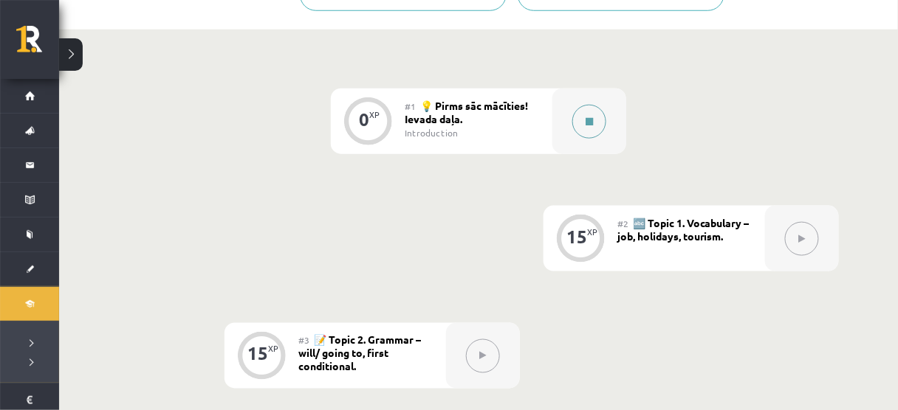
click at [573, 123] on button at bounding box center [589, 122] width 34 height 34
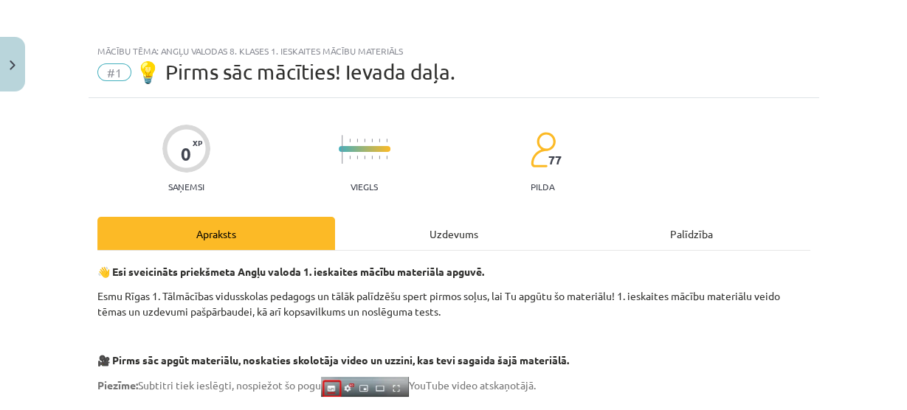
click at [419, 227] on div "Uzdevums" at bounding box center [454, 233] width 238 height 33
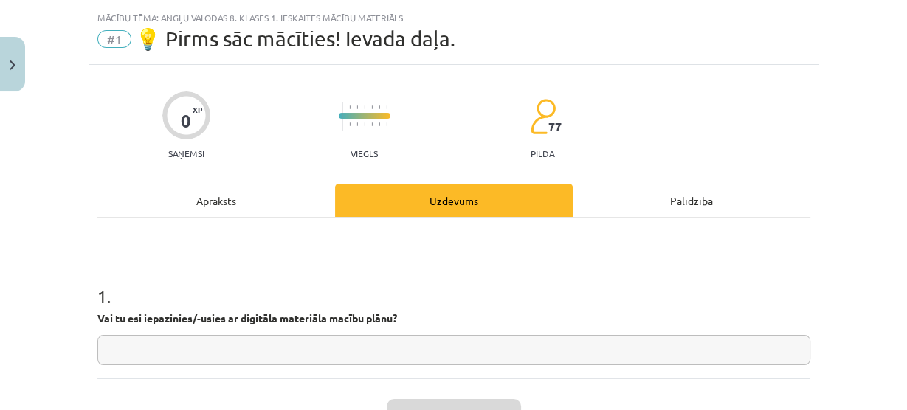
scroll to position [36, 0]
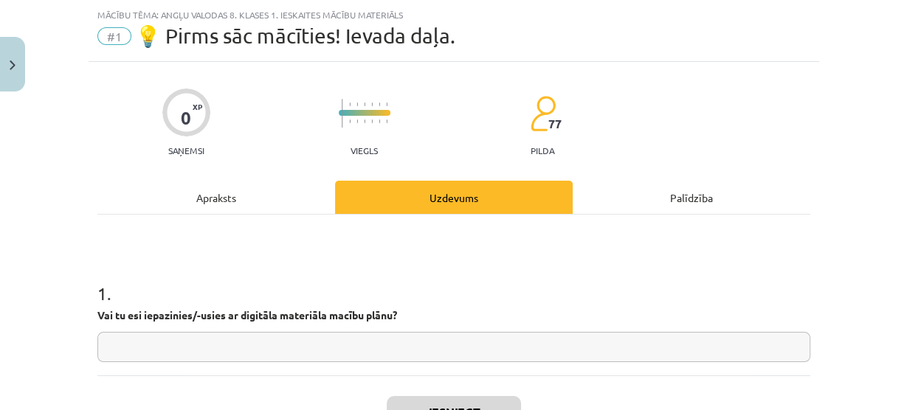
click at [492, 336] on input "text" at bounding box center [453, 347] width 713 height 30
type input "**"
click at [444, 402] on button "Iesniegt" at bounding box center [454, 412] width 134 height 32
click at [387, 396] on button "Iesniegt" at bounding box center [454, 412] width 134 height 32
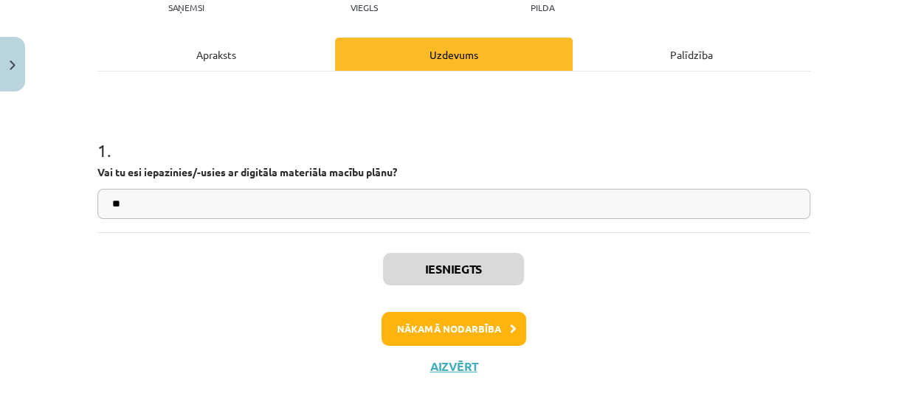
scroll to position [180, 0]
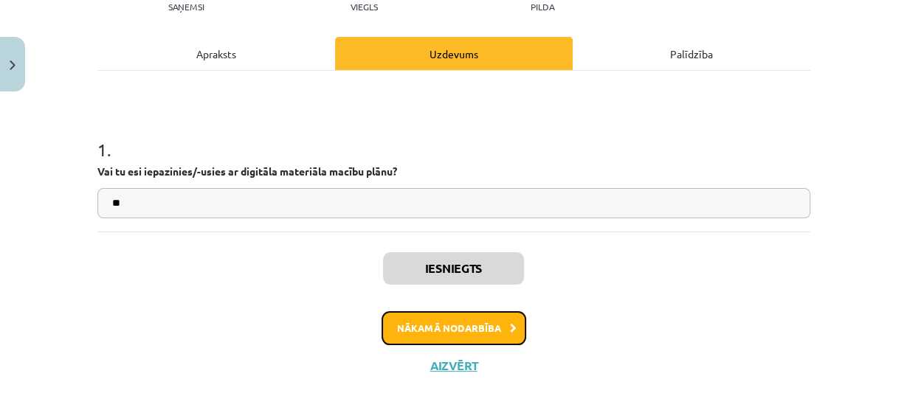
click at [416, 313] on button "Nākamā nodarbība" at bounding box center [454, 329] width 145 height 34
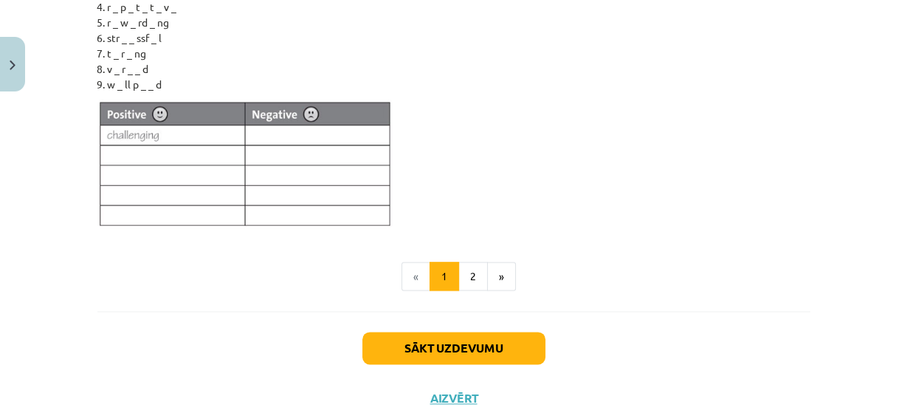
scroll to position [1460, 0]
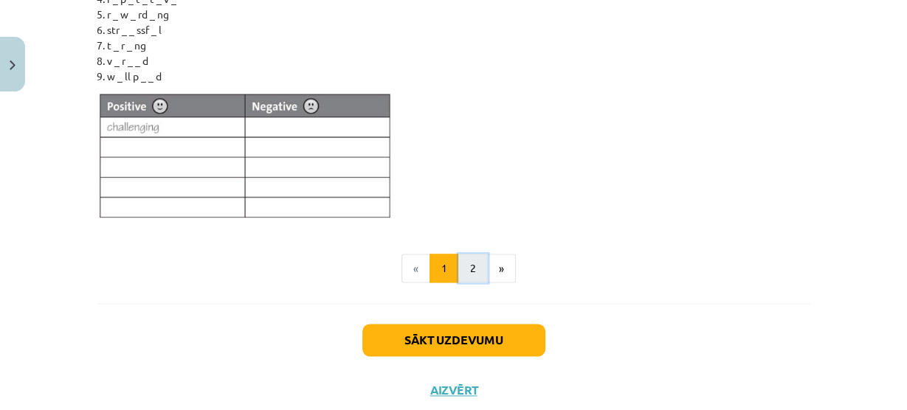
click at [458, 267] on button "2" at bounding box center [473, 269] width 30 height 30
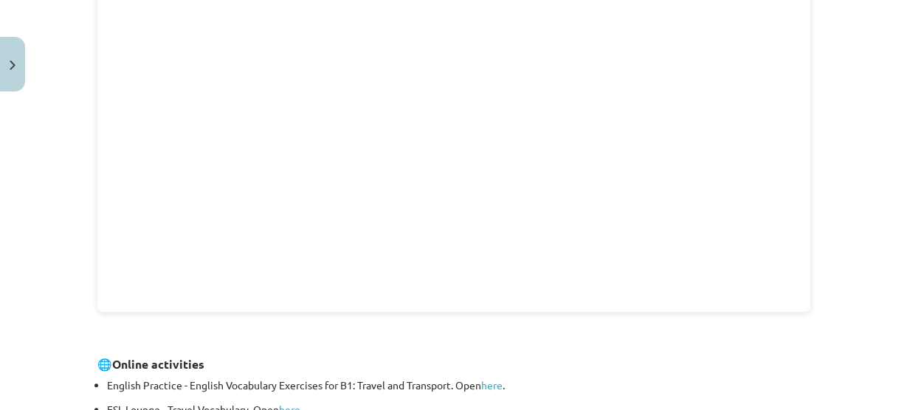
scroll to position [0, 0]
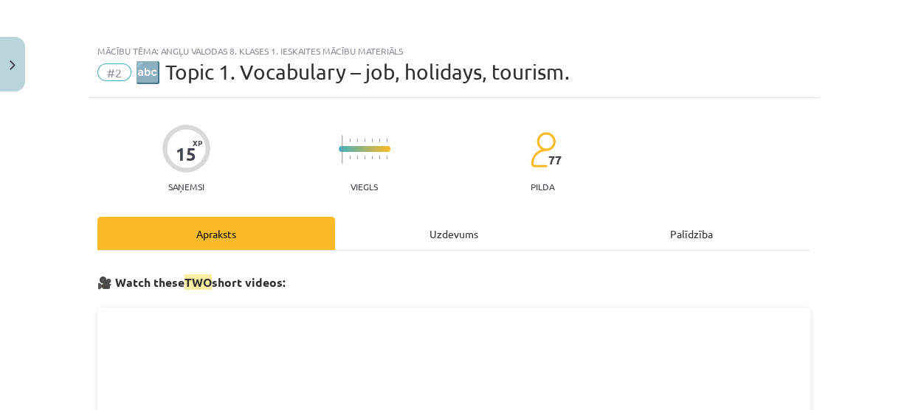
click at [368, 220] on div "Uzdevums" at bounding box center [454, 233] width 238 height 33
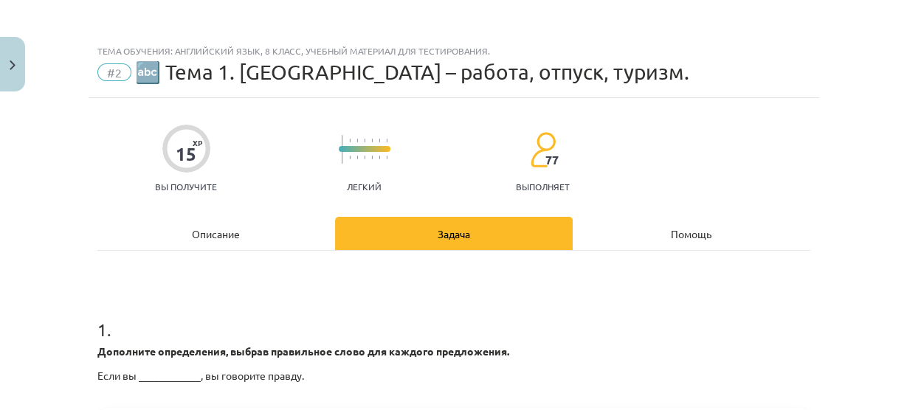
scroll to position [397, 0]
click at [165, 301] on h1 "1 ." at bounding box center [453, 317] width 713 height 46
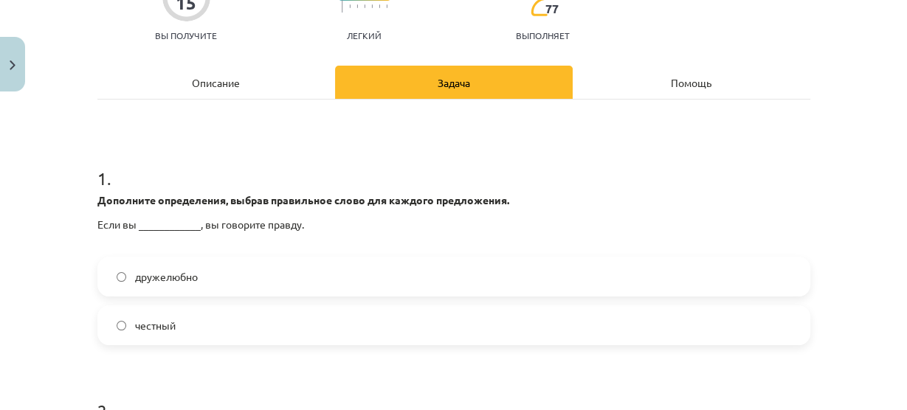
scroll to position [152, 0]
click at [176, 333] on label "честный" at bounding box center [454, 324] width 710 height 37
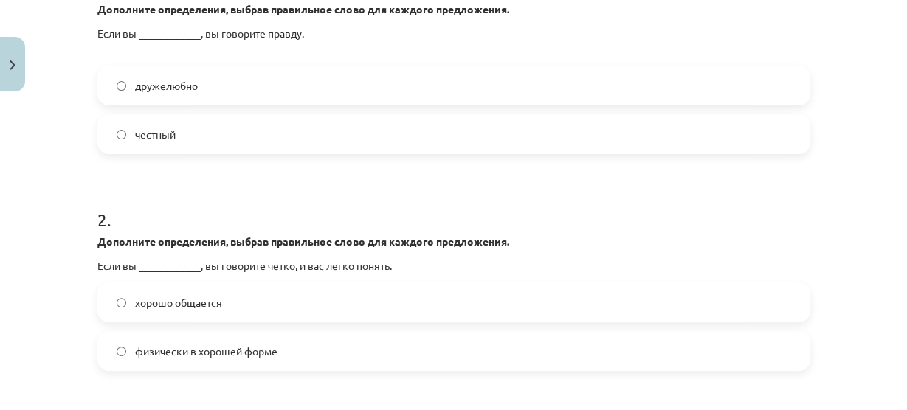
scroll to position [346, 0]
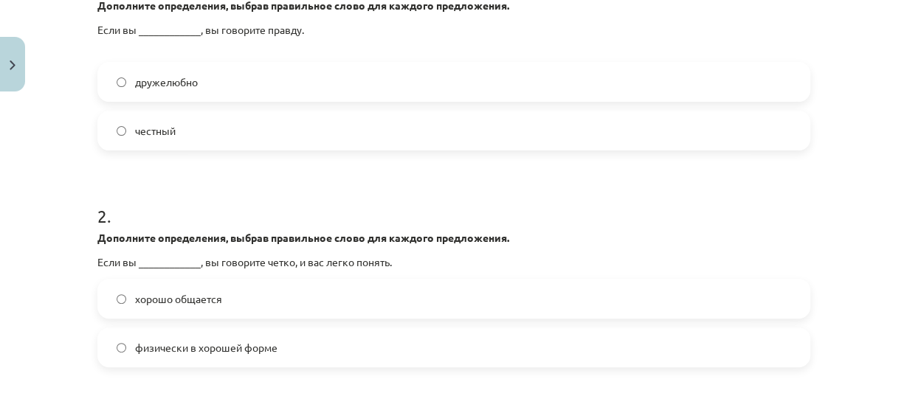
click at [186, 312] on label "хорошо общается" at bounding box center [454, 299] width 710 height 37
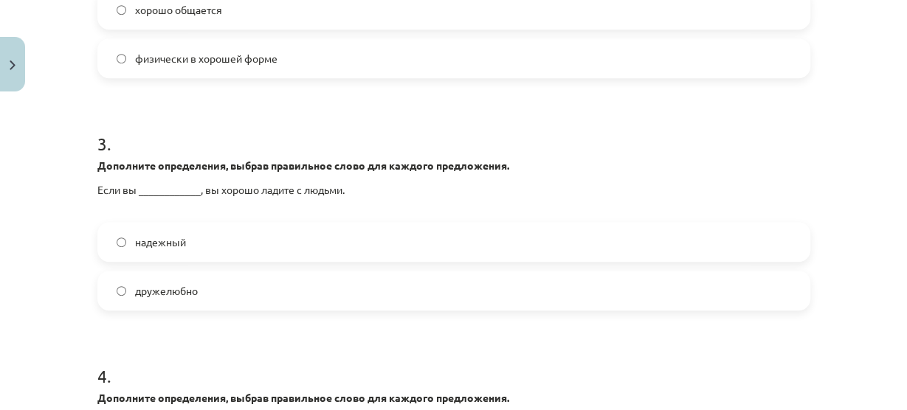
scroll to position [636, 0]
click at [192, 292] on font "дружелюбно" at bounding box center [166, 290] width 63 height 13
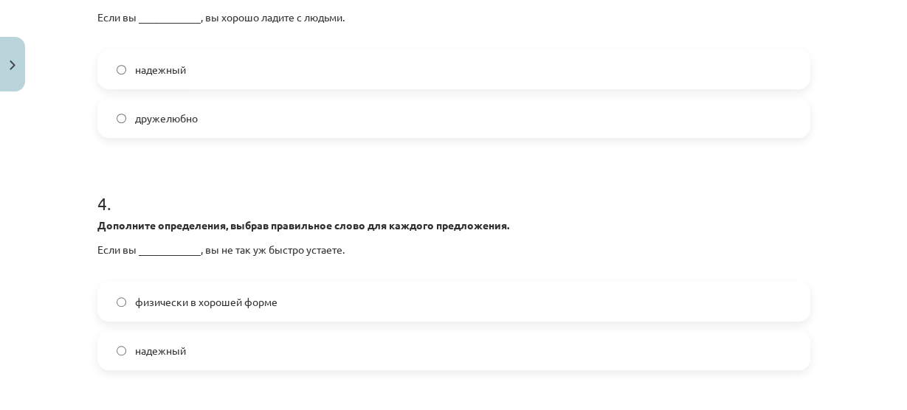
scroll to position [807, 0]
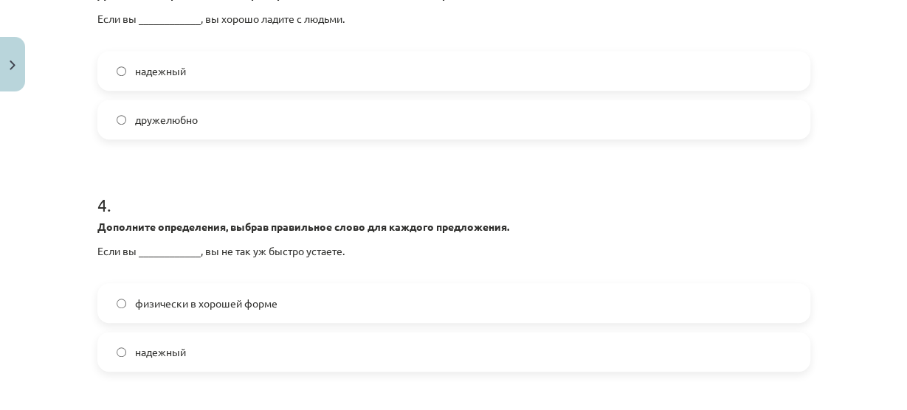
click at [205, 314] on label "физически в хорошей форме" at bounding box center [454, 303] width 710 height 37
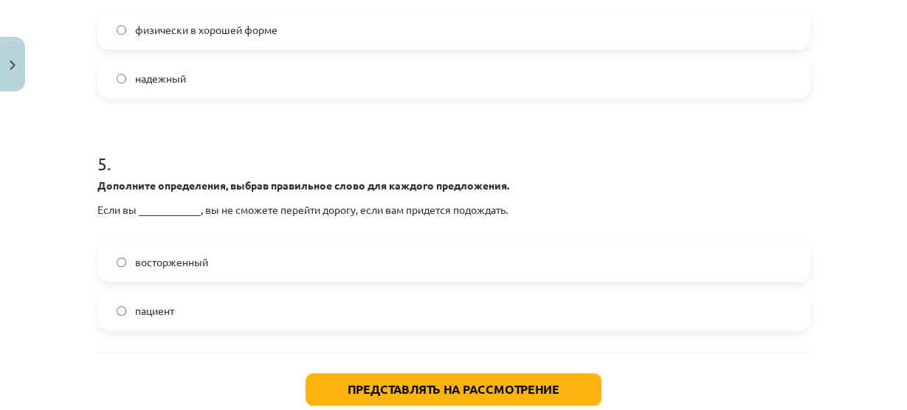
scroll to position [362, 0]
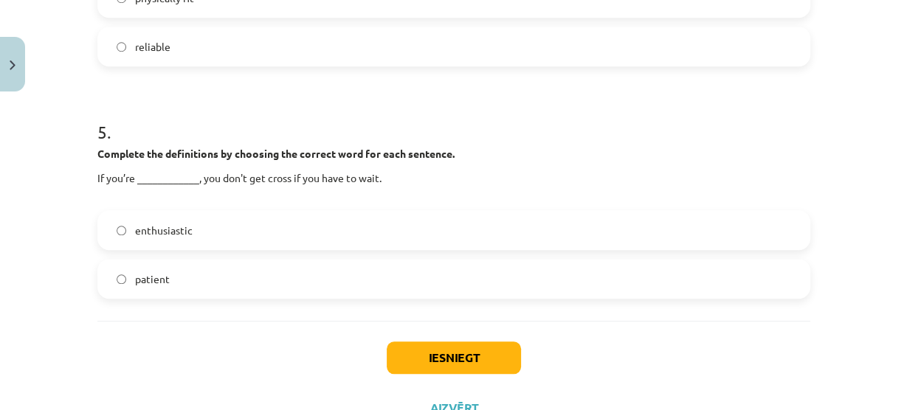
scroll to position [1114, 0]
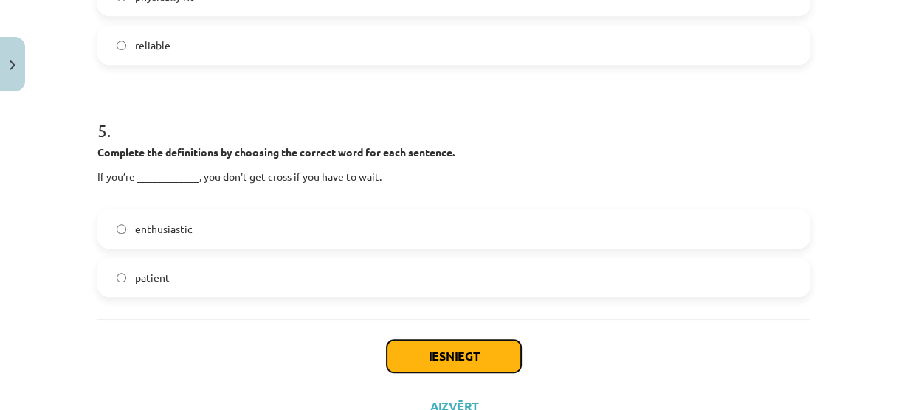
click at [509, 346] on button "Iesniegt" at bounding box center [454, 356] width 134 height 32
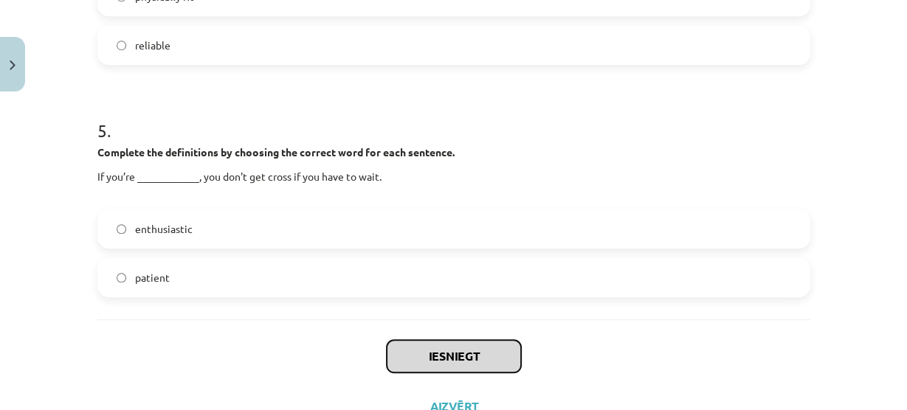
click at [509, 346] on button "Iesniegt" at bounding box center [454, 356] width 134 height 32
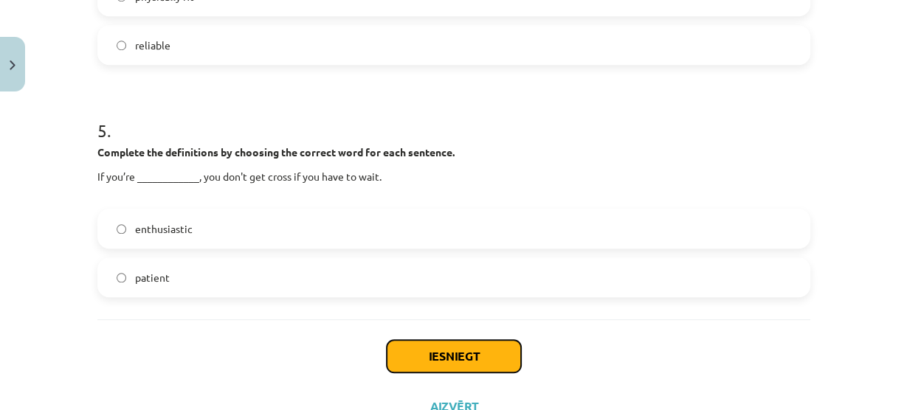
click at [509, 346] on button "Iesniegt" at bounding box center [454, 356] width 134 height 32
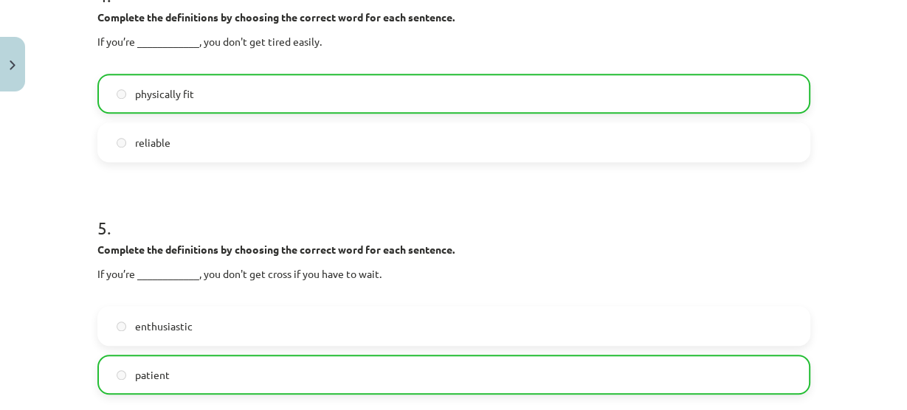
scroll to position [1217, 0]
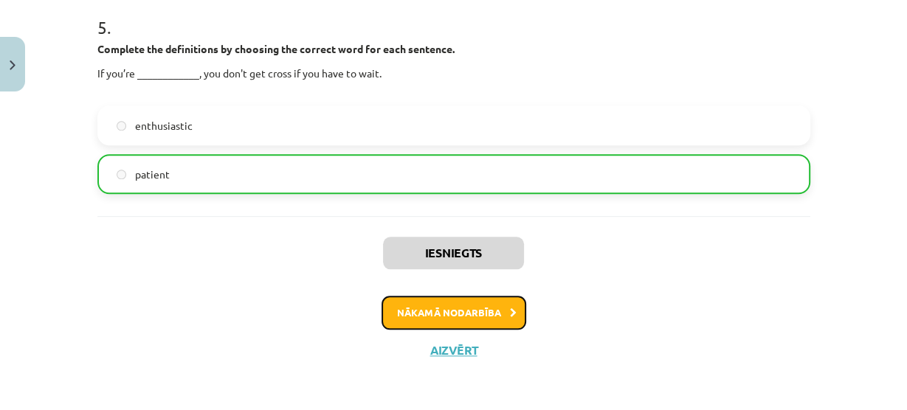
click at [450, 314] on button "Nākamā nodarbība" at bounding box center [454, 313] width 145 height 34
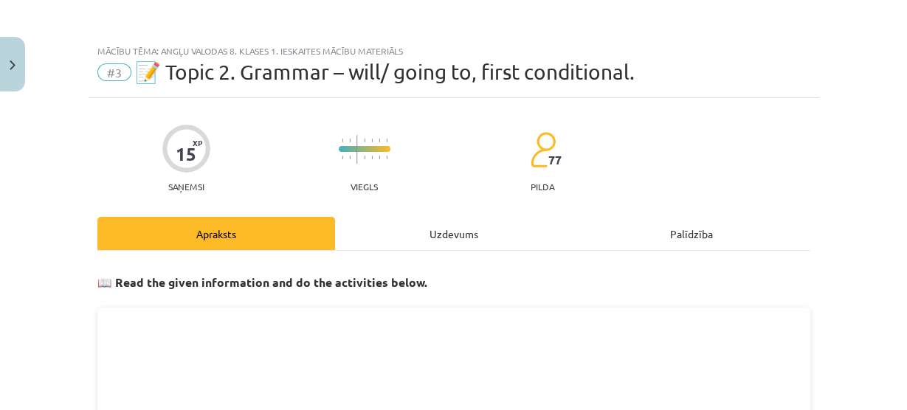
scroll to position [0, 0]
click at [431, 232] on div "Uzdevums" at bounding box center [454, 233] width 238 height 33
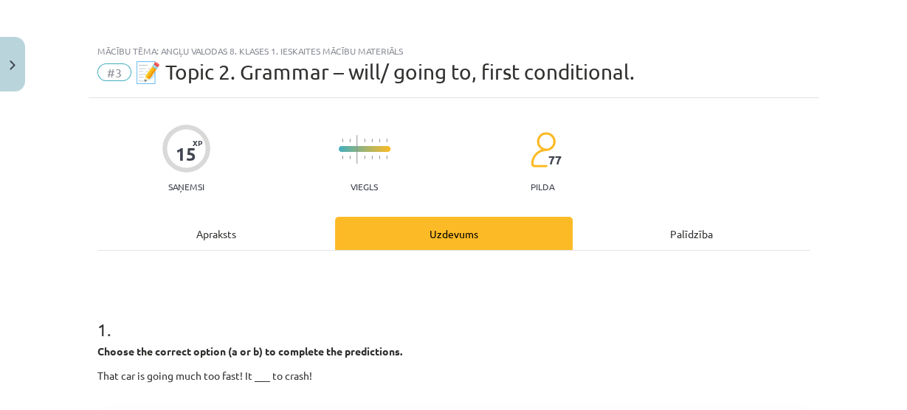
scroll to position [397, 0]
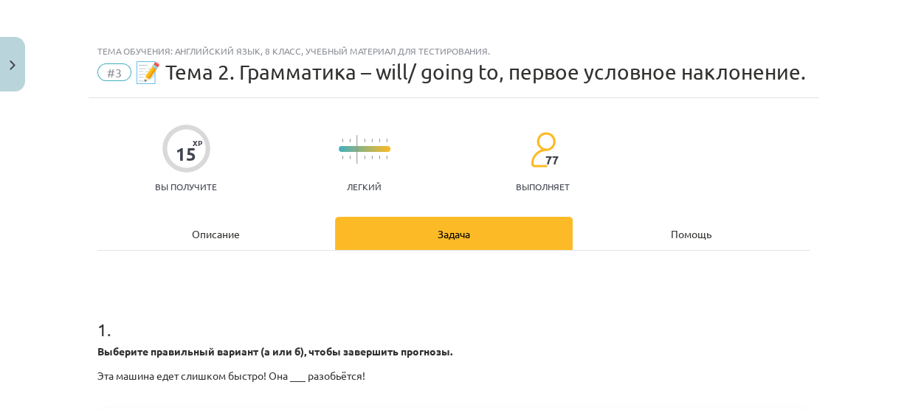
click at [802, 162] on div "15 XP Вы получите Легкий 77 выполняет" at bounding box center [453, 154] width 713 height 76
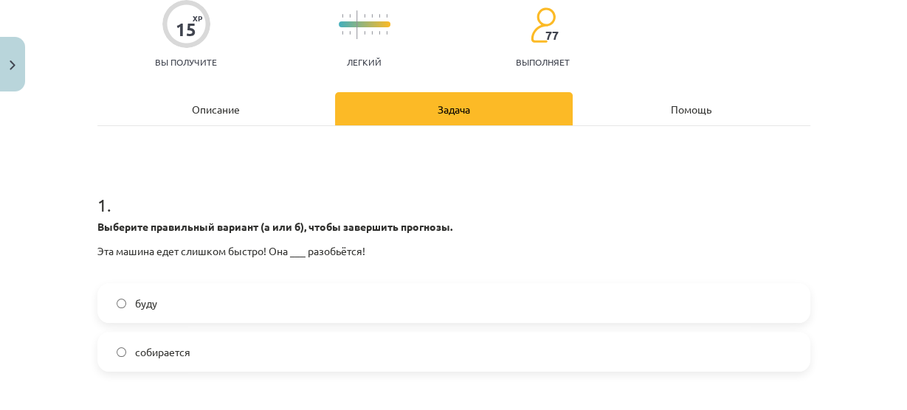
scroll to position [151, 0]
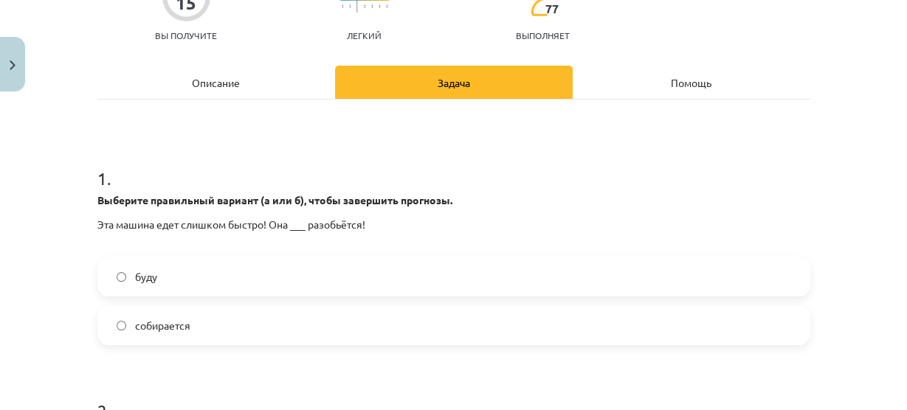
click at [210, 313] on label "собирается" at bounding box center [454, 325] width 710 height 37
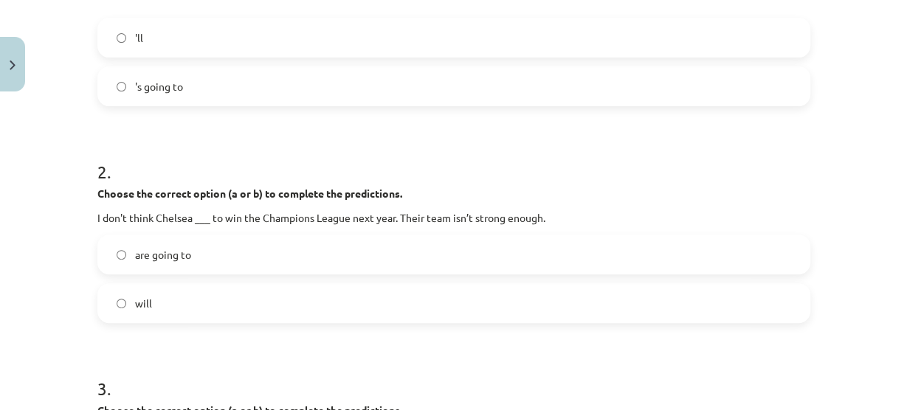
scroll to position [362, 0]
click at [701, 97] on label "'s going to" at bounding box center [454, 86] width 710 height 37
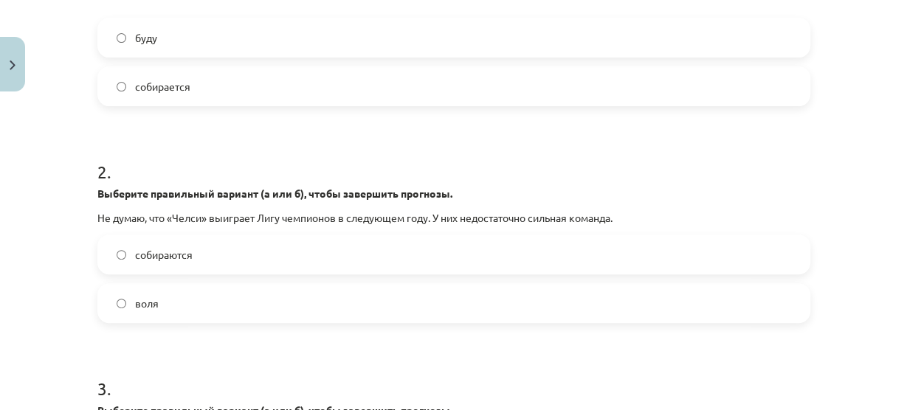
scroll to position [397, 0]
click at [419, 151] on h1 "2 ." at bounding box center [453, 159] width 713 height 46
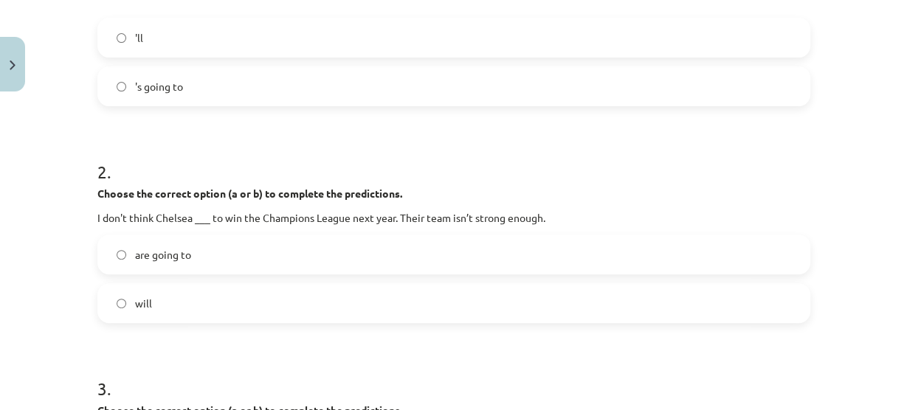
scroll to position [362, 0]
click at [471, 78] on label "'s going to" at bounding box center [454, 86] width 710 height 37
click at [268, 249] on label "are going to" at bounding box center [454, 254] width 710 height 37
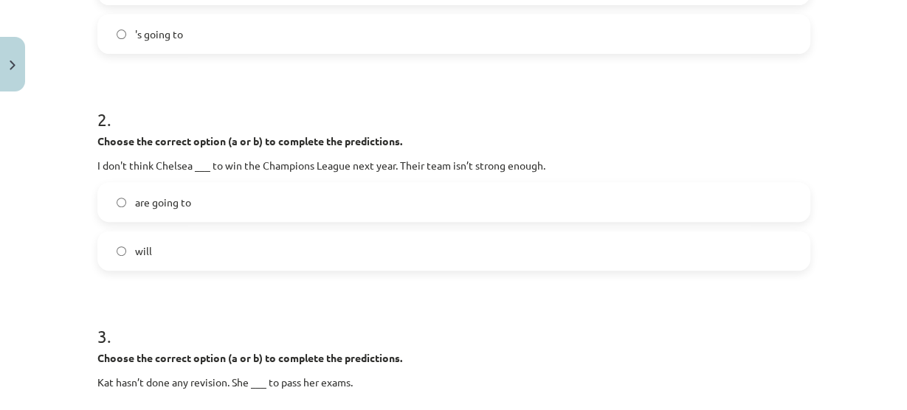
scroll to position [474, 0]
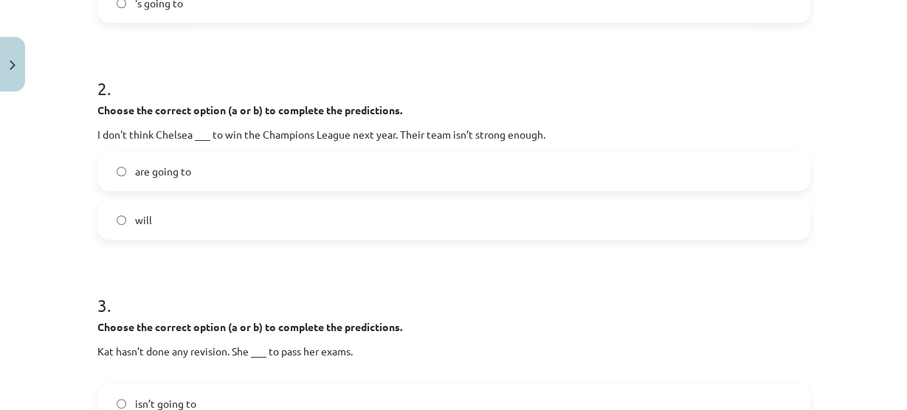
drag, startPoint x: 268, startPoint y: 249, endPoint x: 262, endPoint y: 219, distance: 30.1
click at [262, 219] on label "will" at bounding box center [454, 220] width 710 height 37
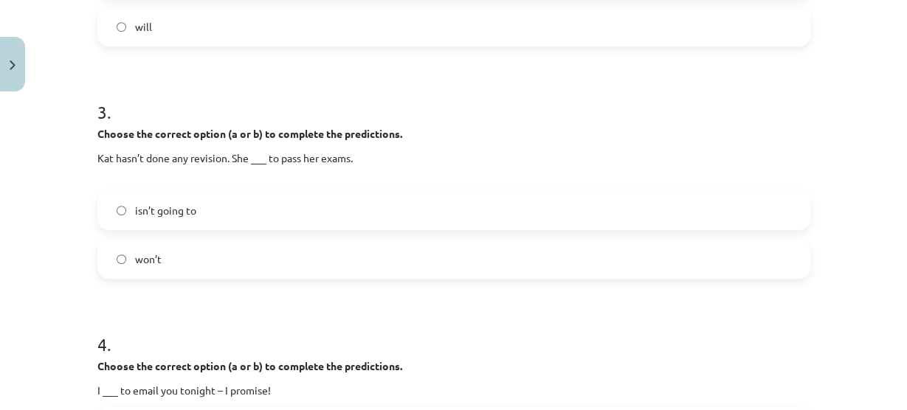
scroll to position [397, 0]
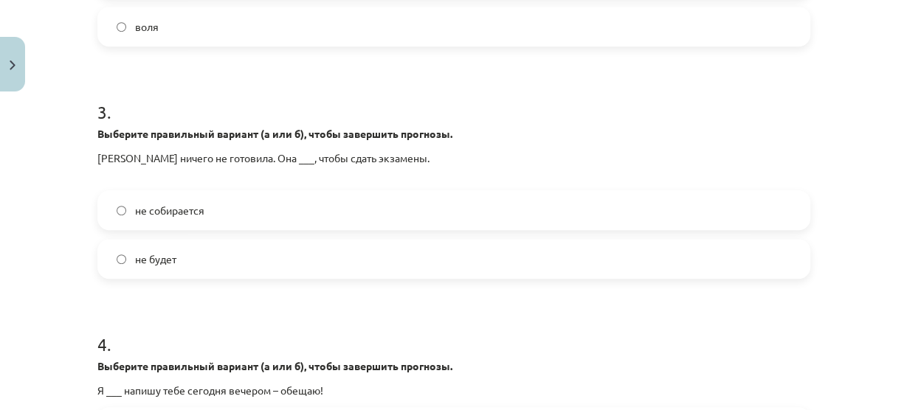
click at [306, 224] on label "не собирается" at bounding box center [454, 210] width 710 height 37
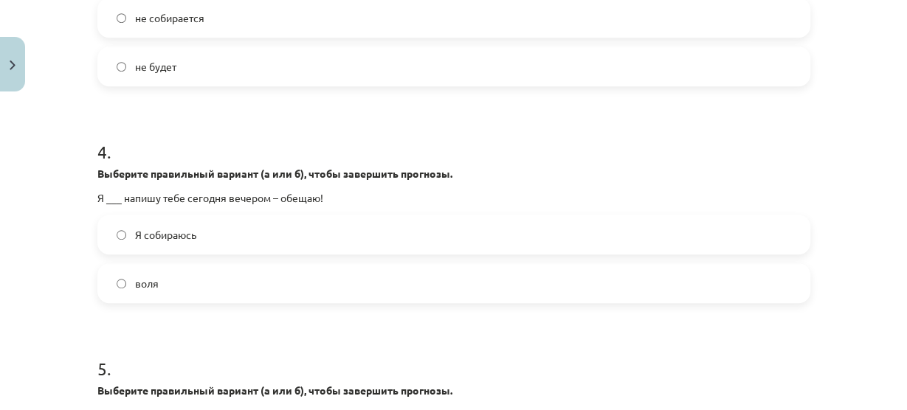
scroll to position [861, 0]
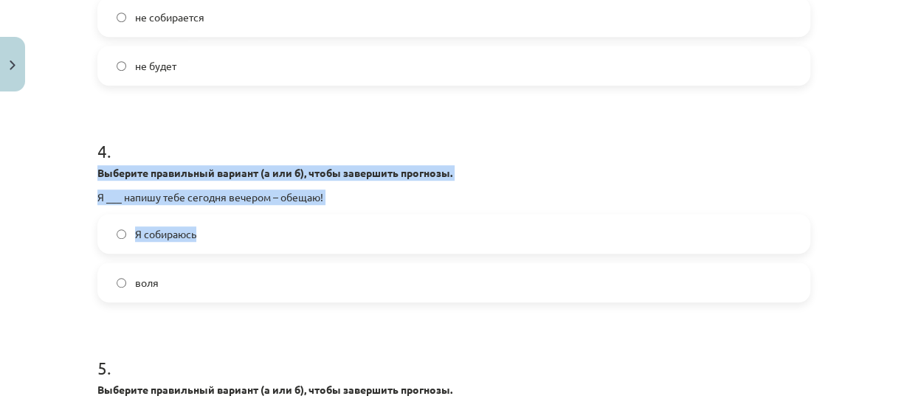
drag, startPoint x: 274, startPoint y: 218, endPoint x: 521, endPoint y: 88, distance: 279.4
click at [499, 225] on label "Я собираюсь" at bounding box center [454, 234] width 710 height 37
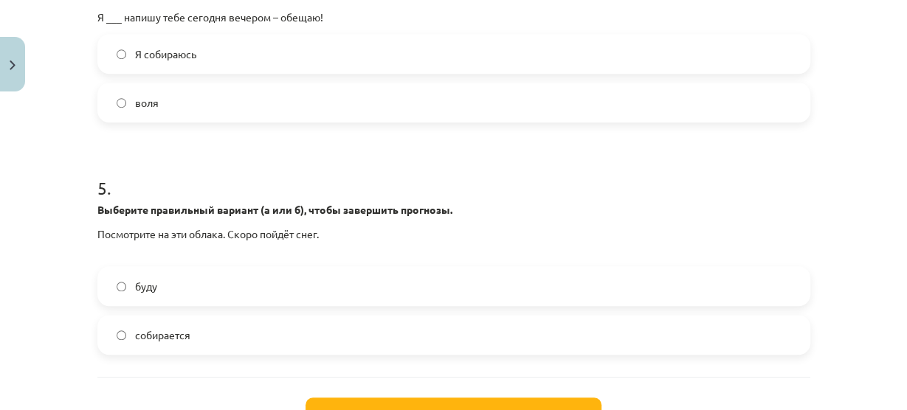
scroll to position [1073, 0]
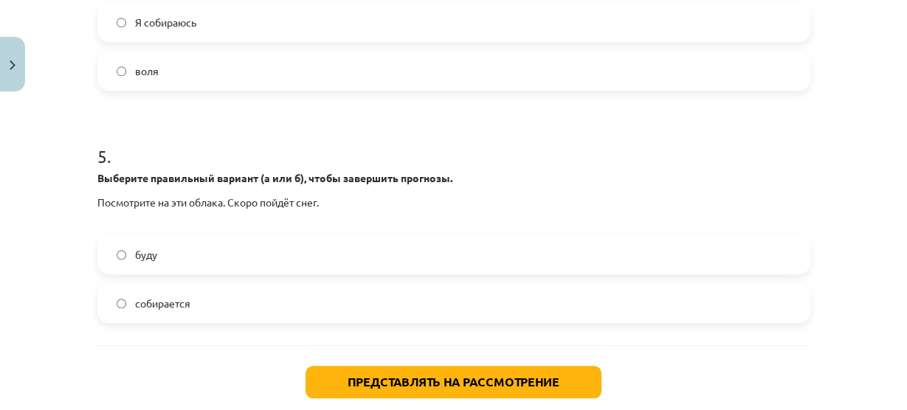
click at [335, 305] on label "собирается" at bounding box center [454, 303] width 710 height 37
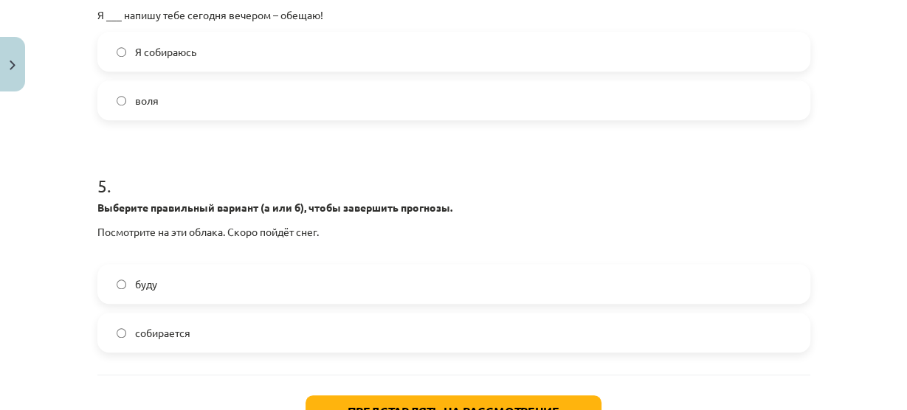
click at [193, 89] on label "воля" at bounding box center [454, 100] width 710 height 37
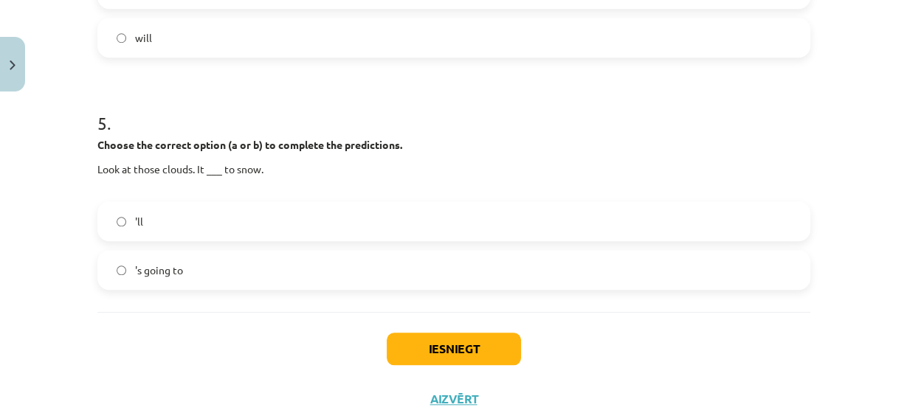
scroll to position [1156, 0]
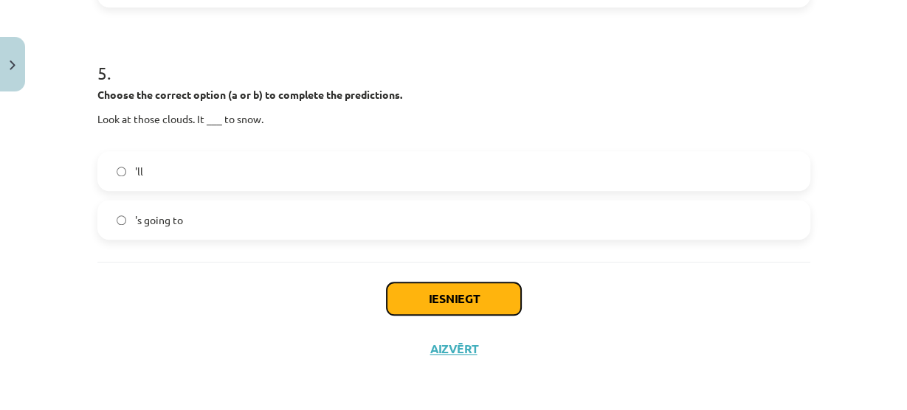
click at [469, 291] on button "Iesniegt" at bounding box center [454, 299] width 134 height 32
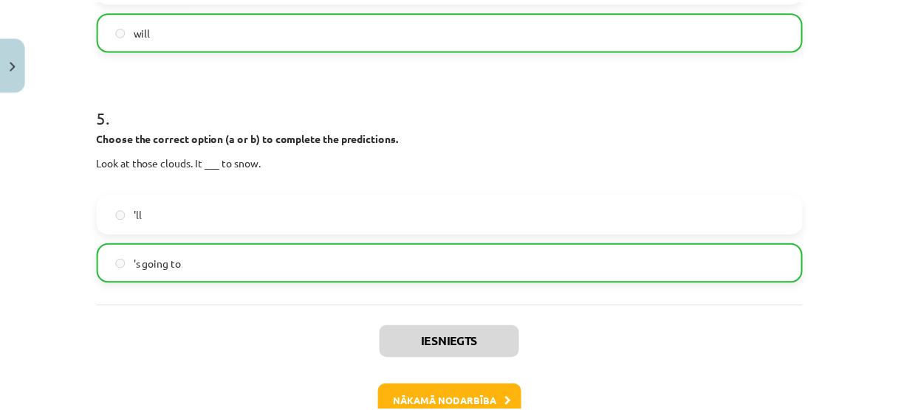
scroll to position [1202, 0]
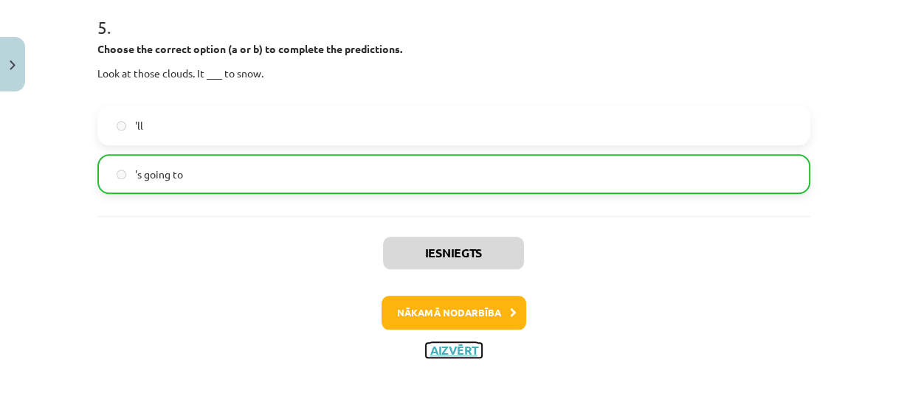
click at [453, 351] on button "Aizvērt" at bounding box center [454, 350] width 56 height 15
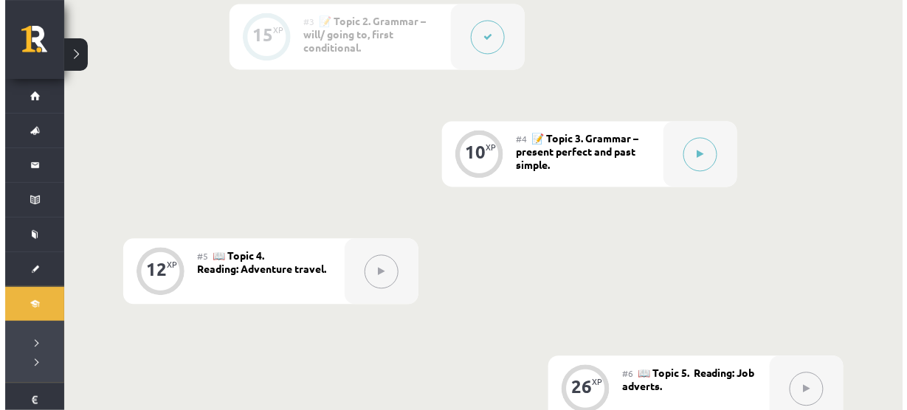
scroll to position [686, 0]
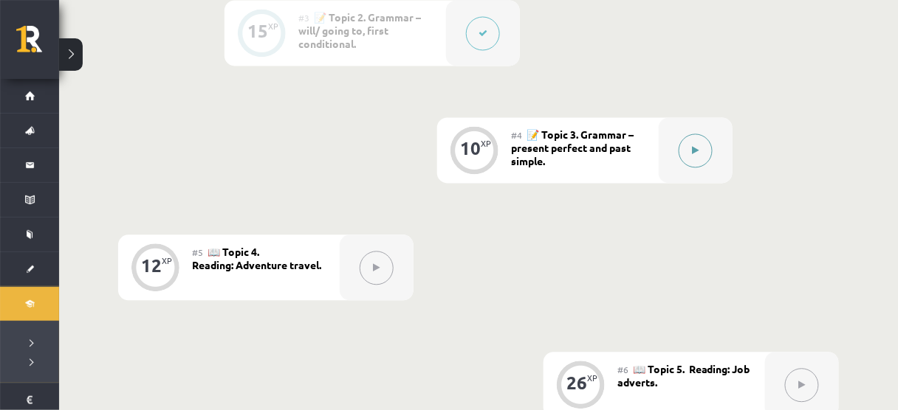
click at [694, 155] on button at bounding box center [695, 151] width 34 height 34
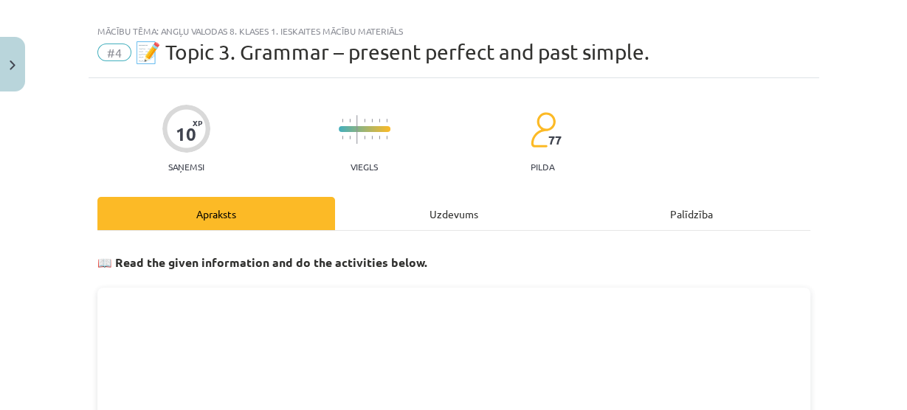
scroll to position [0, 0]
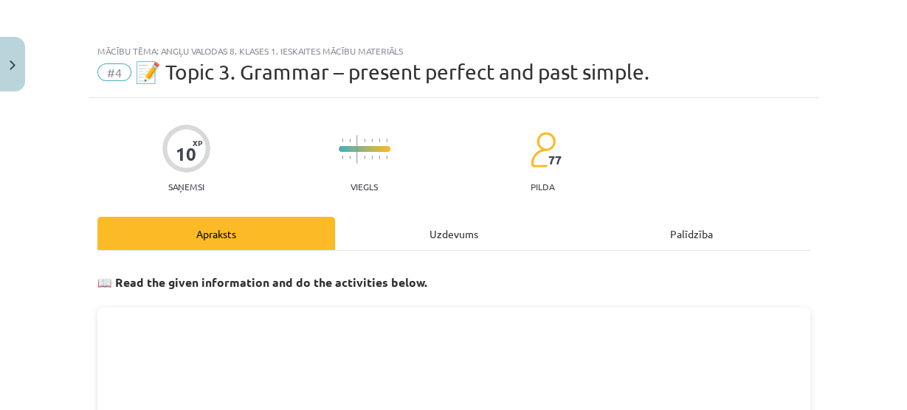
click at [422, 225] on div "Uzdevums" at bounding box center [454, 233] width 238 height 33
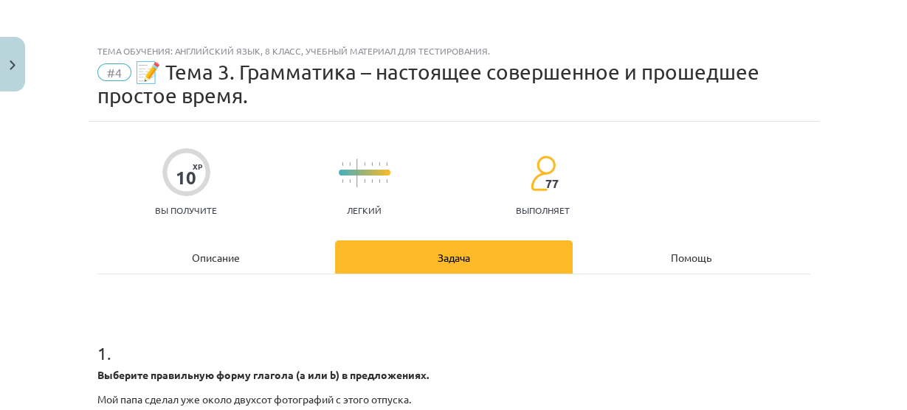
scroll to position [738, 0]
click at [670, 74] on font "📝 Тема 3. Грамматика – настоящее совершенное и прошедшее простое время." at bounding box center [428, 84] width 662 height 48
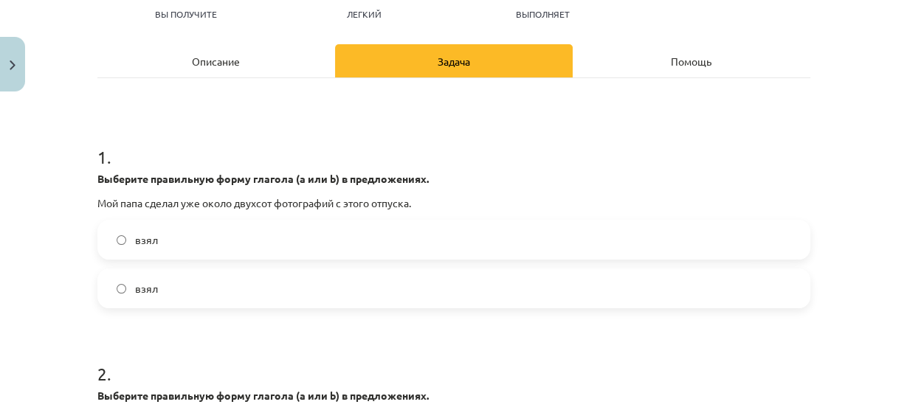
scroll to position [173, 0]
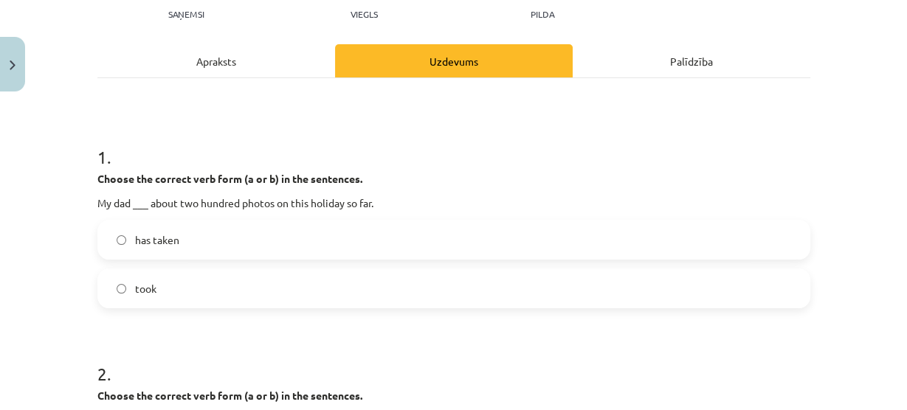
click at [272, 286] on label "took" at bounding box center [454, 288] width 710 height 37
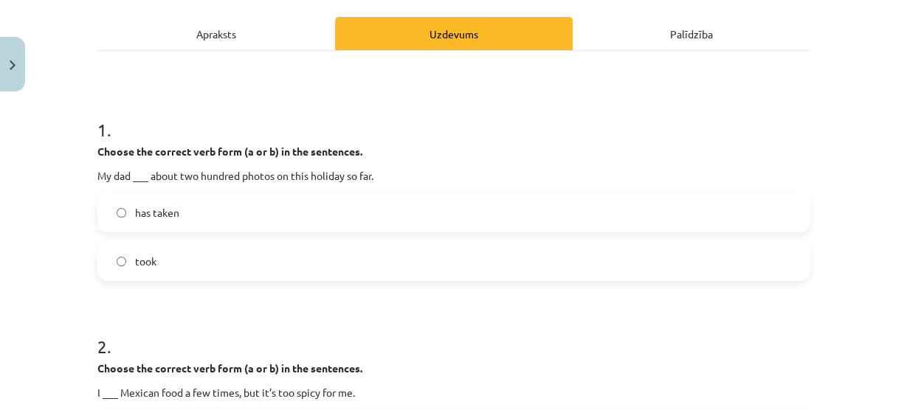
click at [106, 211] on label "has taken" at bounding box center [454, 212] width 710 height 37
click at [123, 257] on label "took" at bounding box center [454, 261] width 710 height 37
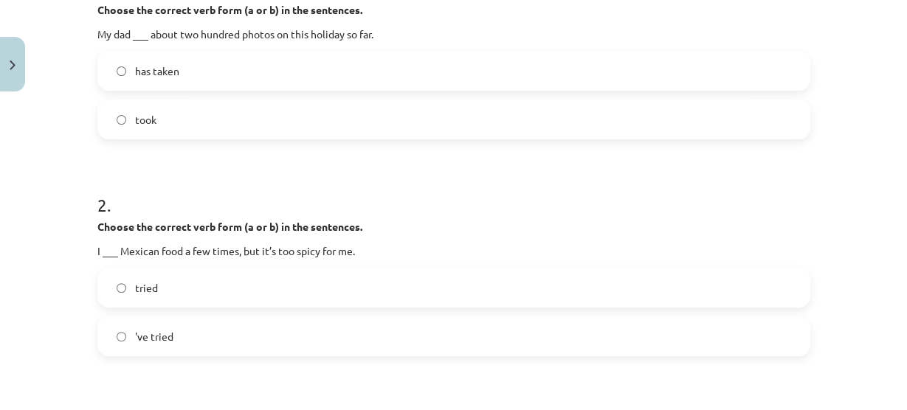
scroll to position [365, 0]
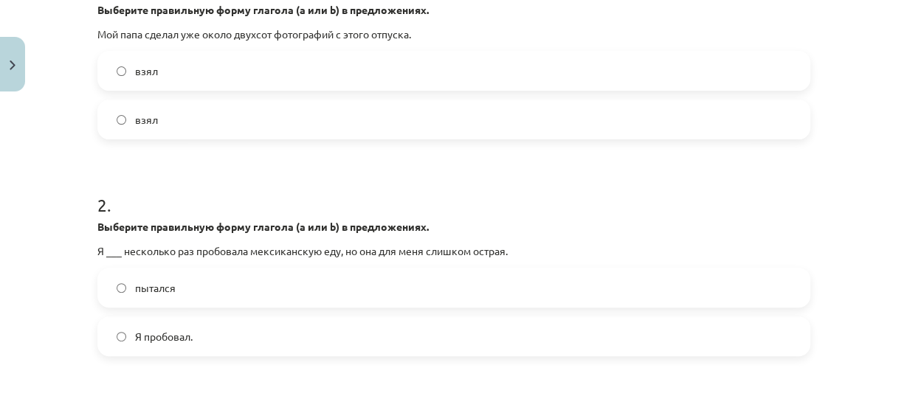
click at [162, 337] on font "Я пробовал." at bounding box center [164, 336] width 58 height 13
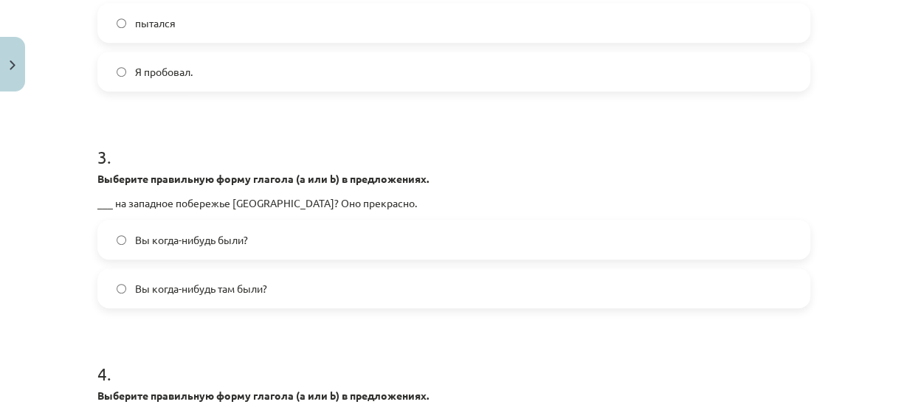
scroll to position [632, 0]
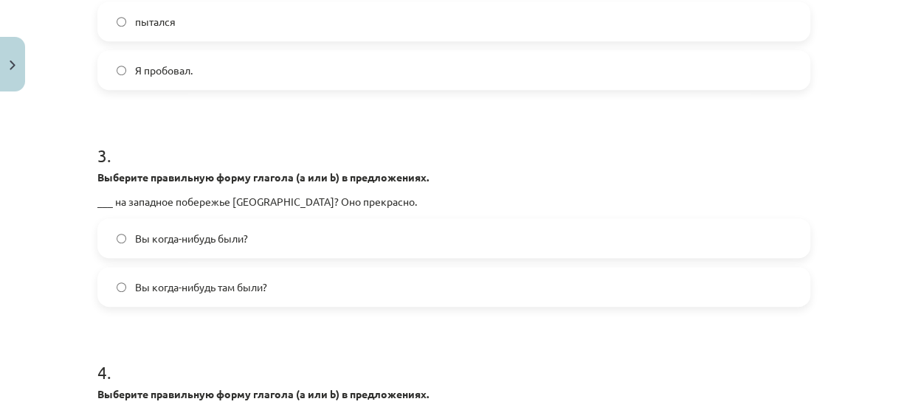
click at [216, 293] on span "Вы когда-нибудь там были?" at bounding box center [201, 288] width 132 height 16
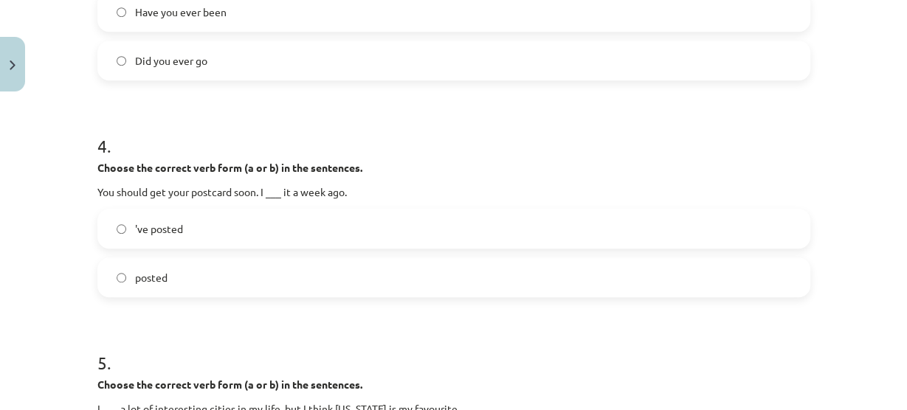
scroll to position [811, 0]
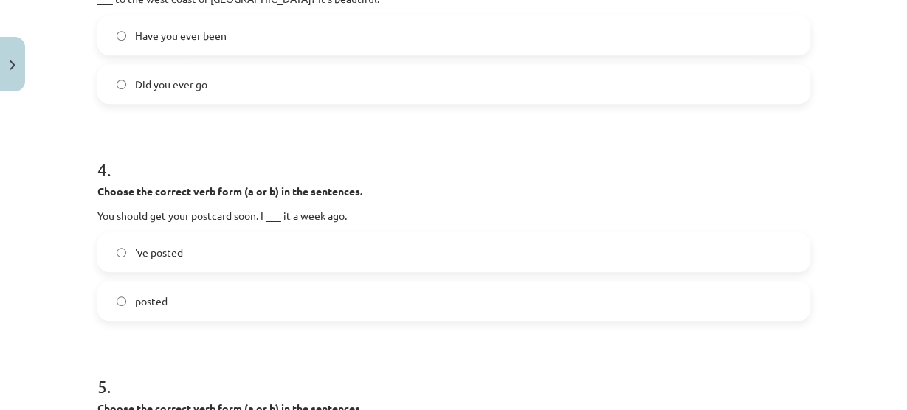
click at [391, 275] on div "'ve posted posted" at bounding box center [453, 277] width 713 height 89
click at [383, 284] on label "posted" at bounding box center [454, 301] width 710 height 37
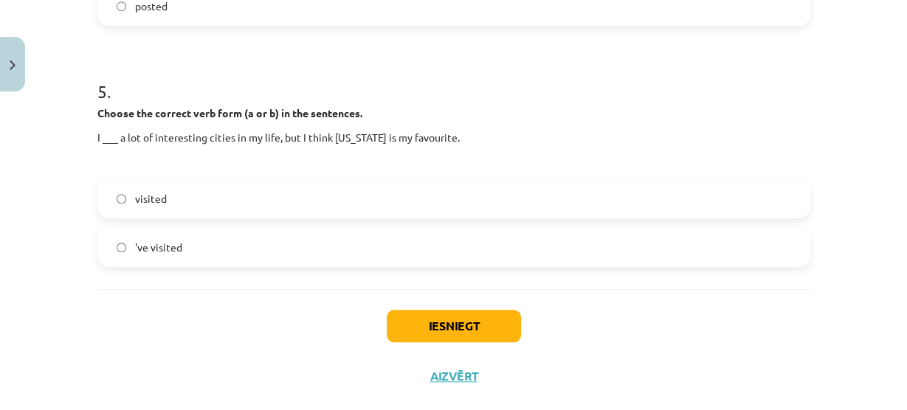
scroll to position [1130, 0]
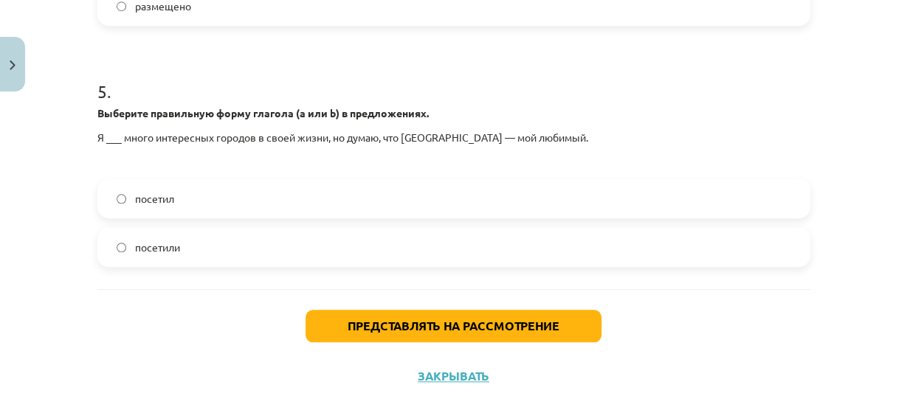
click at [193, 198] on label "посетил" at bounding box center [454, 198] width 710 height 37
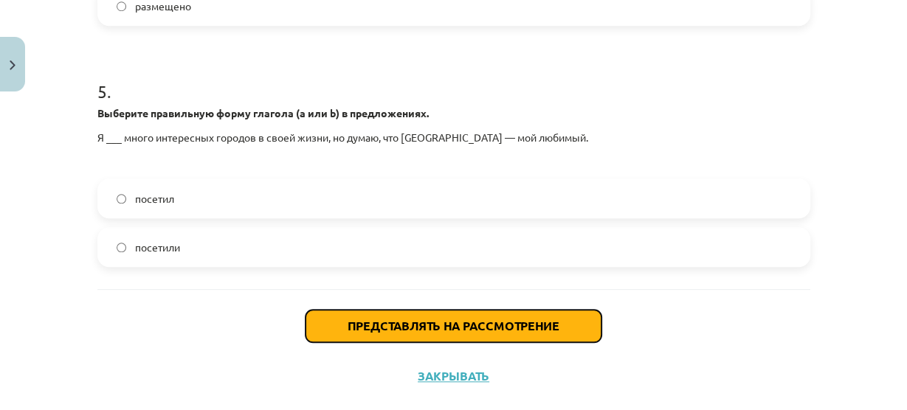
click at [323, 316] on button "Представлять на рассмотрение" at bounding box center [454, 326] width 296 height 32
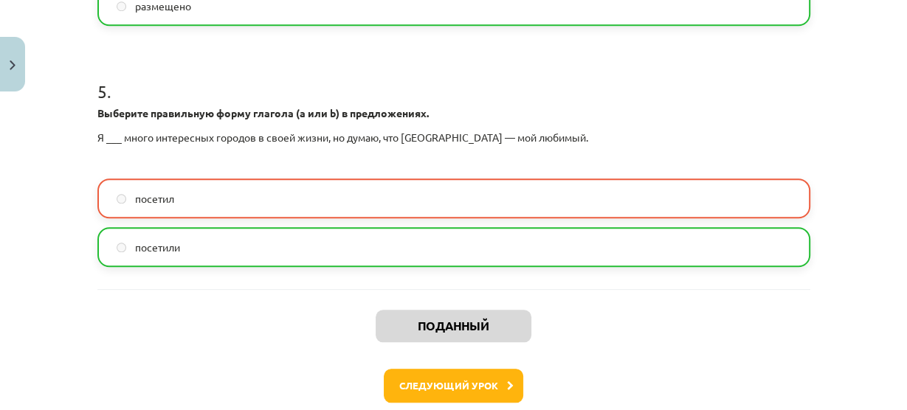
drag, startPoint x: 323, startPoint y: 316, endPoint x: 206, endPoint y: 236, distance: 142.3
click at [206, 236] on label "посетили" at bounding box center [454, 247] width 710 height 37
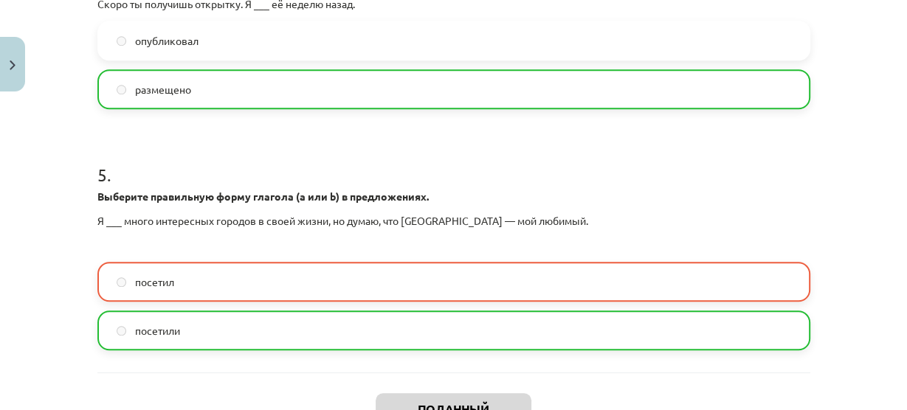
scroll to position [1203, 0]
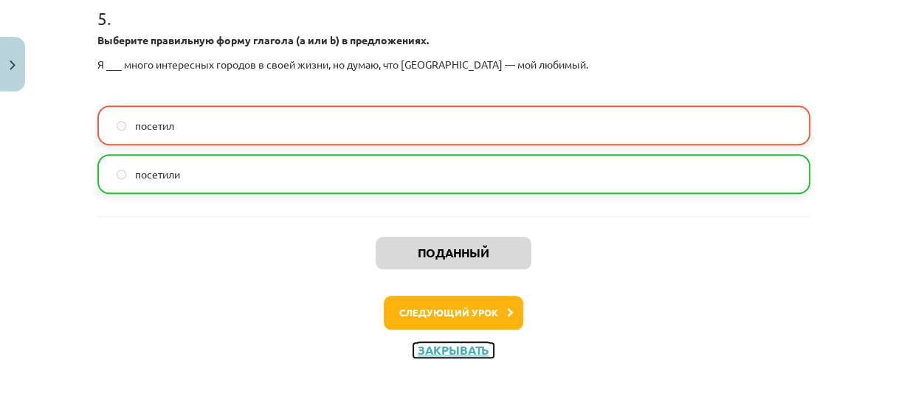
click at [430, 343] on font "Закрывать" at bounding box center [454, 351] width 72 height 16
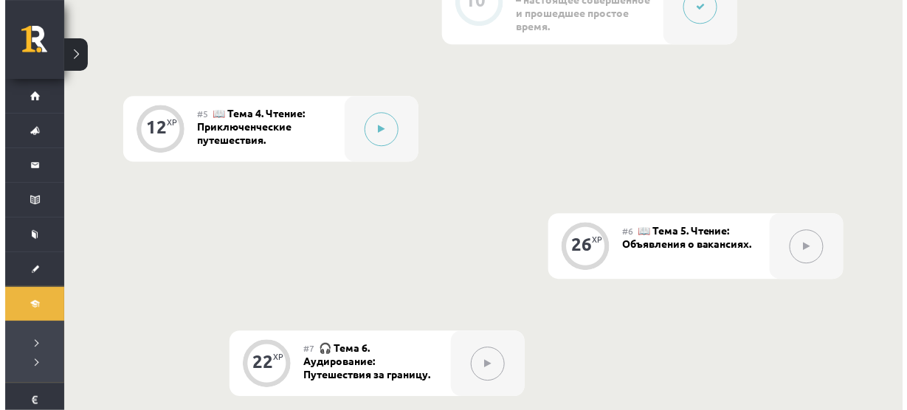
scroll to position [886, 0]
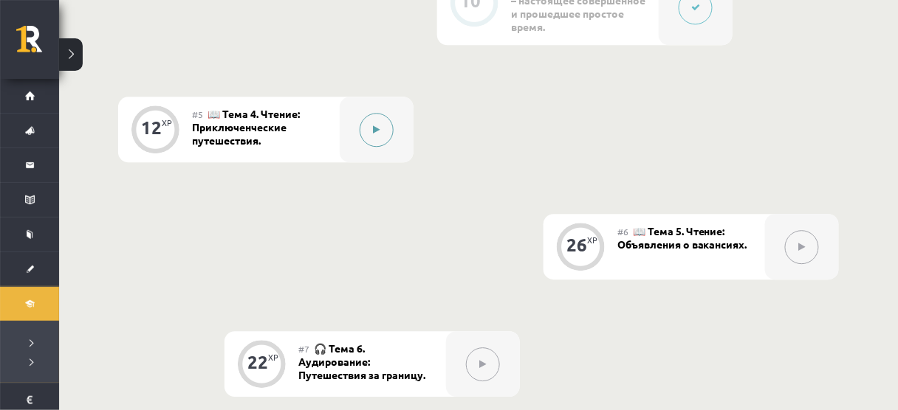
click at [374, 133] on button at bounding box center [377, 130] width 34 height 34
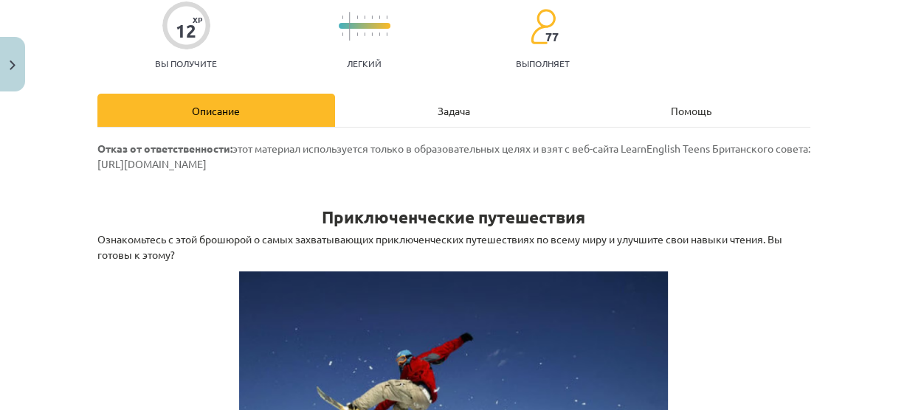
scroll to position [124, 0]
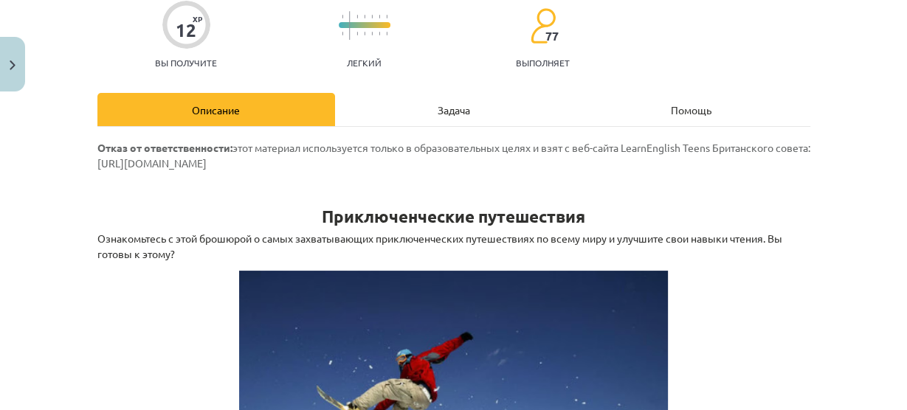
click at [403, 99] on div "Задача" at bounding box center [454, 109] width 238 height 33
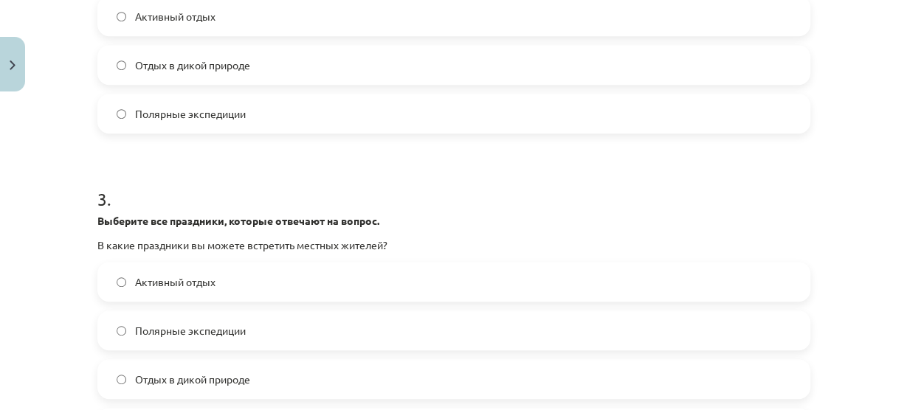
scroll to position [757, 0]
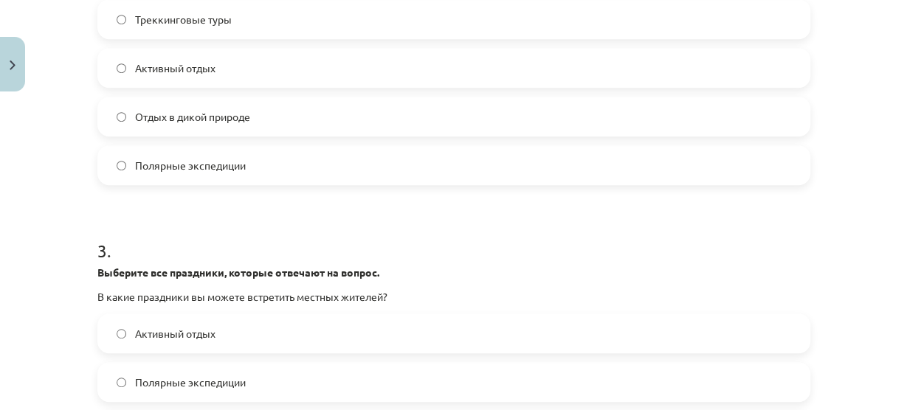
click at [837, 52] on div "Тема обучения: Английский язык, 8 класс, учебный материал для тестирования. #5 …" at bounding box center [453, 205] width 907 height 410
click at [685, 173] on label "Polar expeditions" at bounding box center [454, 165] width 710 height 37
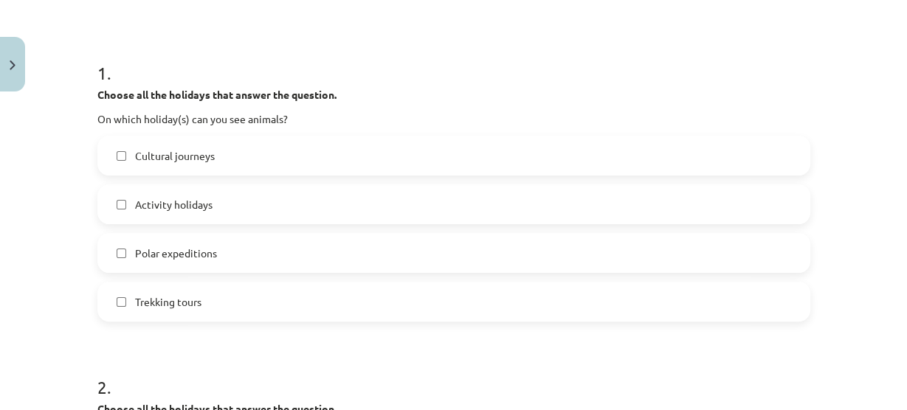
scroll to position [262, 0]
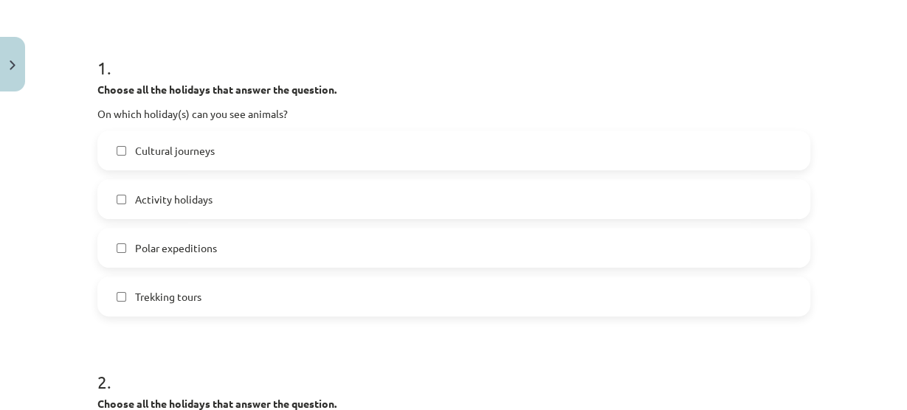
click at [235, 232] on label "Polar expeditions" at bounding box center [454, 248] width 710 height 37
click at [186, 292] on span "Trekking tours" at bounding box center [168, 297] width 66 height 16
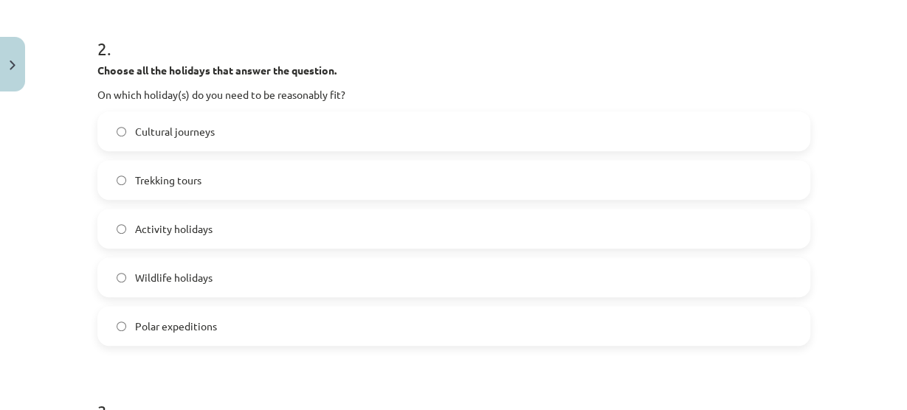
scroll to position [597, 0]
click at [135, 232] on span "Activity holidays" at bounding box center [174, 229] width 78 height 16
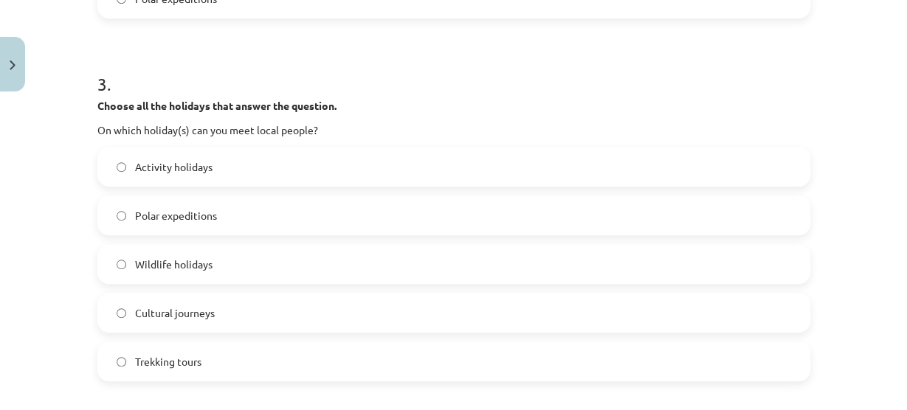
scroll to position [966, 0]
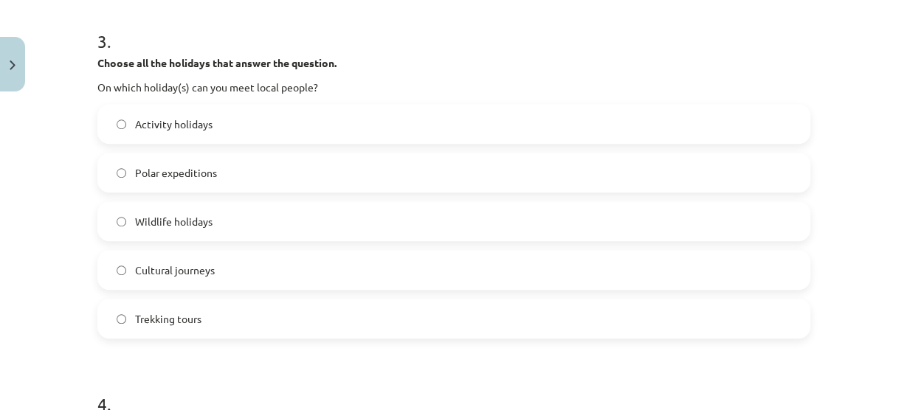
click at [291, 264] on label "Cultural journeys" at bounding box center [454, 270] width 710 height 37
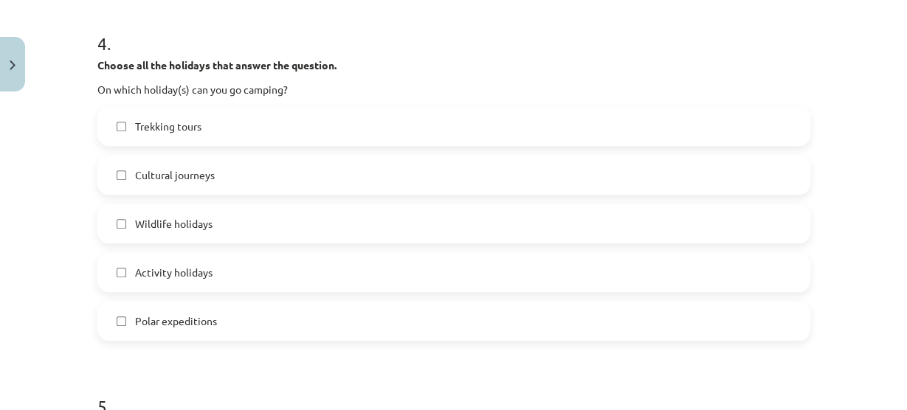
scroll to position [1328, 0]
click at [137, 131] on span "Trekking tours" at bounding box center [168, 126] width 66 height 16
click at [189, 227] on span "Wildlife holidays" at bounding box center [174, 224] width 78 height 16
click at [194, 274] on span "Activity holidays" at bounding box center [174, 272] width 78 height 16
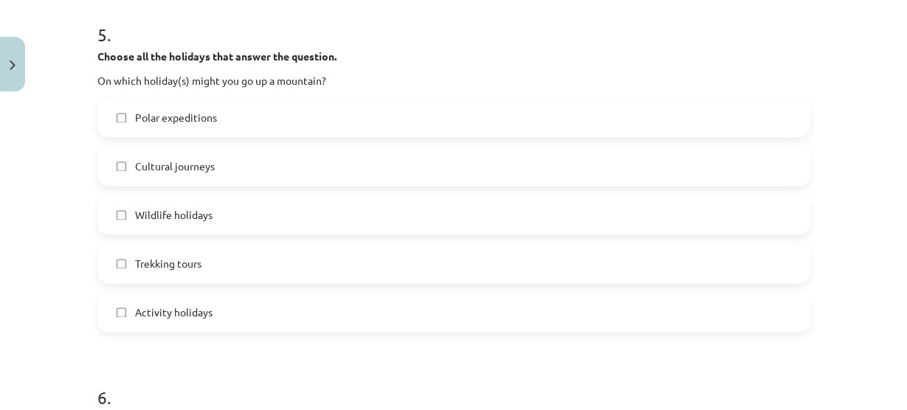
scroll to position [1701, 0]
click at [135, 255] on span "Trekking tours" at bounding box center [168, 263] width 66 height 16
click at [140, 209] on span "Wildlife holidays" at bounding box center [174, 214] width 78 height 16
click at [149, 320] on label "Activity holidays" at bounding box center [454, 310] width 710 height 37
click at [126, 211] on label "Wildlife holidays" at bounding box center [454, 213] width 710 height 37
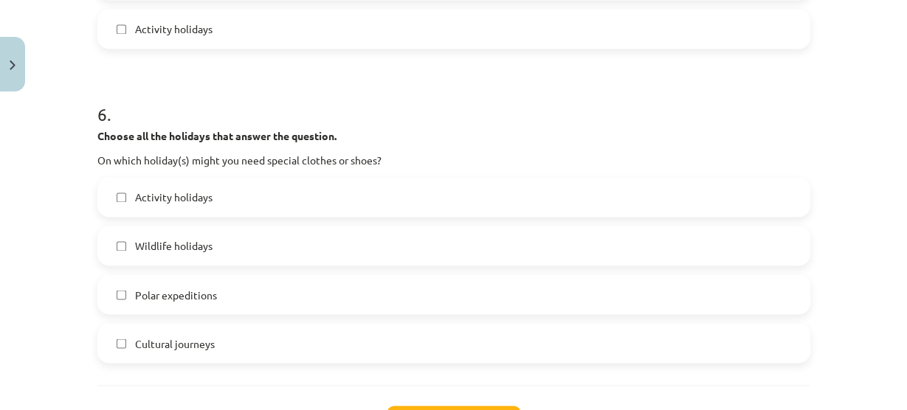
scroll to position [2008, 0]
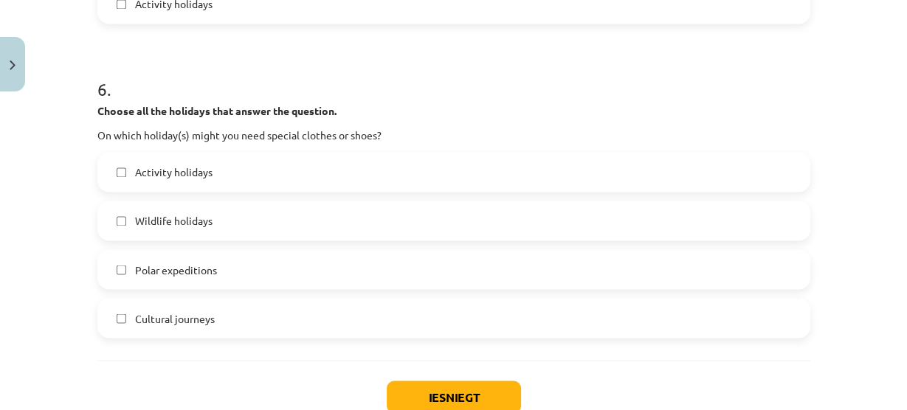
click at [120, 207] on label "Wildlife holidays" at bounding box center [454, 220] width 710 height 37
click at [123, 269] on label "Polar expeditions" at bounding box center [454, 269] width 710 height 37
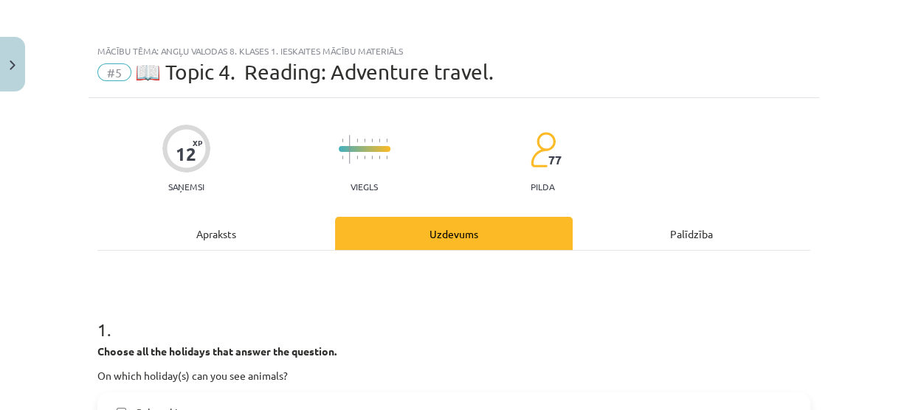
scroll to position [295, 0]
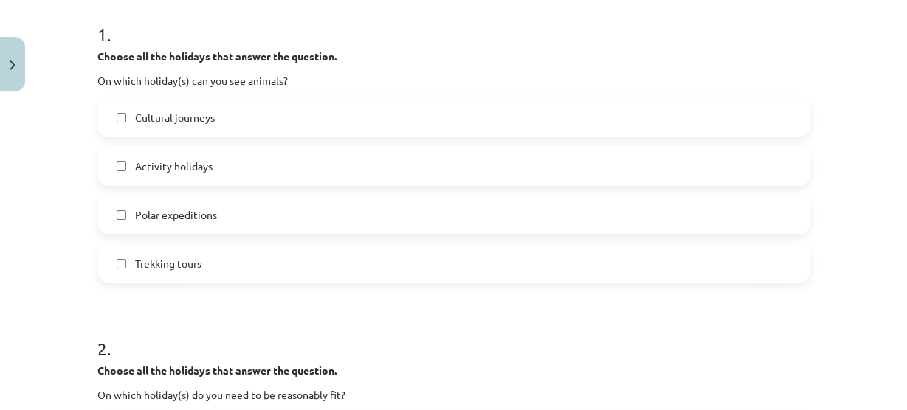
click at [803, 15] on h1 "1 ." at bounding box center [453, 22] width 713 height 46
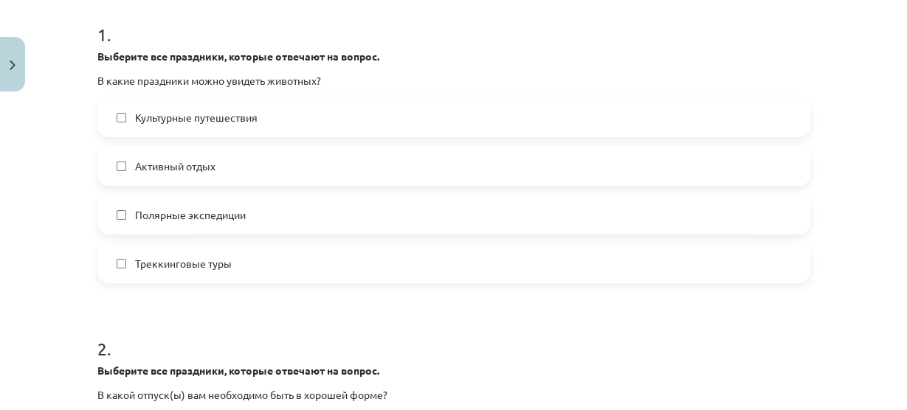
scroll to position [886, 0]
click at [537, 67] on div "Выберите все праздники, которые отвечают на вопрос. В какие праздники можно уви…" at bounding box center [453, 69] width 713 height 40
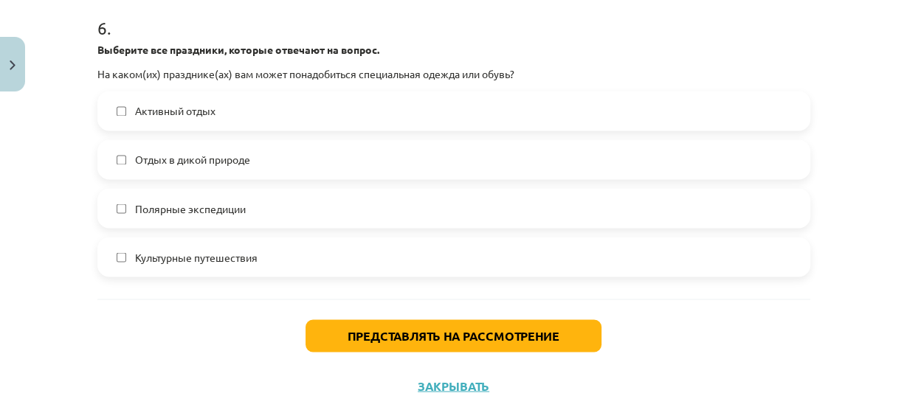
scroll to position [834, 0]
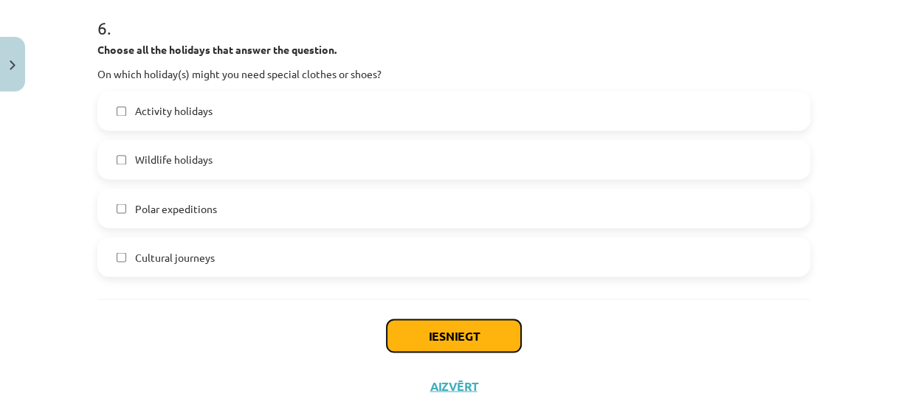
click at [478, 329] on button "Iesniegt" at bounding box center [454, 336] width 134 height 32
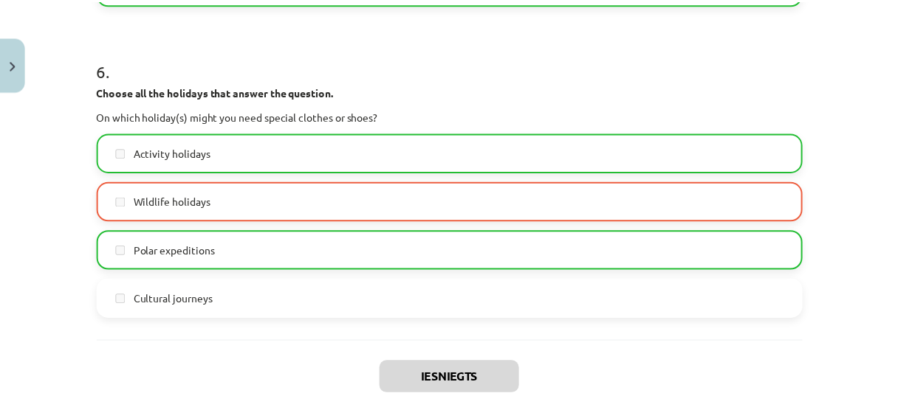
scroll to position [2152, 0]
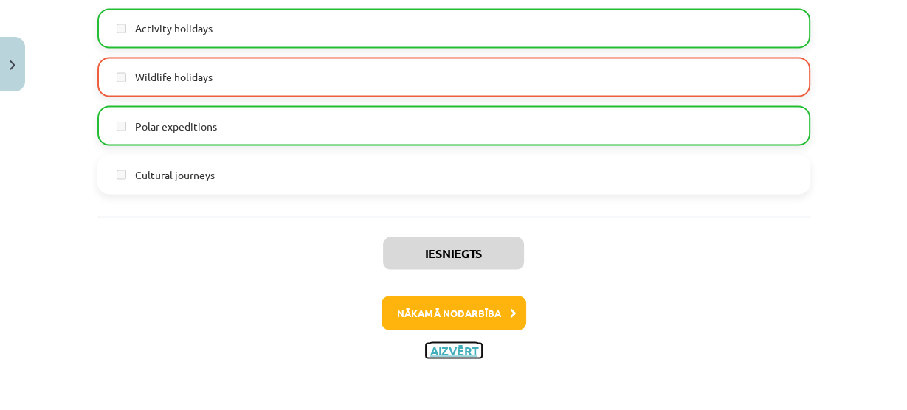
click at [459, 343] on button "Aizvērt" at bounding box center [454, 350] width 56 height 15
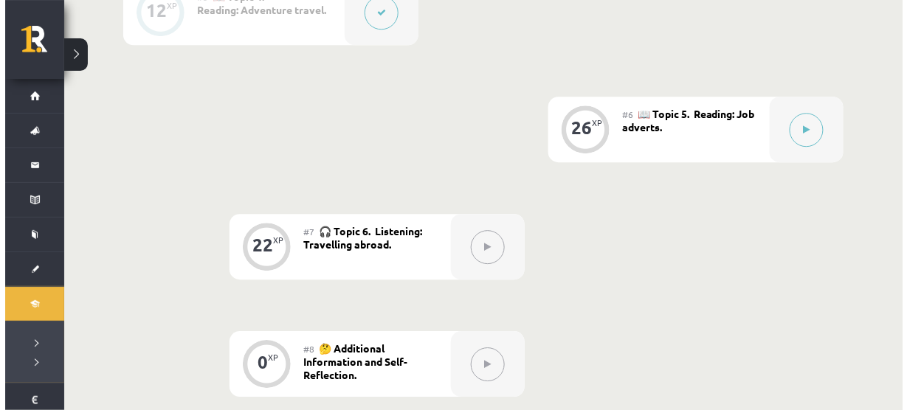
scroll to position [992, 0]
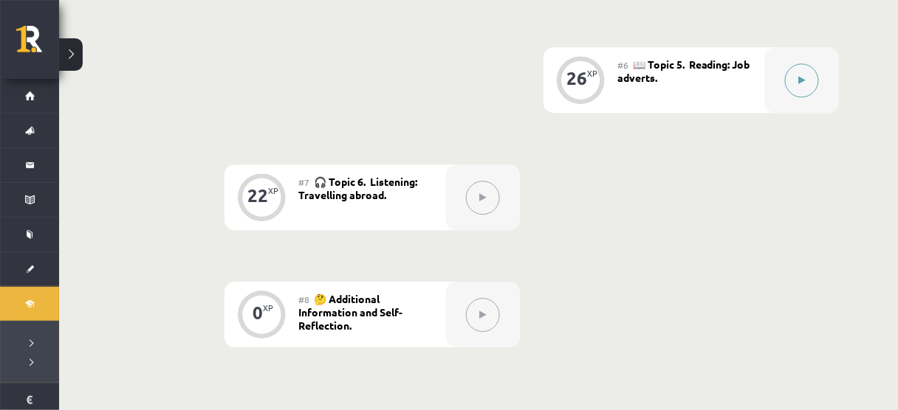
click at [800, 83] on icon at bounding box center [802, 80] width 7 height 9
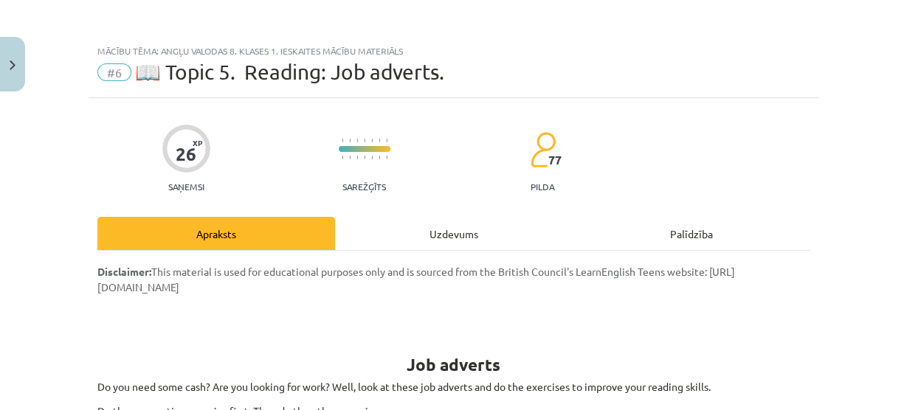
click at [372, 226] on div "Uzdevums" at bounding box center [454, 233] width 238 height 33
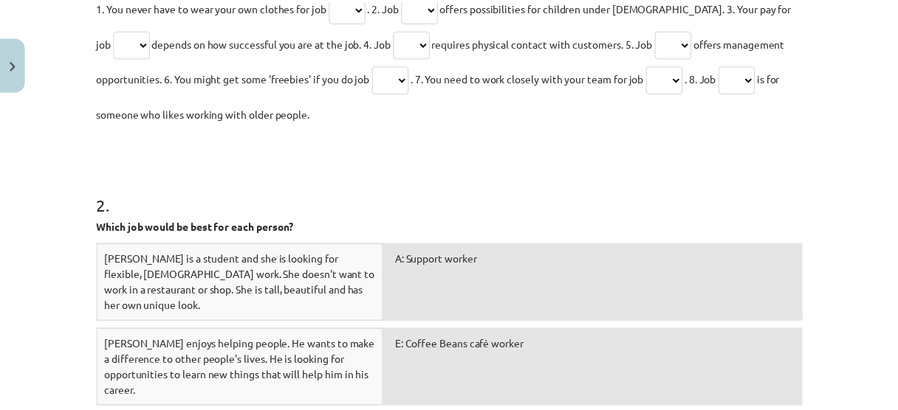
scroll to position [1178, 0]
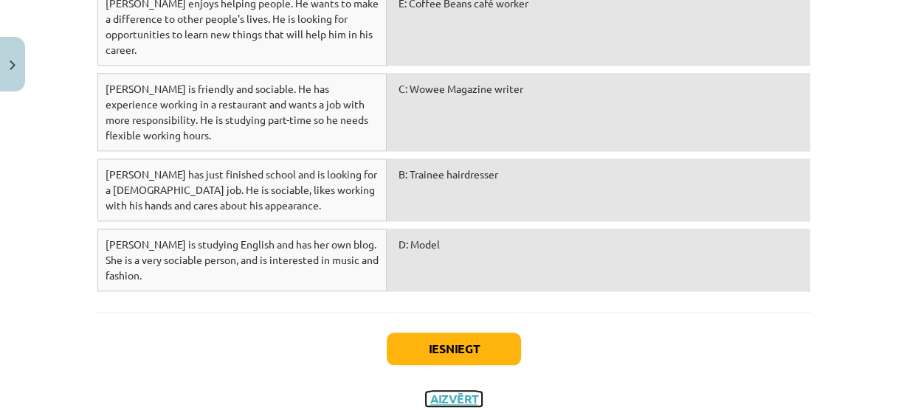
click at [436, 392] on button "Aizvērt" at bounding box center [454, 399] width 56 height 15
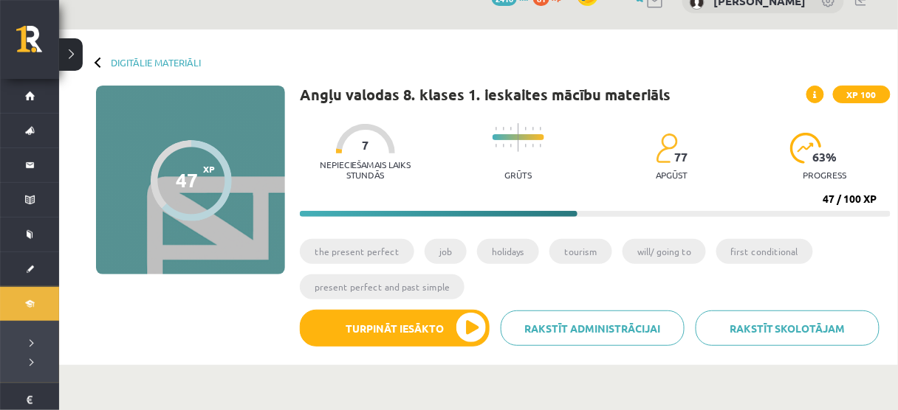
scroll to position [0, 0]
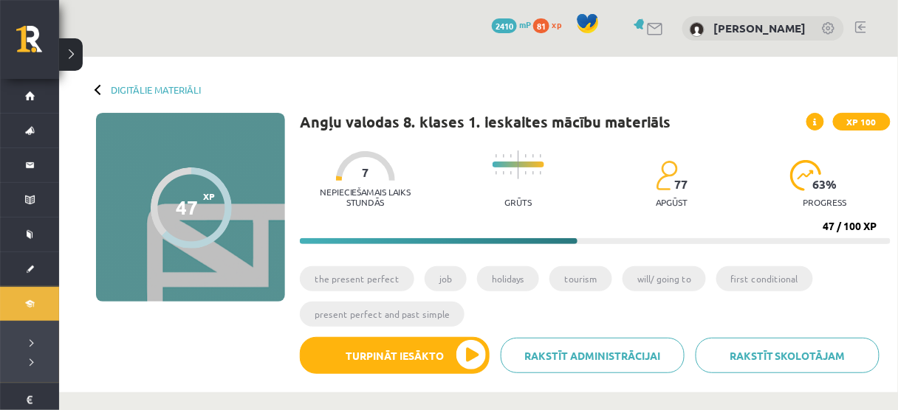
click at [165, 82] on div "Digitālie materiāli 47 XP XP 100 47 / 100 XP Angļu valodas 8. klases 1. ieskait…" at bounding box center [478, 225] width 839 height 336
click at [174, 87] on link "Digitālie materiāli" at bounding box center [156, 89] width 90 height 11
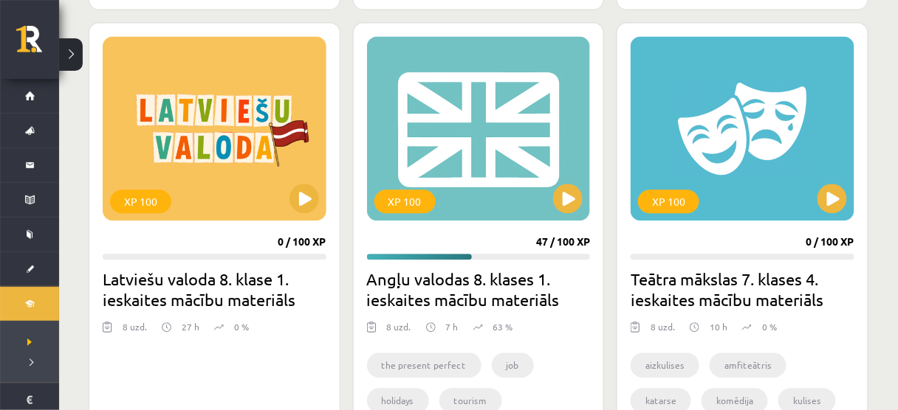
scroll to position [788, 0]
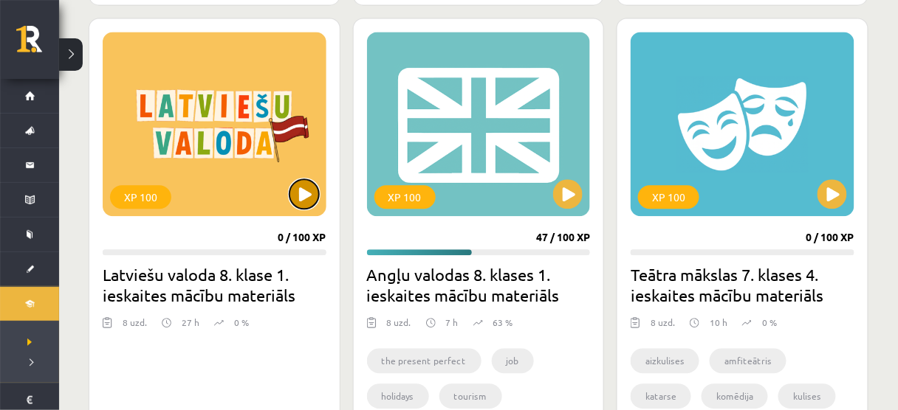
click at [309, 186] on button at bounding box center [304, 194] width 30 height 30
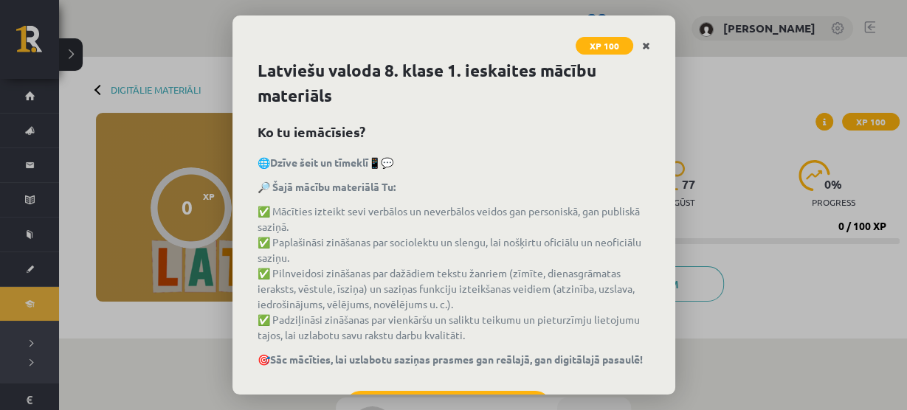
click at [652, 44] on link "Close" at bounding box center [646, 46] width 26 height 29
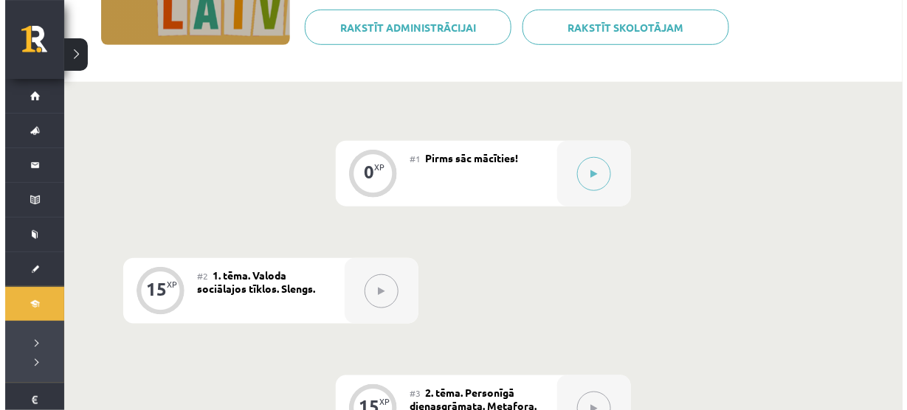
scroll to position [262, 0]
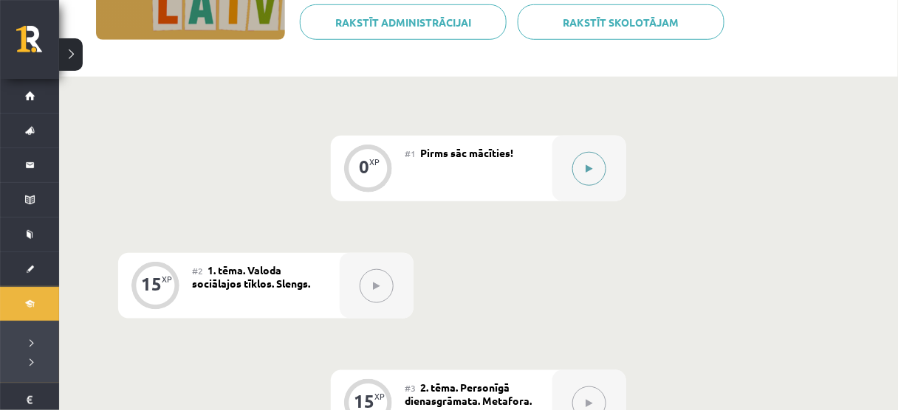
click at [591, 174] on button at bounding box center [589, 169] width 34 height 34
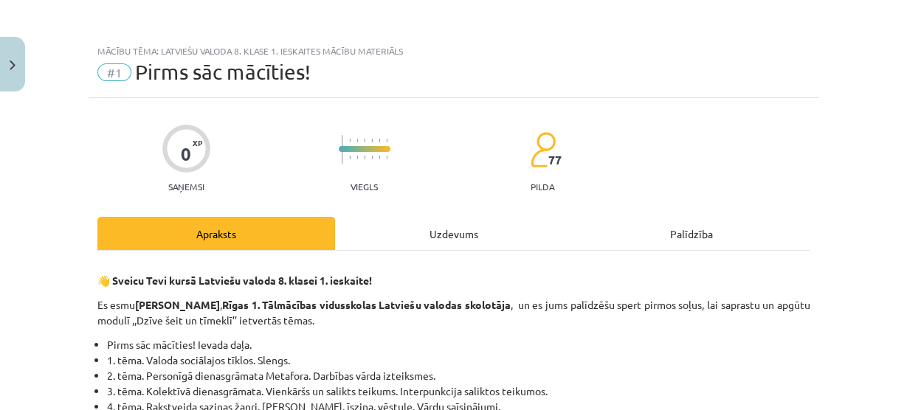
click at [470, 228] on div "Uzdevums" at bounding box center [454, 233] width 238 height 33
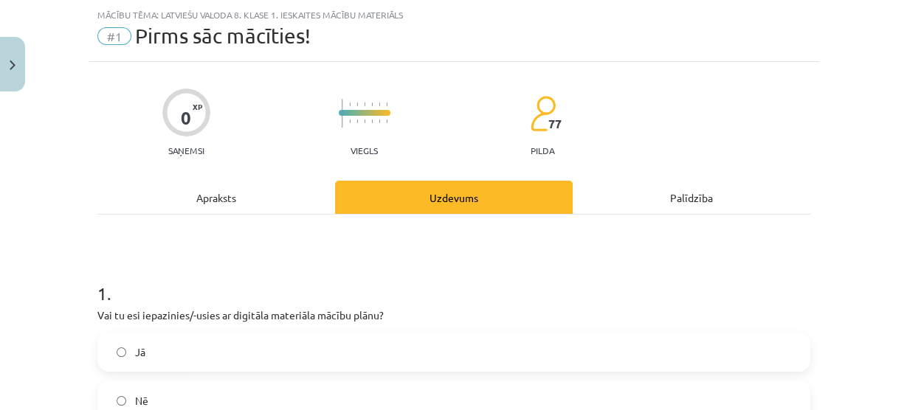
scroll to position [178, 0]
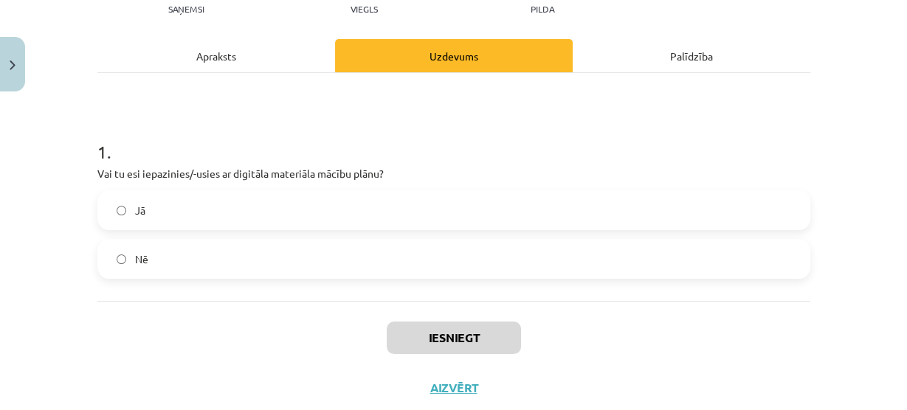
click at [425, 220] on label "Jā" at bounding box center [454, 210] width 710 height 37
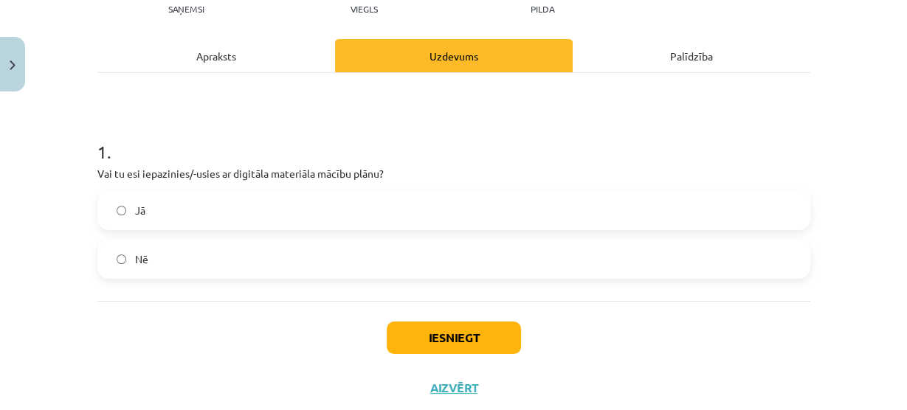
click at [425, 317] on div "Iesniegt Aizvērt" at bounding box center [453, 352] width 713 height 103
click at [425, 323] on button "Iesniegt" at bounding box center [454, 338] width 134 height 32
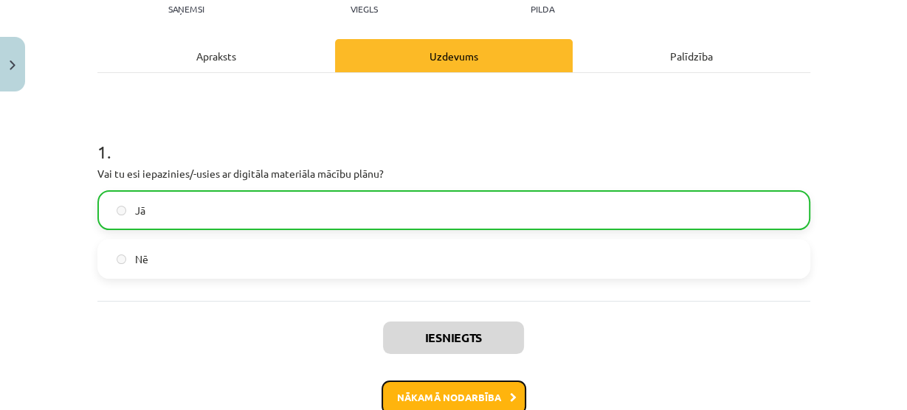
click at [464, 394] on button "Nākamā nodarbība" at bounding box center [454, 398] width 145 height 34
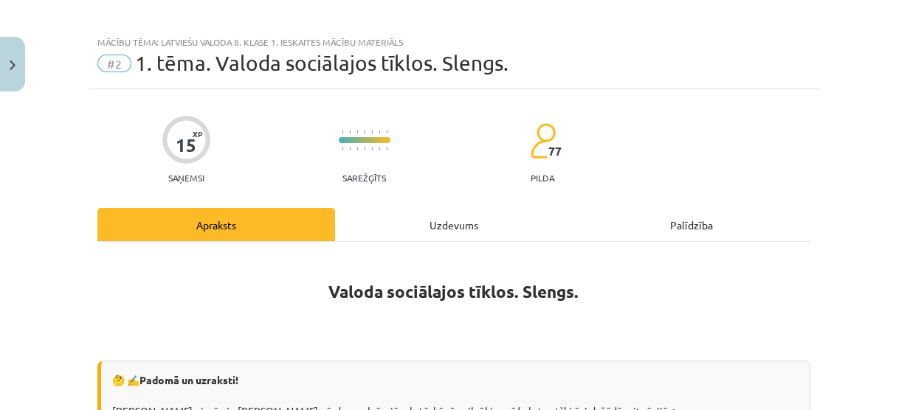
scroll to position [0, 0]
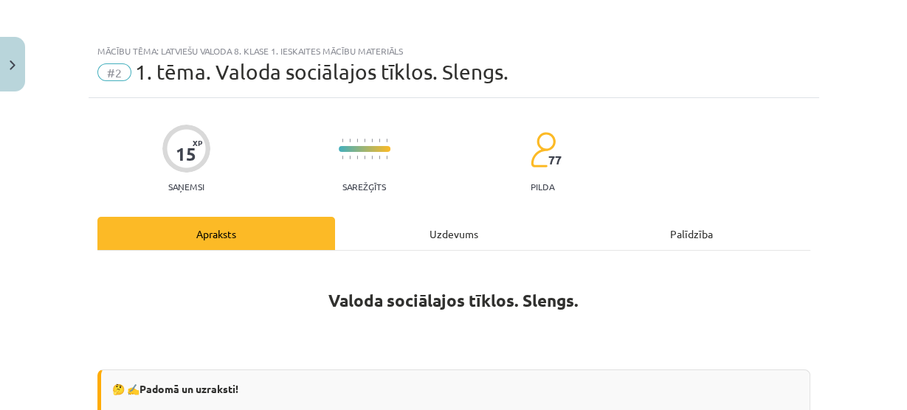
click at [405, 231] on div "Uzdevums" at bounding box center [454, 233] width 238 height 33
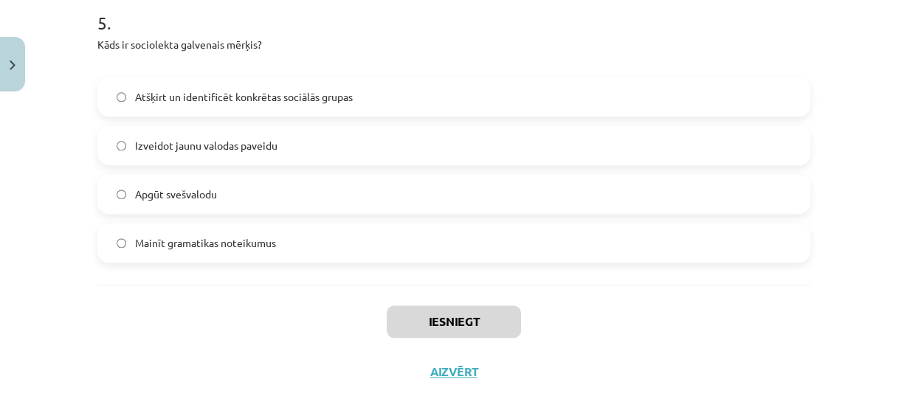
scroll to position [1553, 0]
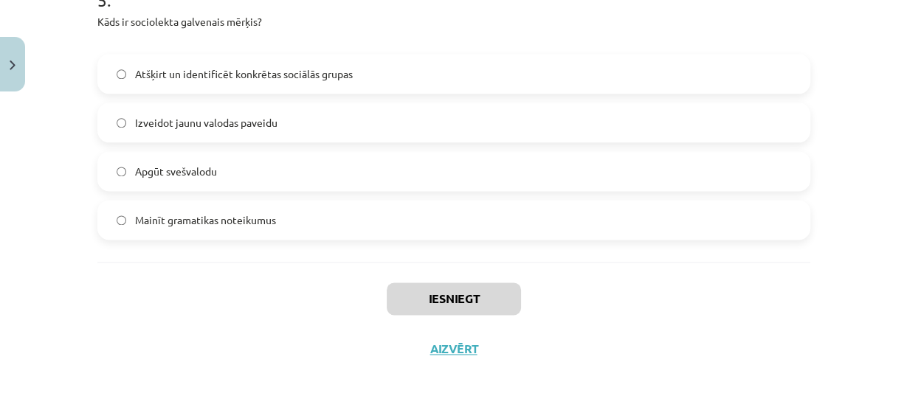
click at [822, 96] on div "Mācību tēma: Latviešu valoda 8. klase 1. ieskaites mācību materiāls #2 1. tēma.…" at bounding box center [453, 205] width 907 height 410
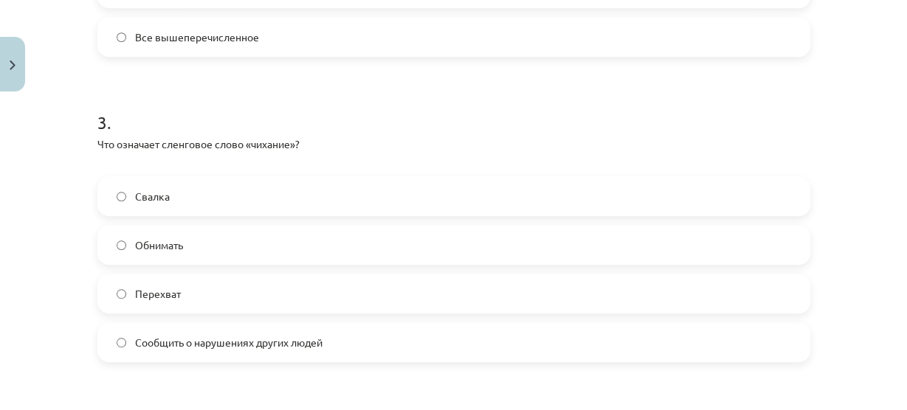
scroll to position [817, 0]
click at [822, 96] on div "Тема обучения: латышский язык, 8 класс, учебный материал для 1-го теста #2 Тема…" at bounding box center [453, 205] width 907 height 410
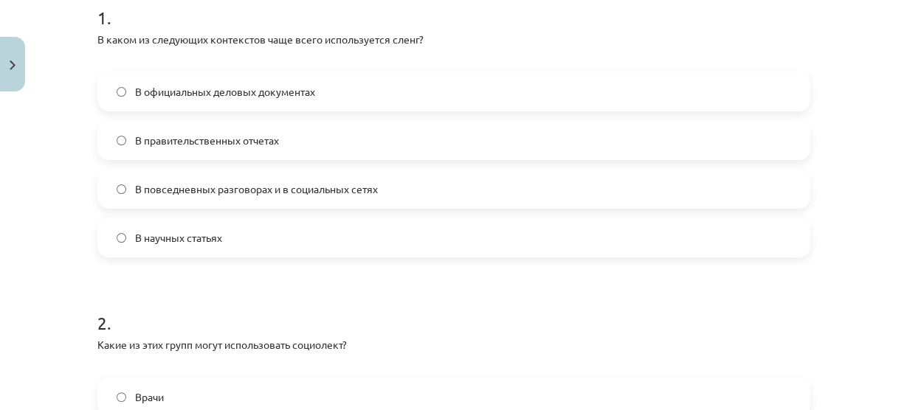
scroll to position [313, 0]
click at [201, 187] on font "В повседневных разговорах и в социальных сетях" at bounding box center [256, 188] width 243 height 13
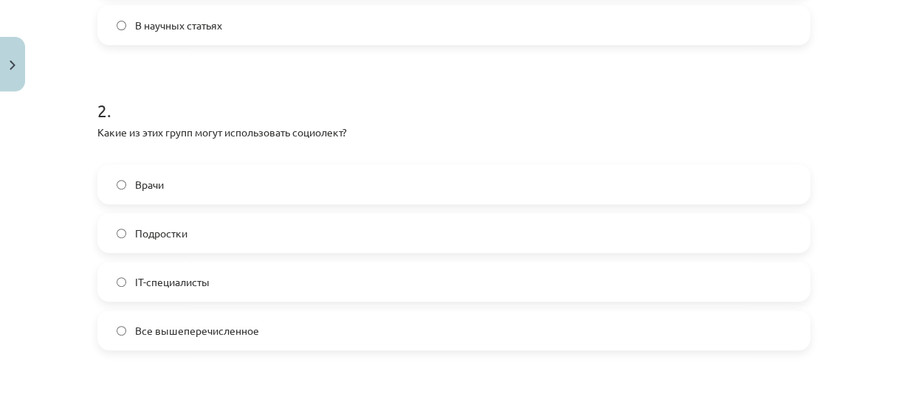
scroll to position [563, 0]
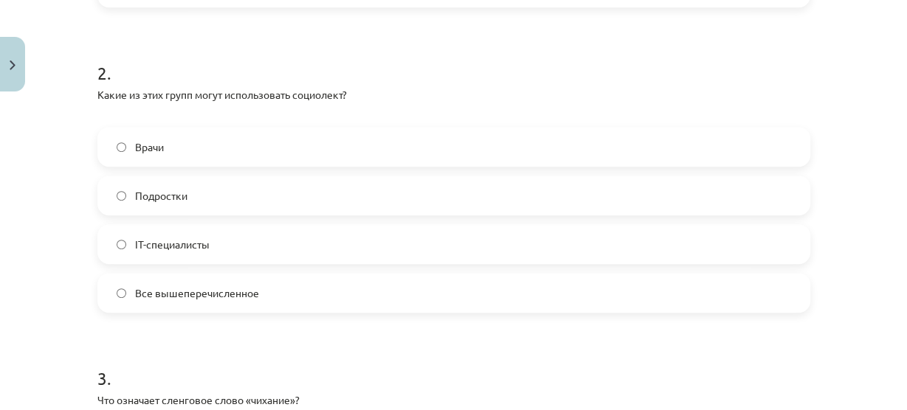
click at [137, 281] on label "Все вышеперечисленное" at bounding box center [454, 293] width 710 height 37
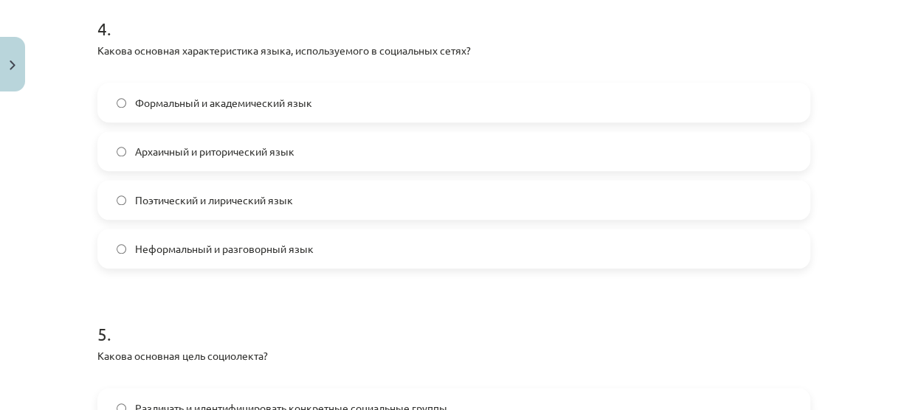
scroll to position [1219, 0]
click at [135, 251] on font "Неформальный и разговорный язык" at bounding box center [224, 247] width 179 height 13
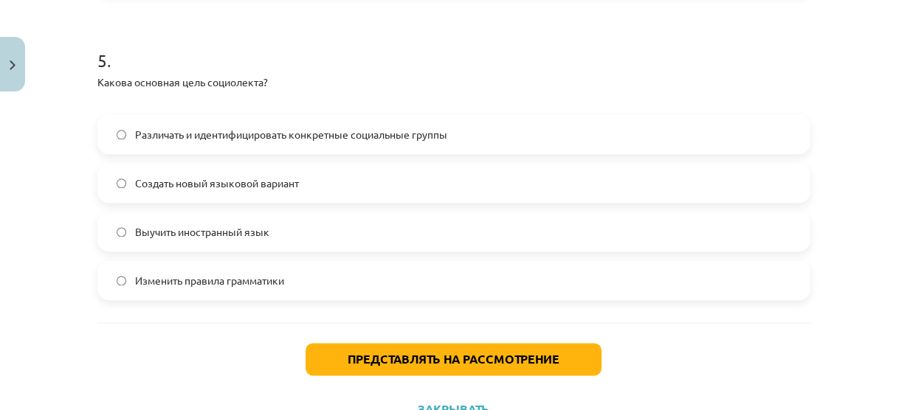
scroll to position [1494, 0]
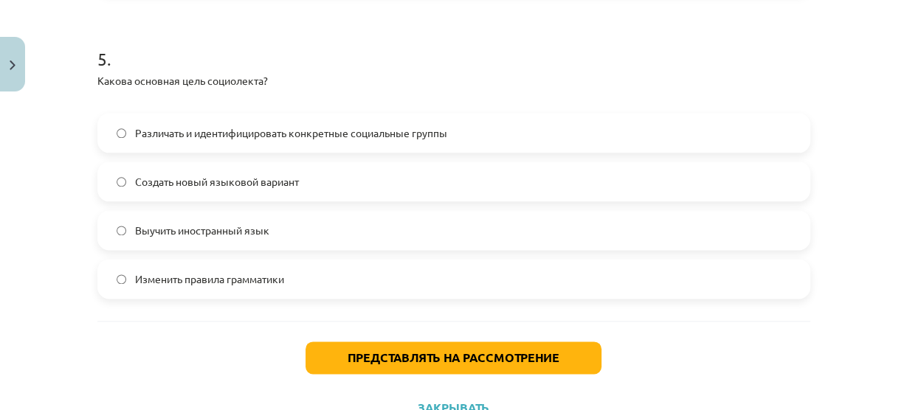
click at [123, 139] on label "Различать и идентифицировать конкретные социальные группы" at bounding box center [454, 132] width 710 height 37
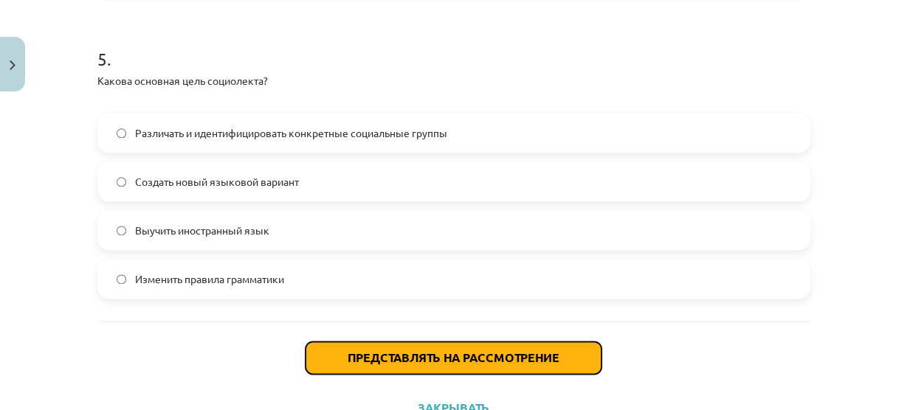
click at [338, 354] on button "Представлять на рассмотрение" at bounding box center [454, 358] width 296 height 32
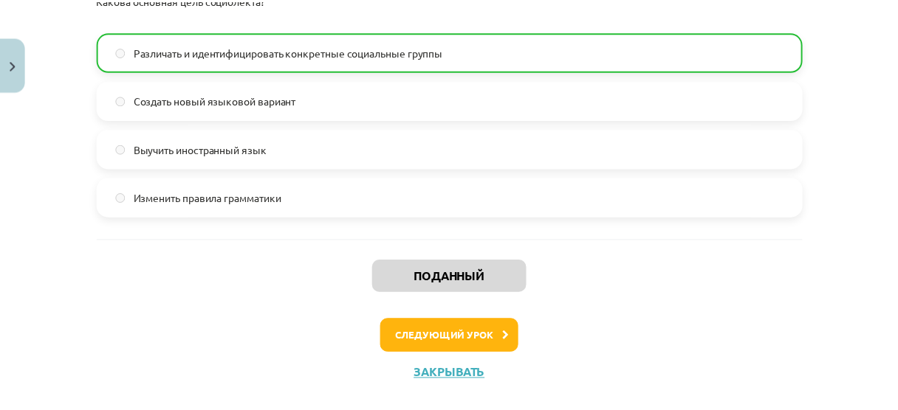
scroll to position [1598, 0]
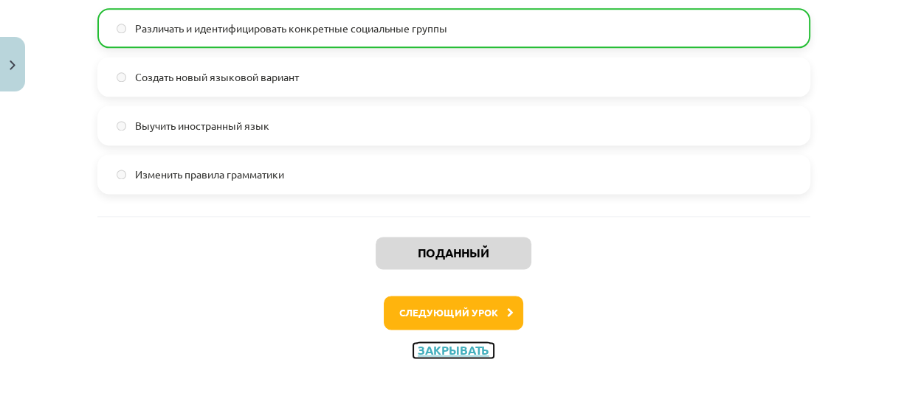
click at [425, 351] on font "Закрывать" at bounding box center [454, 351] width 72 height 16
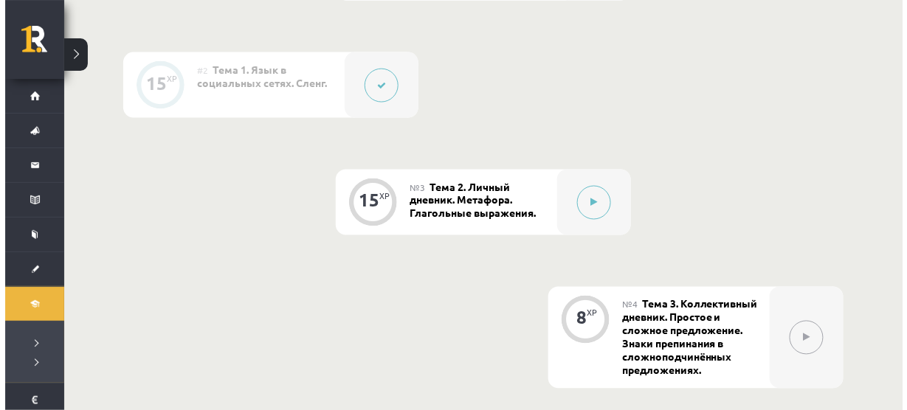
scroll to position [500, 0]
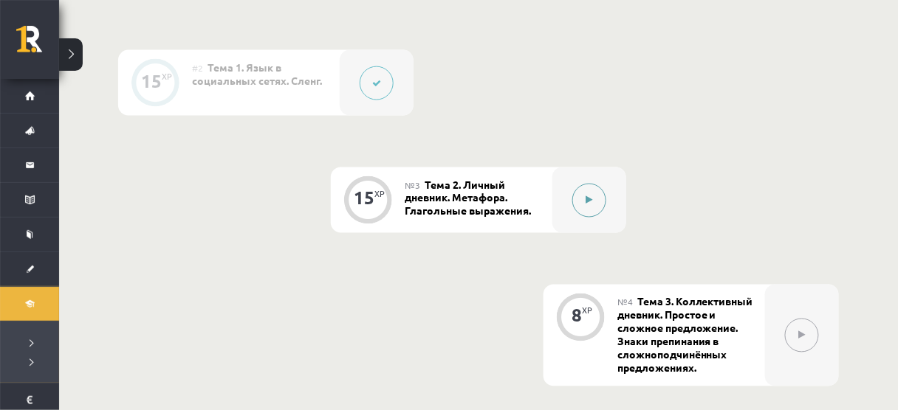
click at [592, 200] on icon at bounding box center [589, 200] width 7 height 9
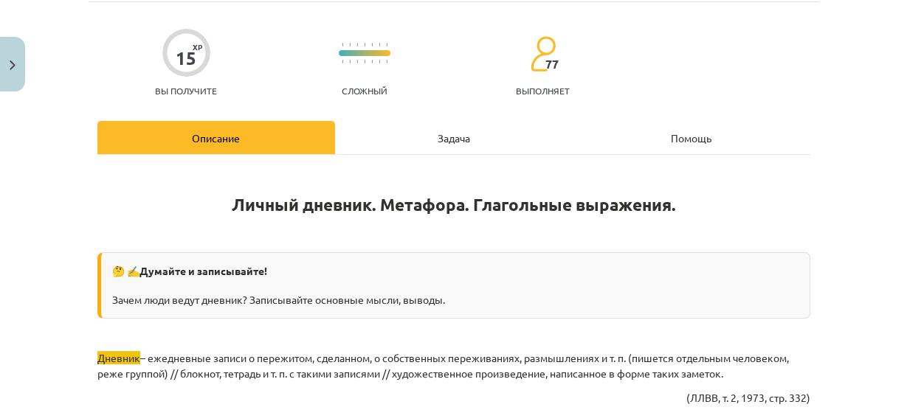
scroll to position [87, 0]
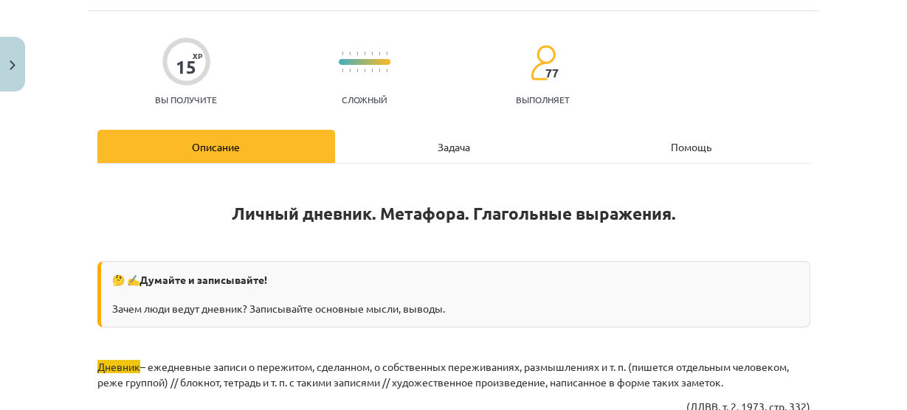
click at [456, 157] on div "Задача" at bounding box center [454, 146] width 238 height 33
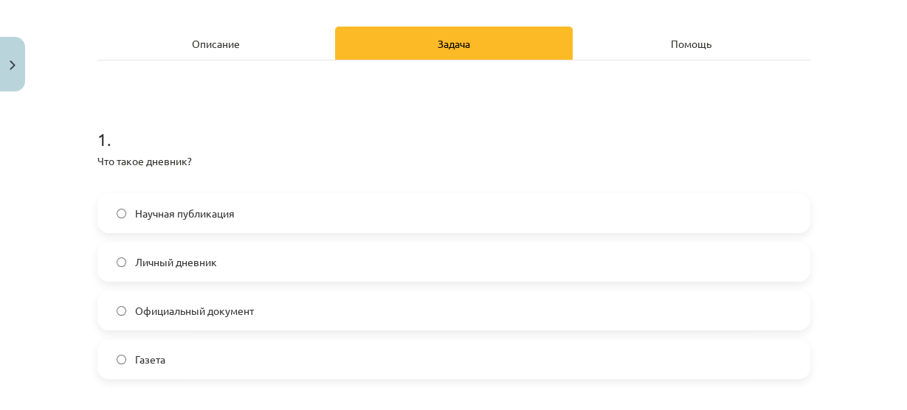
scroll to position [216, 0]
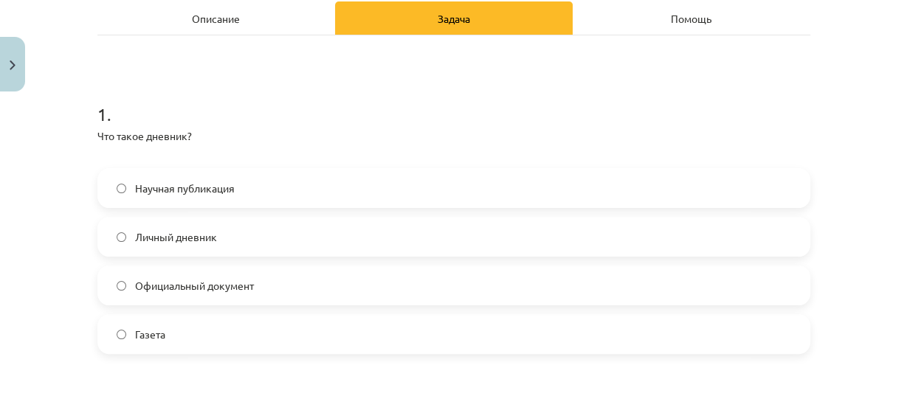
click at [252, 244] on label "Личный дневник" at bounding box center [454, 237] width 710 height 37
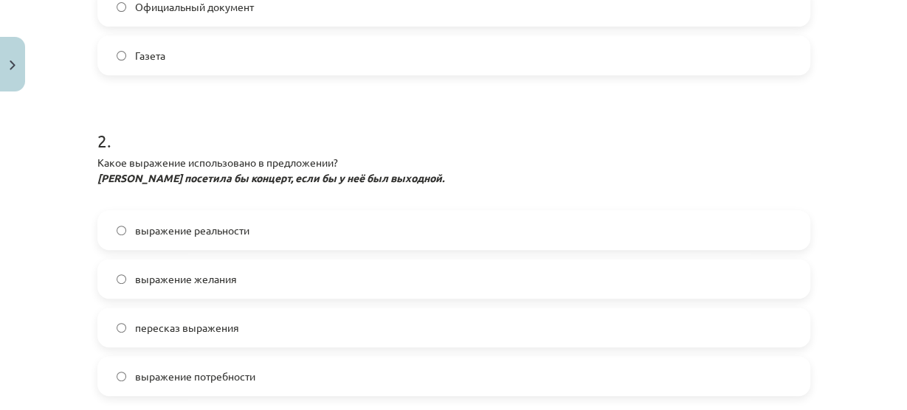
scroll to position [509, 0]
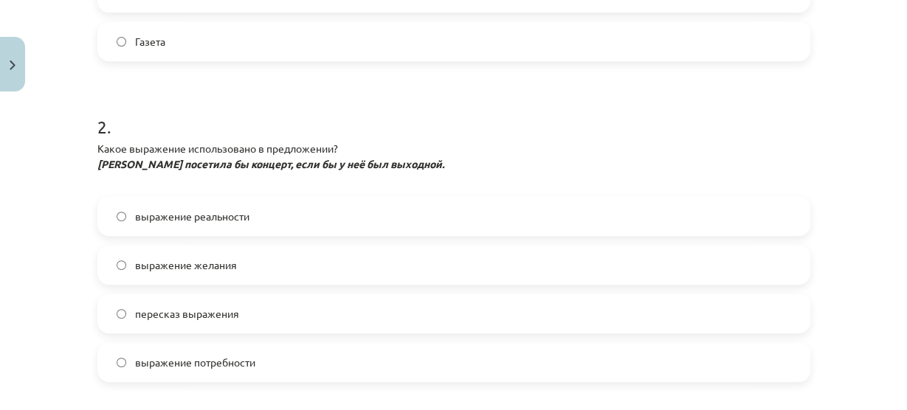
click at [243, 269] on label "выражение желания" at bounding box center [454, 265] width 710 height 37
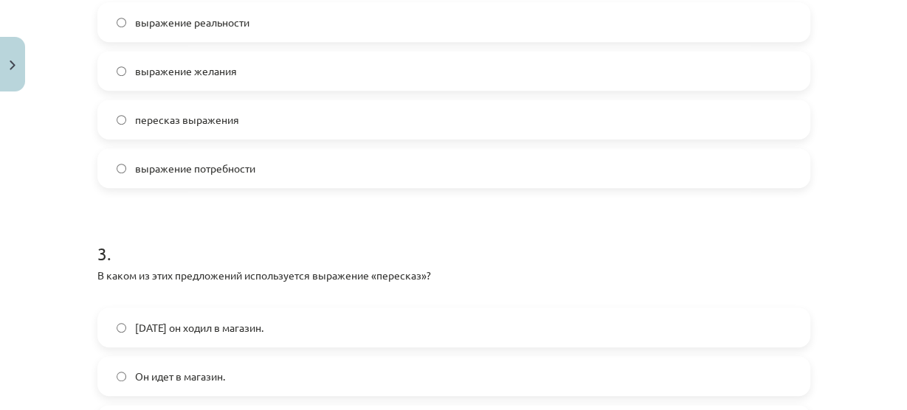
scroll to position [790, 0]
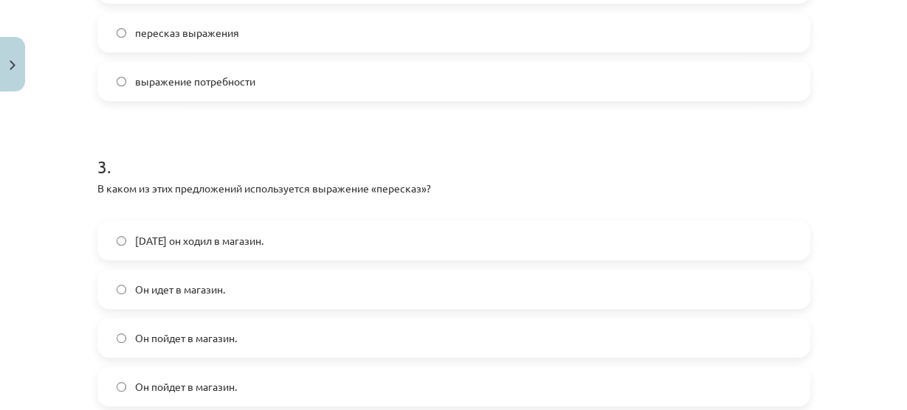
click at [210, 242] on font "[DATE] он ходил в магазин." at bounding box center [199, 240] width 128 height 13
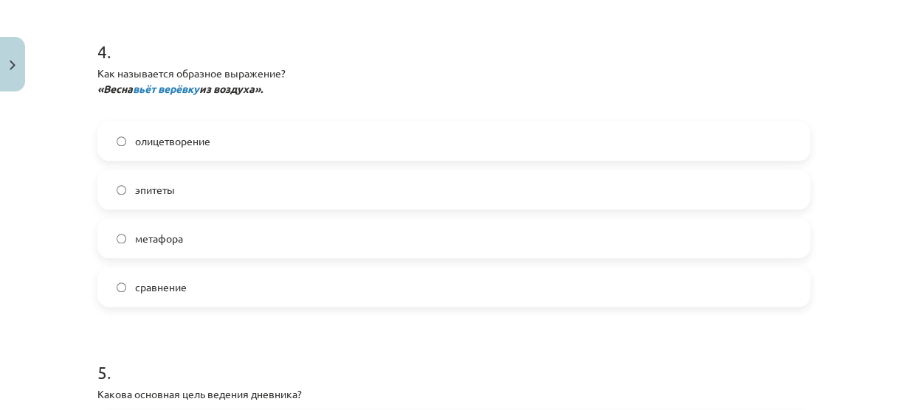
scroll to position [1210, 0]
click at [136, 236] on font "метафора" at bounding box center [159, 239] width 48 height 13
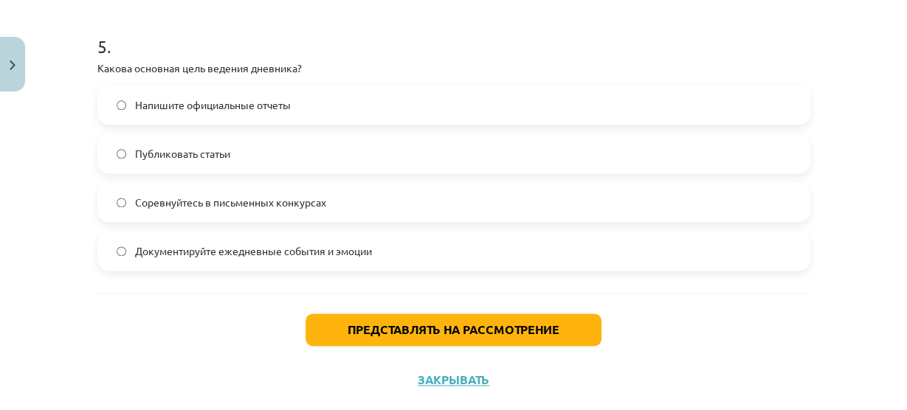
scroll to position [1538, 0]
click at [154, 254] on font "Документируйте ежедневные события и эмоции" at bounding box center [253, 250] width 237 height 13
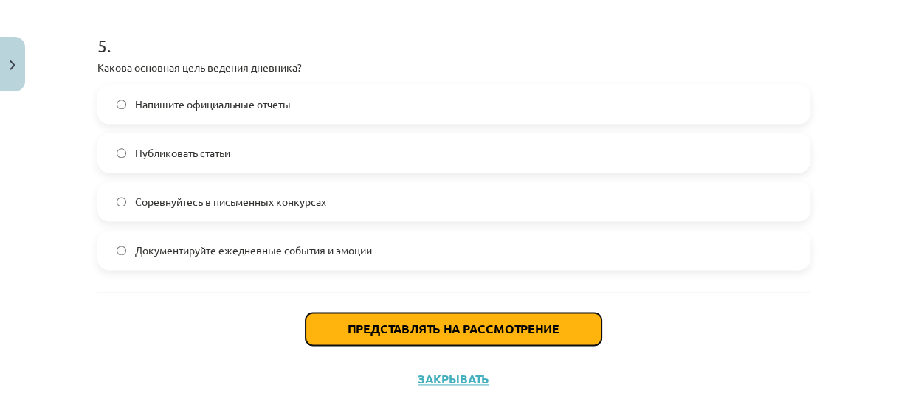
click at [349, 329] on font "Представлять на рассмотрение" at bounding box center [454, 329] width 212 height 16
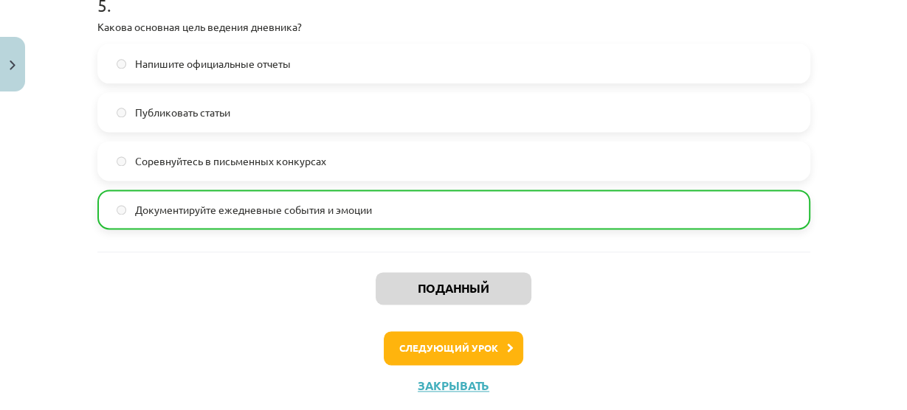
scroll to position [1614, 0]
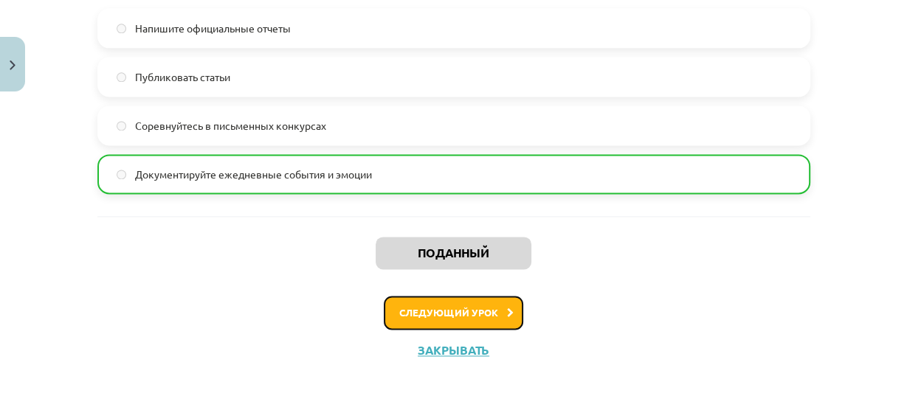
click at [450, 315] on font "Следующий урок" at bounding box center [448, 312] width 99 height 13
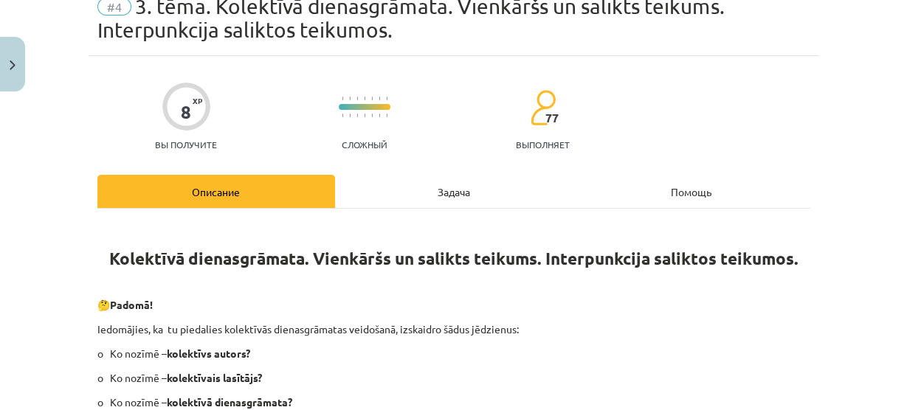
scroll to position [36, 0]
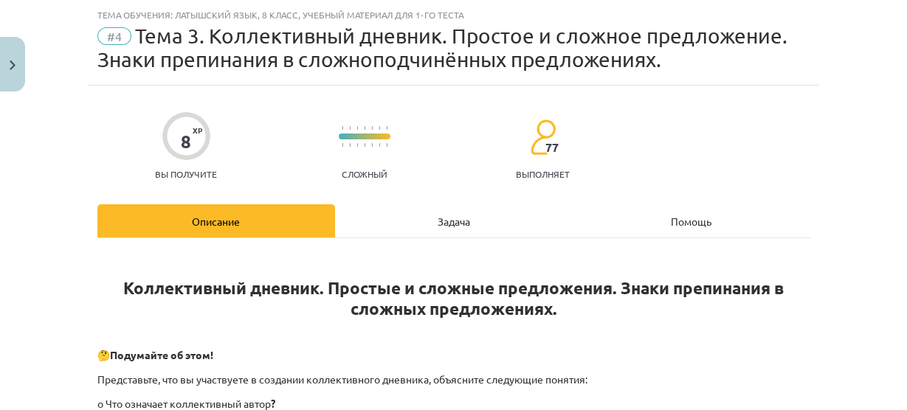
click at [447, 227] on div "Задача" at bounding box center [454, 221] width 238 height 33
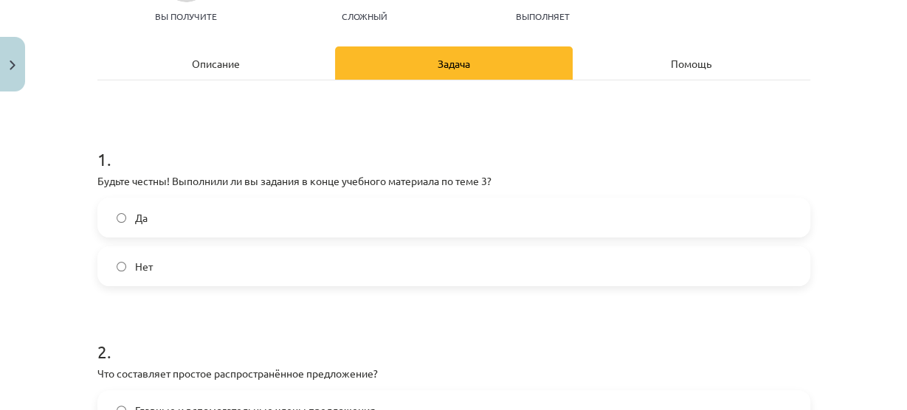
scroll to position [193, 0]
click at [245, 72] on div "Описание" at bounding box center [216, 63] width 238 height 33
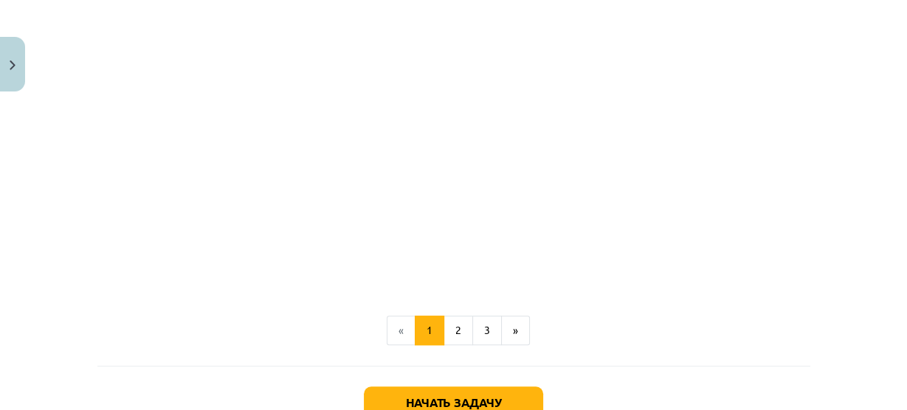
scroll to position [760, 0]
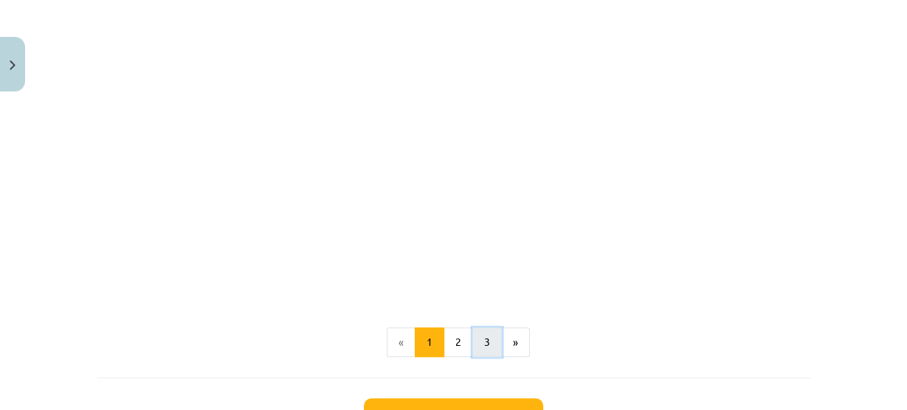
click at [488, 351] on button "3" at bounding box center [488, 343] width 30 height 30
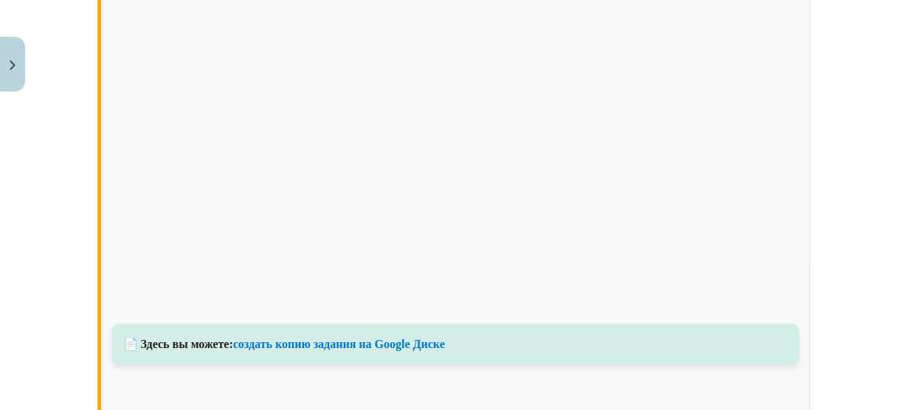
scroll to position [1347, 0]
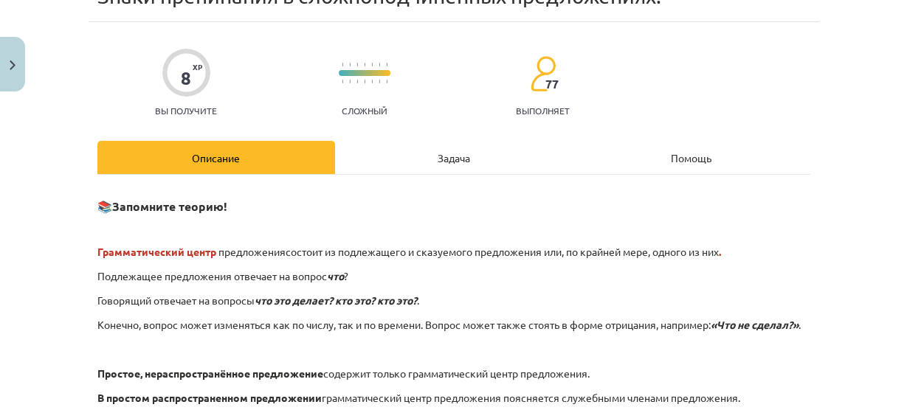
click at [489, 165] on div "Задача" at bounding box center [454, 157] width 238 height 33
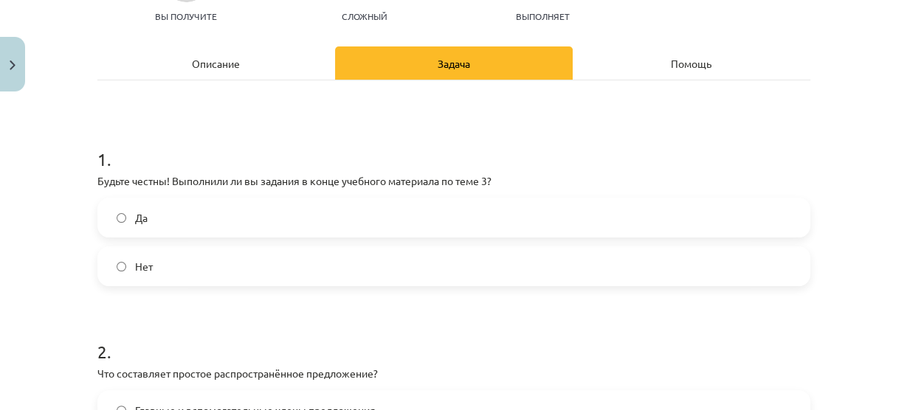
scroll to position [0, 0]
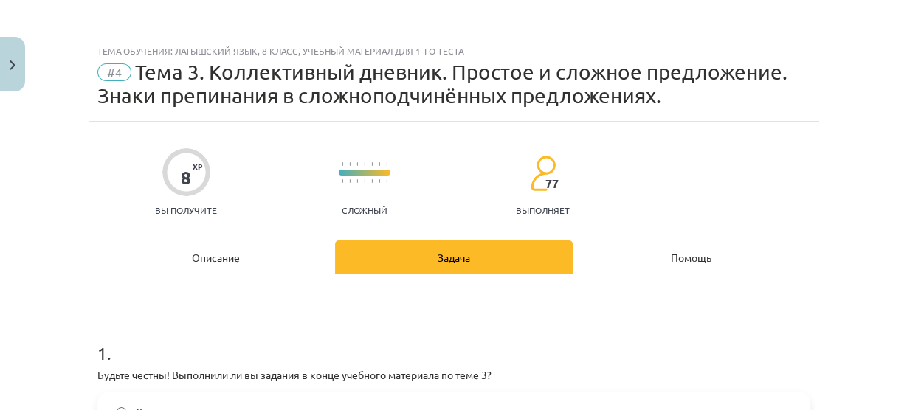
click at [245, 250] on div "Описание" at bounding box center [216, 257] width 238 height 33
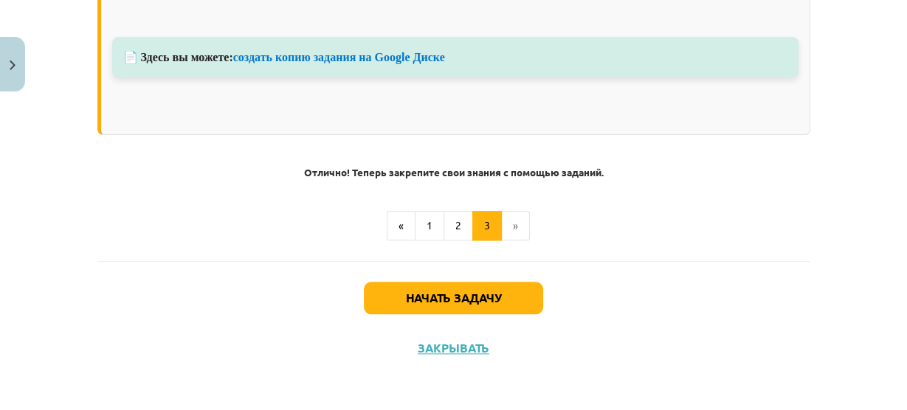
scroll to position [1310, 0]
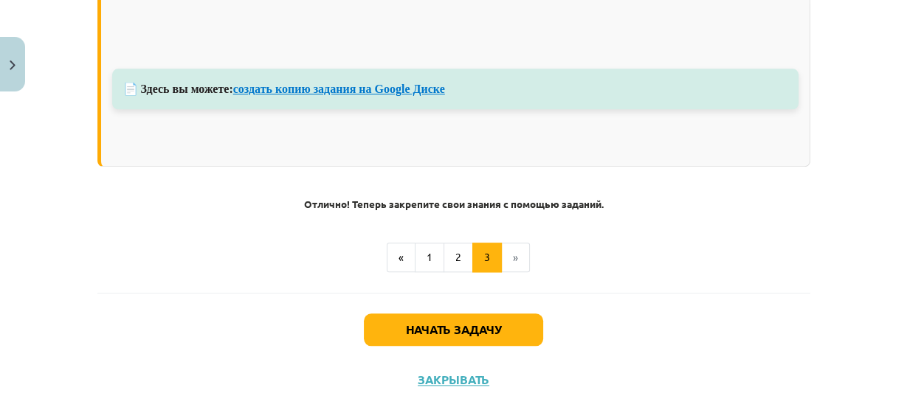
click at [295, 95] on font "создать копию задания на Google Диске" at bounding box center [339, 89] width 212 height 13
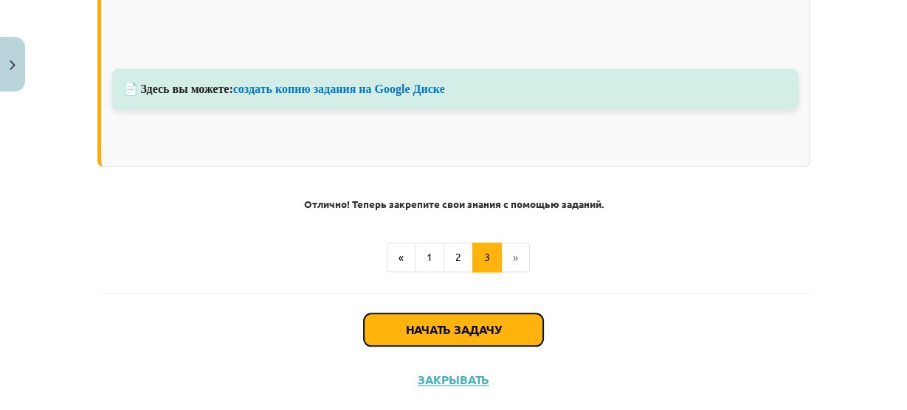
click at [470, 344] on button "Начать задачу" at bounding box center [453, 330] width 179 height 32
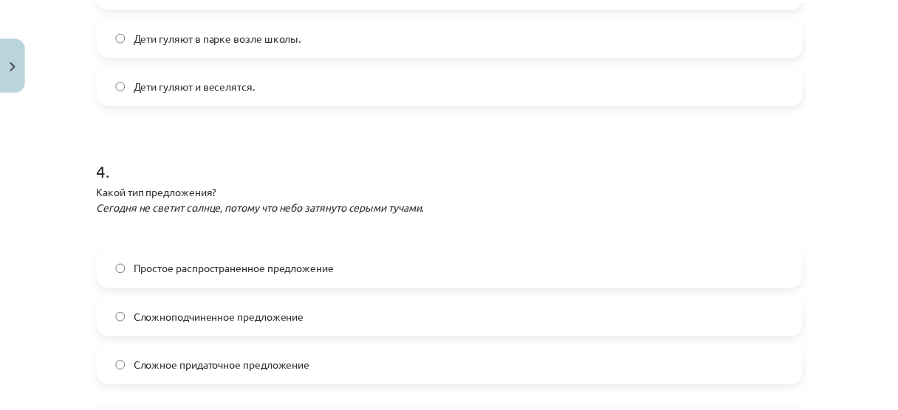
scroll to position [1053, 0]
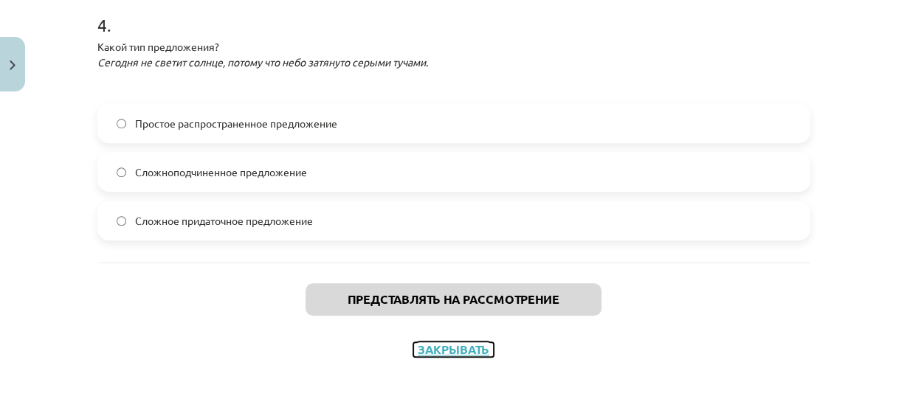
click at [457, 351] on font "Закрывать" at bounding box center [454, 350] width 72 height 16
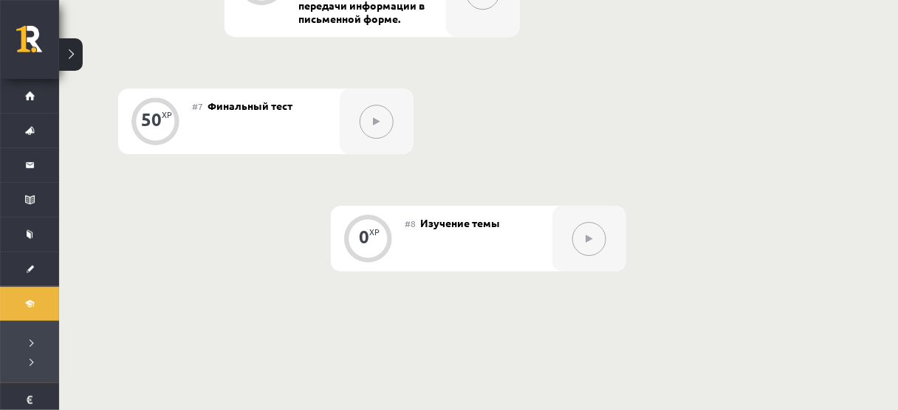
scroll to position [1131, 0]
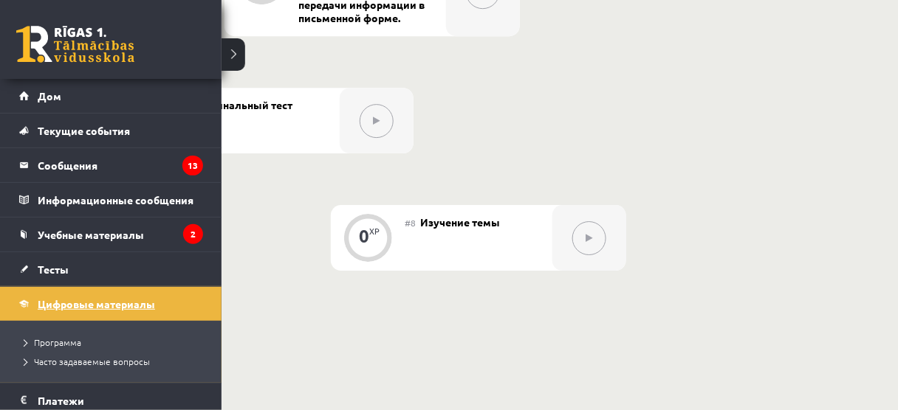
click at [76, 295] on link "Цифровые материалы" at bounding box center [111, 304] width 184 height 34
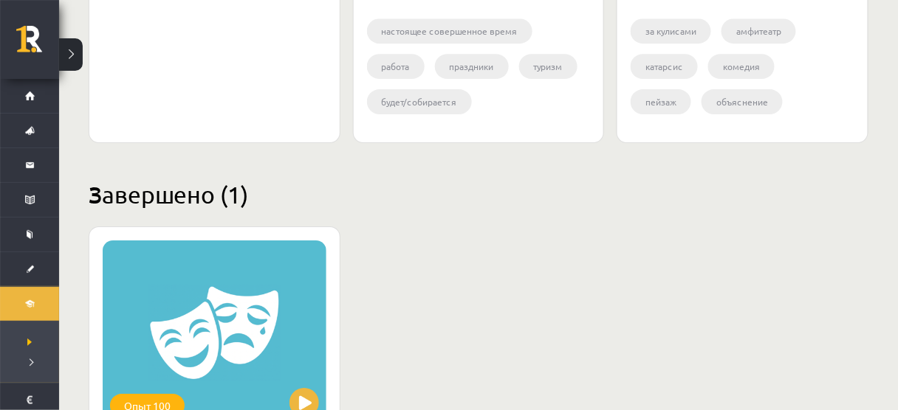
scroll to position [1161, 0]
